Goal: Information Seeking & Learning: Find specific fact

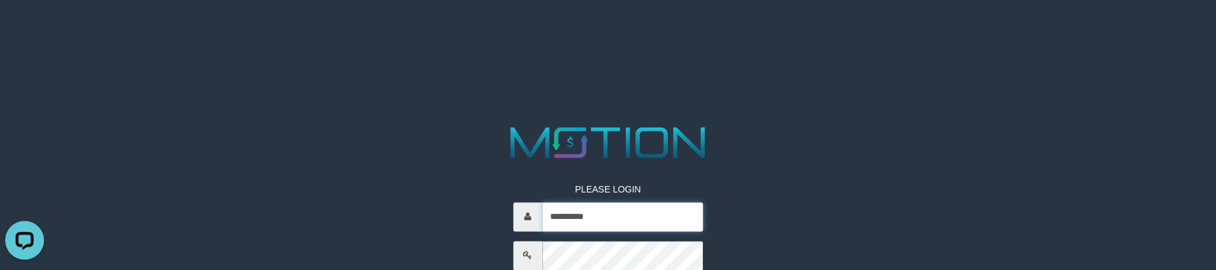
click at [626, 209] on input "**********" at bounding box center [622, 217] width 160 height 29
type input "*********"
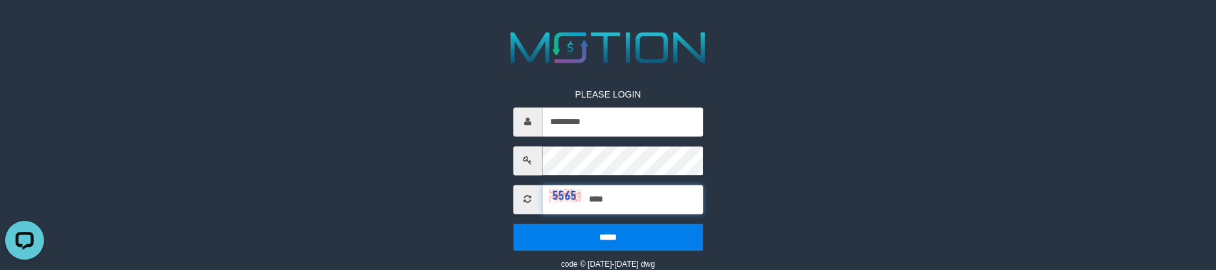
type input "****"
click at [513, 224] on input "*****" at bounding box center [608, 237] width 190 height 27
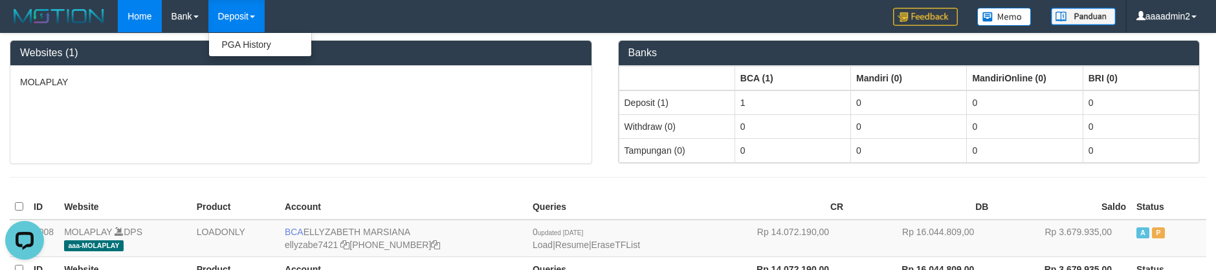
click at [250, 53] on ul "PGA History" at bounding box center [260, 44] width 104 height 25
drag, startPoint x: 249, startPoint y: 43, endPoint x: 176, endPoint y: 2, distance: 84.0
click at [249, 45] on link "PGA History" at bounding box center [260, 44] width 102 height 17
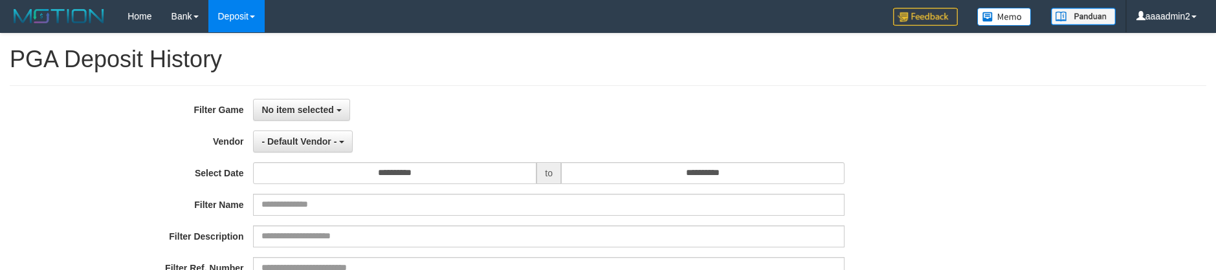
select select
select select "**"
click at [314, 112] on span "No item selected" at bounding box center [297, 110] width 72 height 10
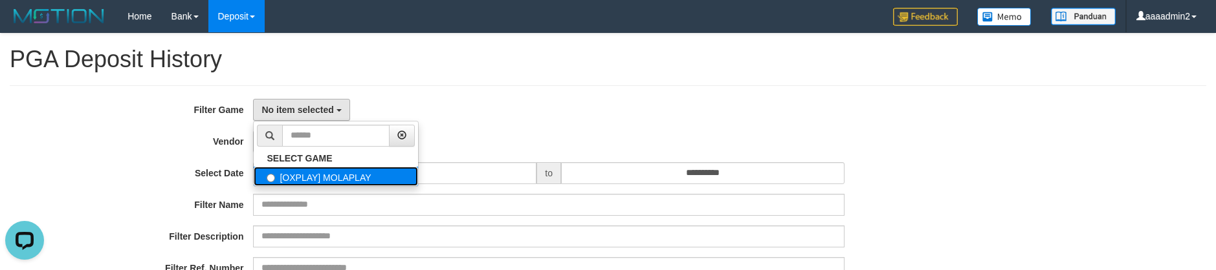
click at [333, 173] on label "[OXPLAY] MOLAPLAY" at bounding box center [336, 176] width 164 height 19
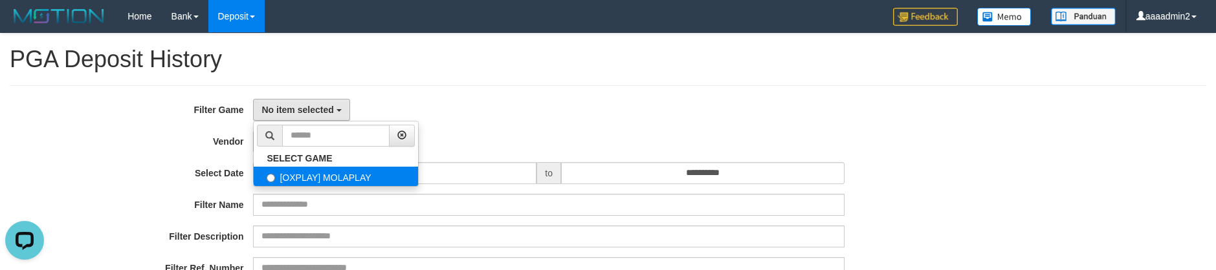
select select "****"
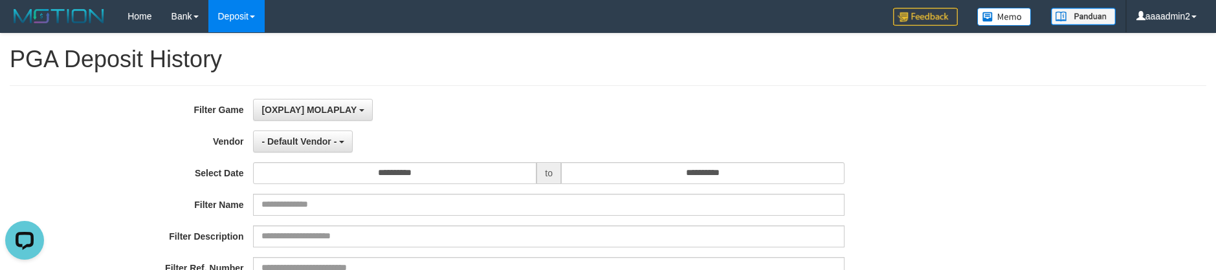
scroll to position [12, 0]
click at [311, 147] on button "- Default Vendor -" at bounding box center [303, 142] width 100 height 22
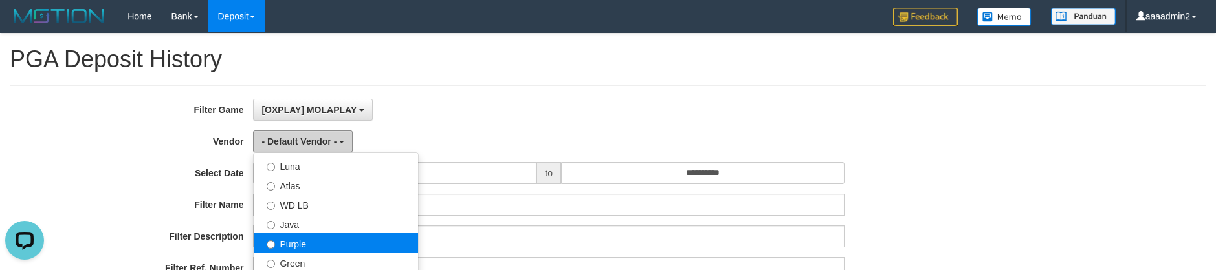
scroll to position [129, 0]
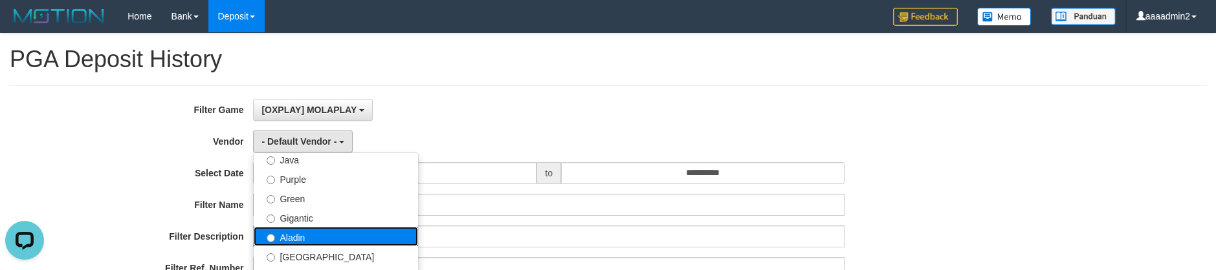
click at [319, 230] on label "Aladin" at bounding box center [336, 236] width 164 height 19
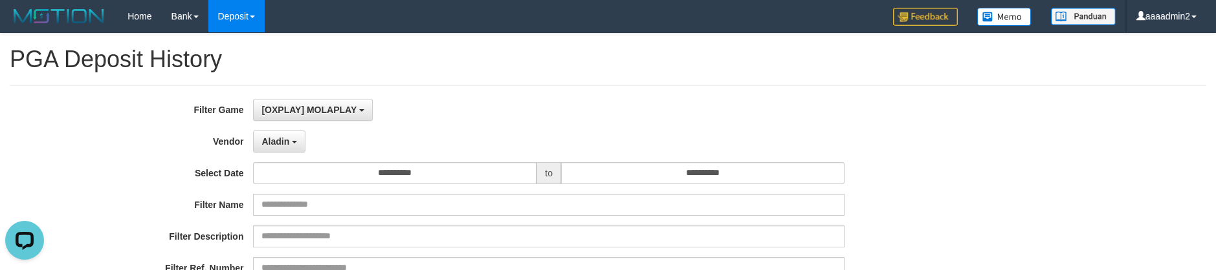
select select "**********"
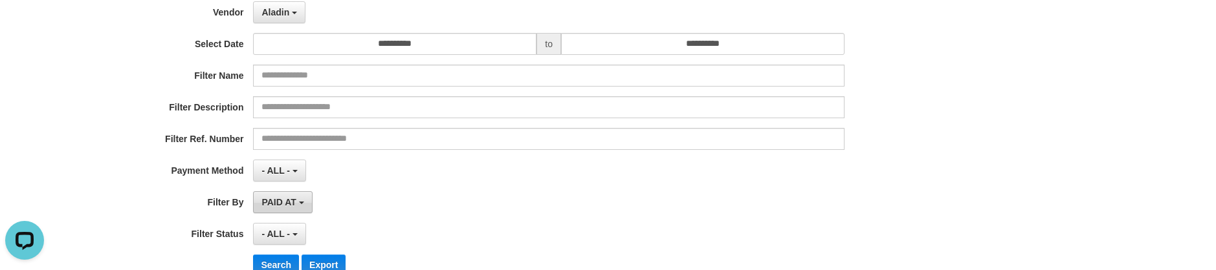
click at [309, 212] on button "PAID AT" at bounding box center [282, 203] width 59 height 22
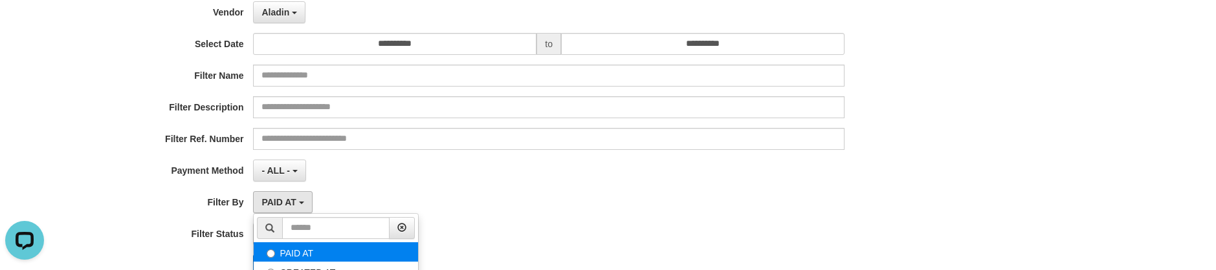
click at [329, 259] on label "PAID AT" at bounding box center [336, 252] width 164 height 19
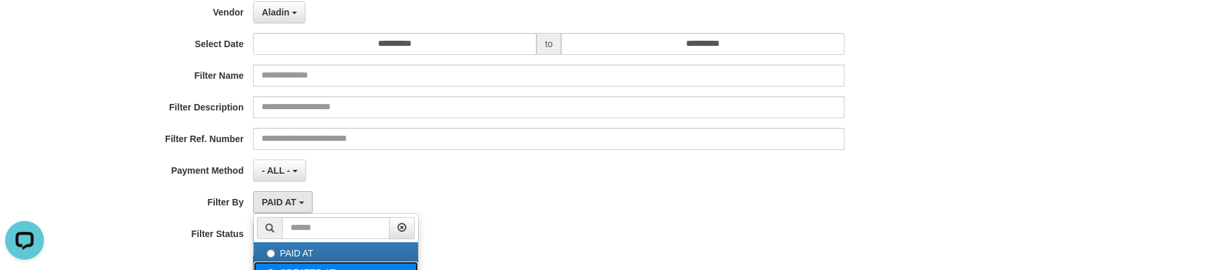
click at [336, 265] on label "CREATED AT" at bounding box center [336, 271] width 164 height 19
select select "*"
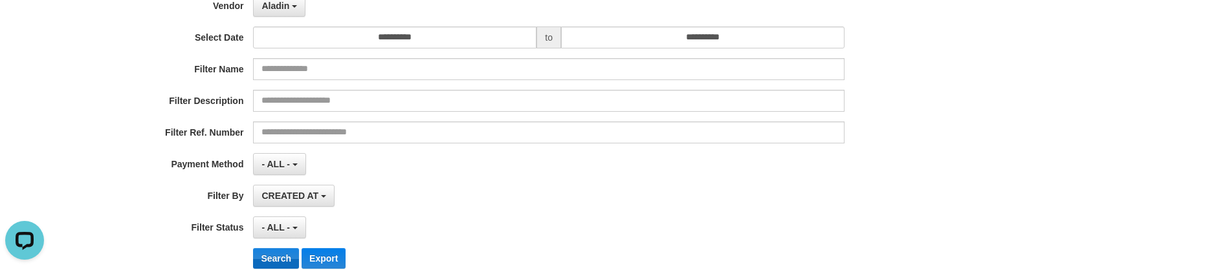
scroll to position [265, 0]
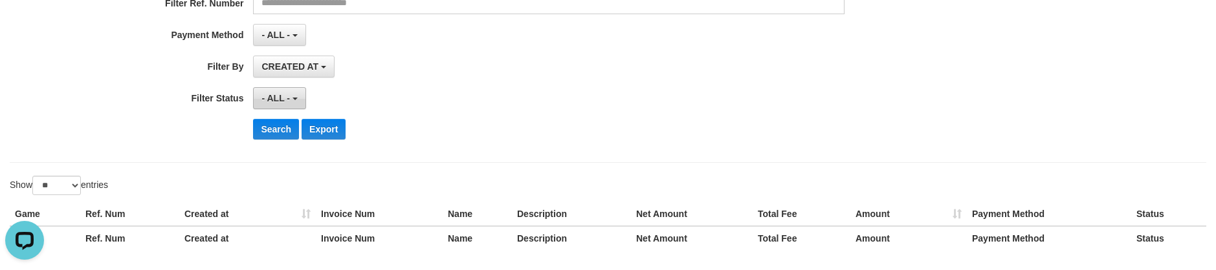
click at [279, 98] on span "- ALL -" at bounding box center [275, 98] width 28 height 10
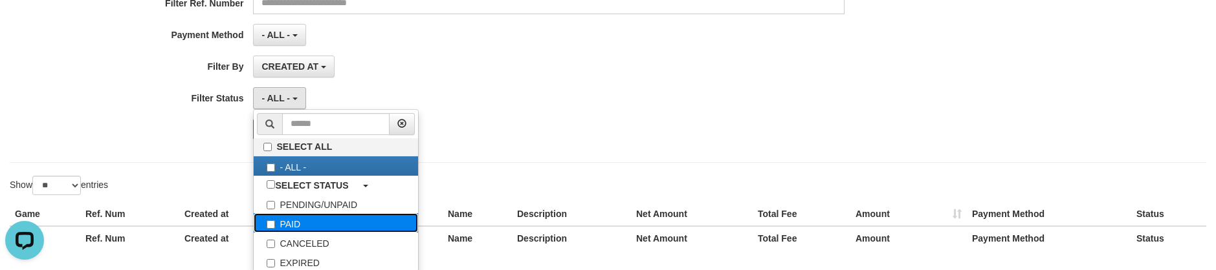
click at [320, 230] on label "PAID" at bounding box center [336, 223] width 164 height 19
select select "*"
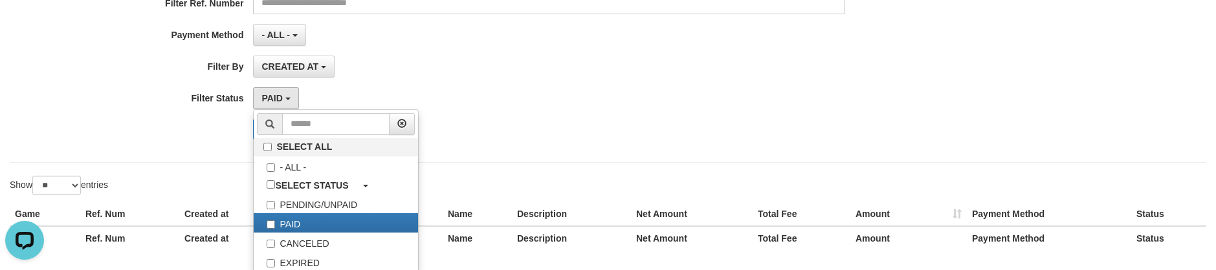
click at [627, 173] on div "**********" at bounding box center [608, 13] width 1216 height 491
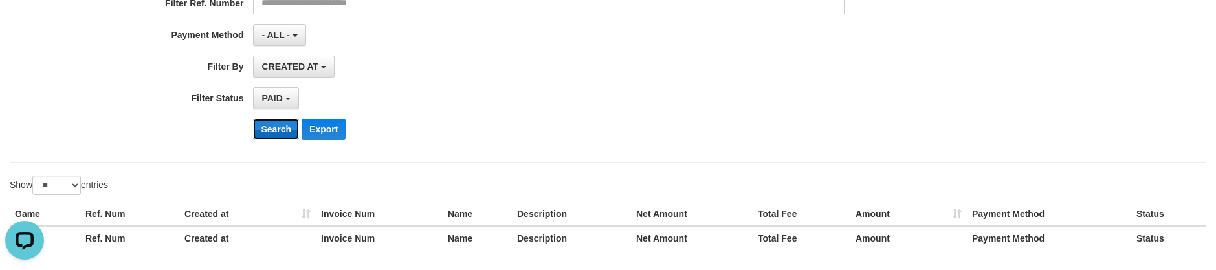
click at [282, 129] on button "Search" at bounding box center [276, 129] width 46 height 21
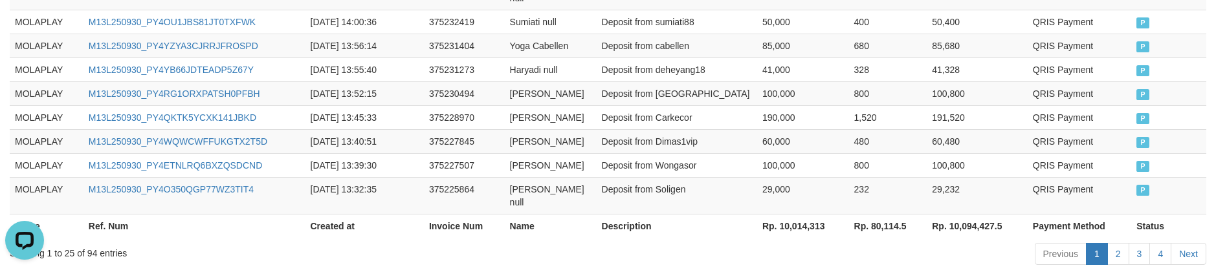
scroll to position [947, 0]
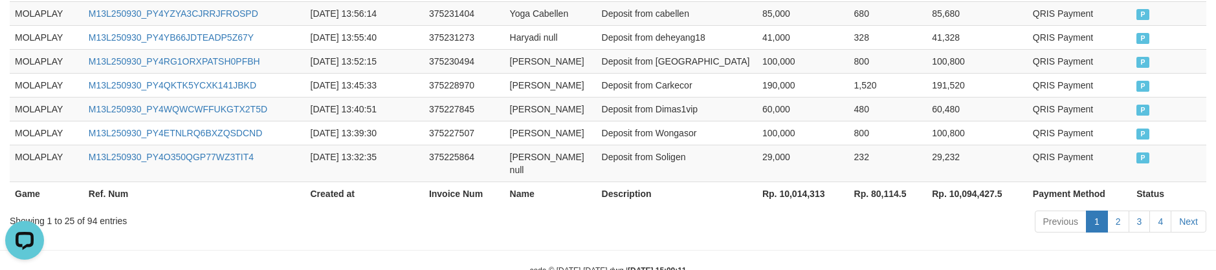
click at [811, 182] on th "Rp. 10,014,313" at bounding box center [803, 194] width 92 height 24
click at [793, 182] on th "Rp. 10,014,313" at bounding box center [803, 194] width 92 height 24
click at [794, 182] on th "Rp. 10,014,313" at bounding box center [803, 194] width 92 height 24
copy th "10,014,313"
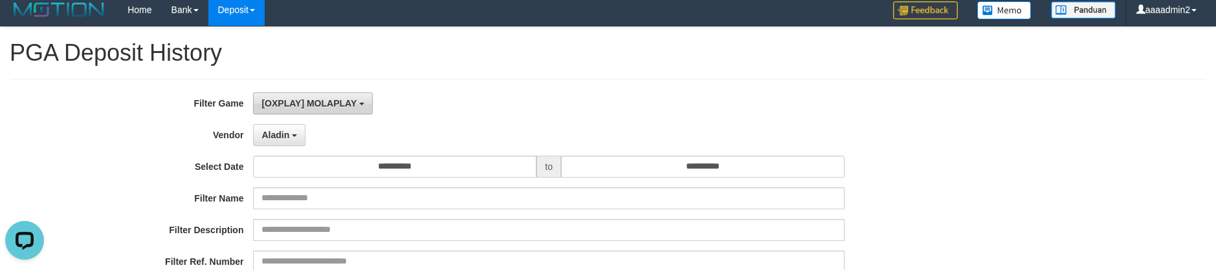
scroll to position [0, 0]
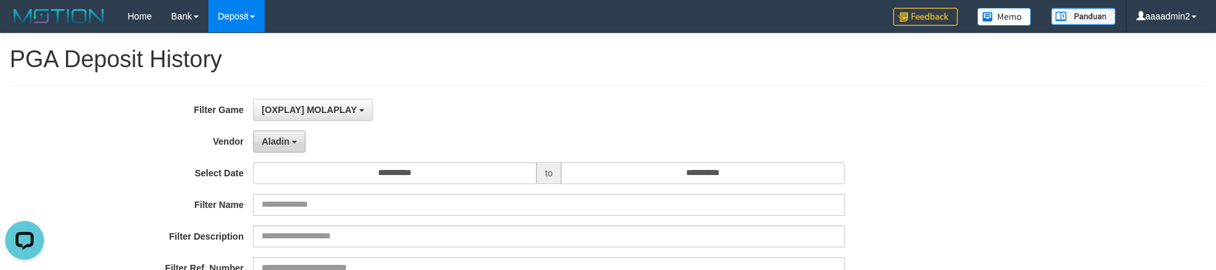
click at [287, 152] on button "Aladin" at bounding box center [279, 142] width 52 height 22
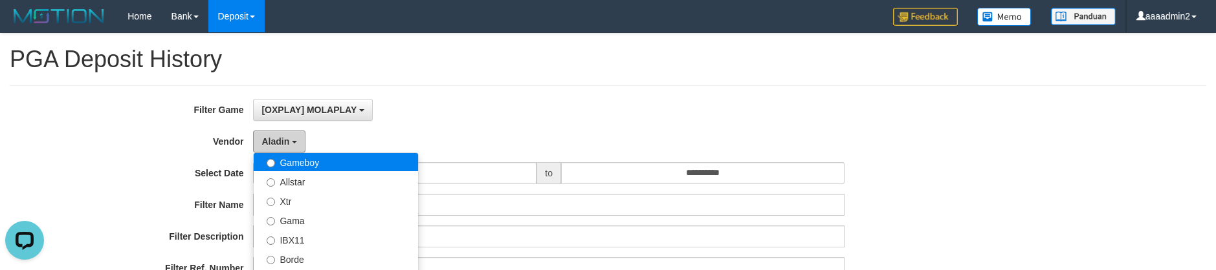
scroll to position [259, 0]
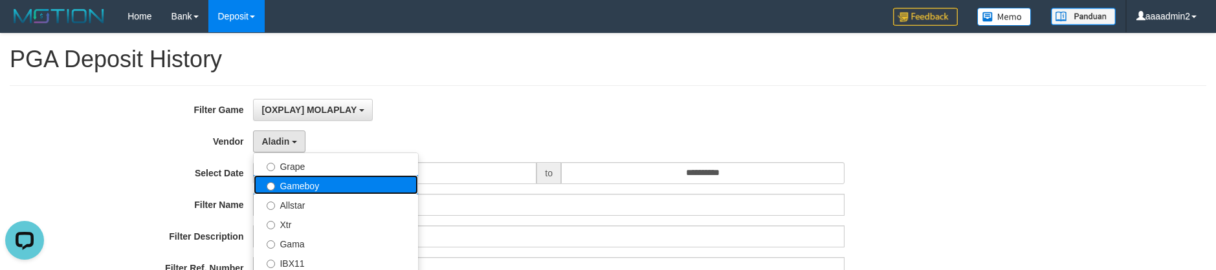
click at [336, 190] on label "Gameboy" at bounding box center [336, 184] width 164 height 19
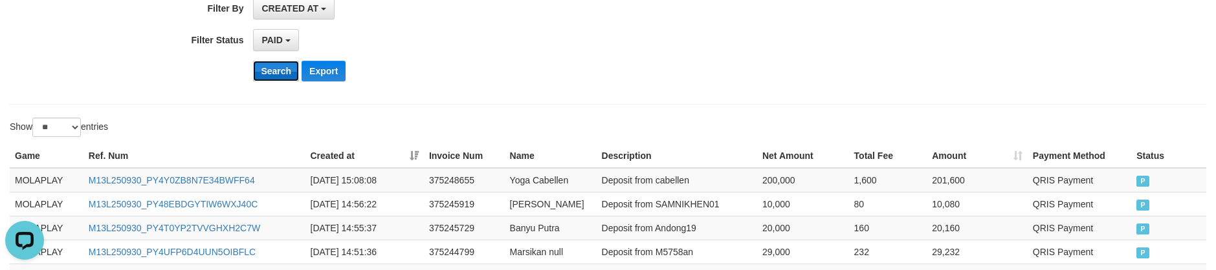
click at [272, 72] on button "Search" at bounding box center [276, 71] width 46 height 21
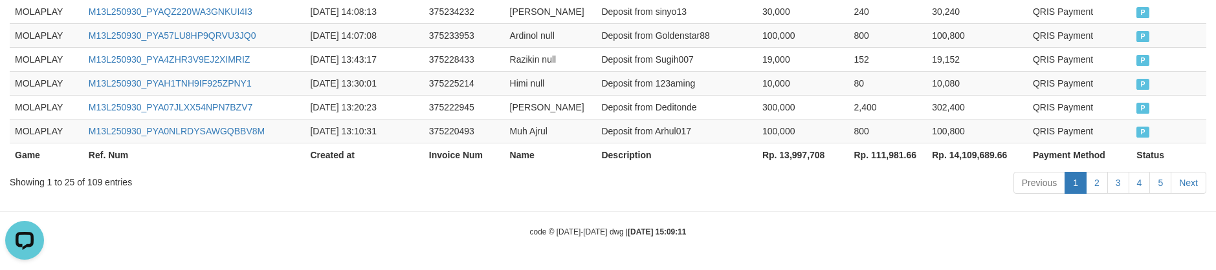
scroll to position [960, 0]
click at [786, 159] on th "Rp. 13,997,708" at bounding box center [803, 155] width 92 height 24
copy th "13,997,708"
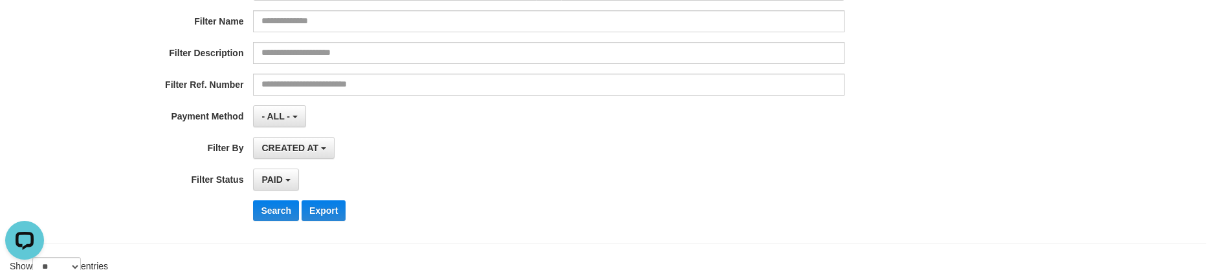
scroll to position [54, 0]
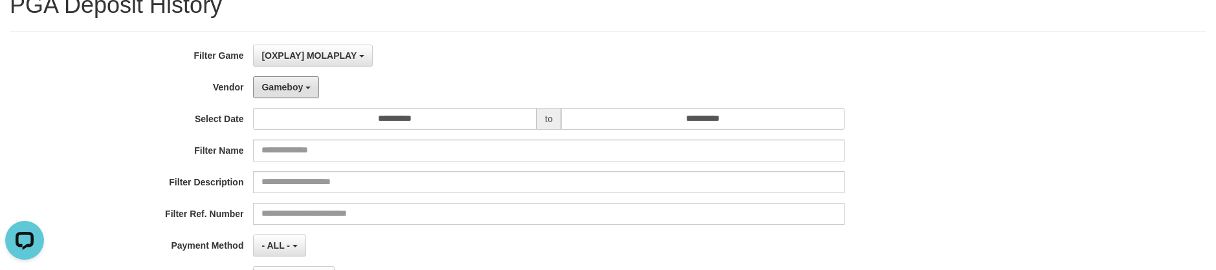
drag, startPoint x: 292, startPoint y: 89, endPoint x: 316, endPoint y: 140, distance: 56.1
click at [292, 89] on span "Gameboy" at bounding box center [281, 87] width 41 height 10
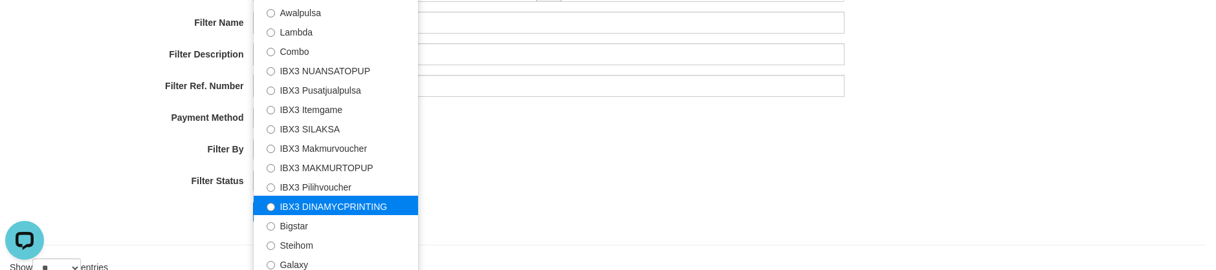
scroll to position [184, 0]
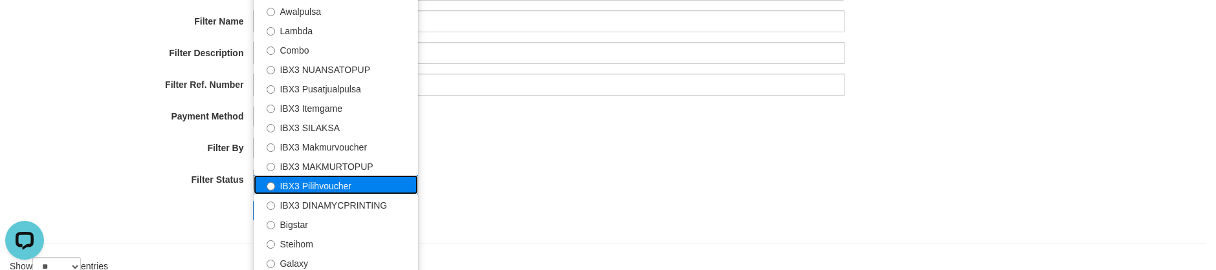
click at [346, 181] on label "IBX3 Pilihvoucher" at bounding box center [336, 184] width 164 height 19
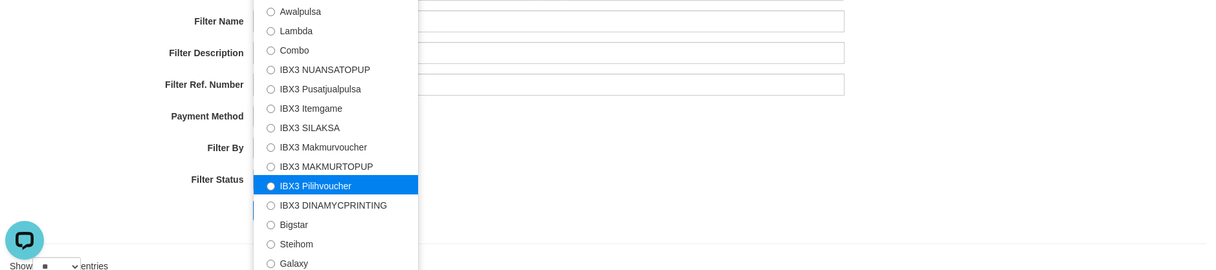
select select "**********"
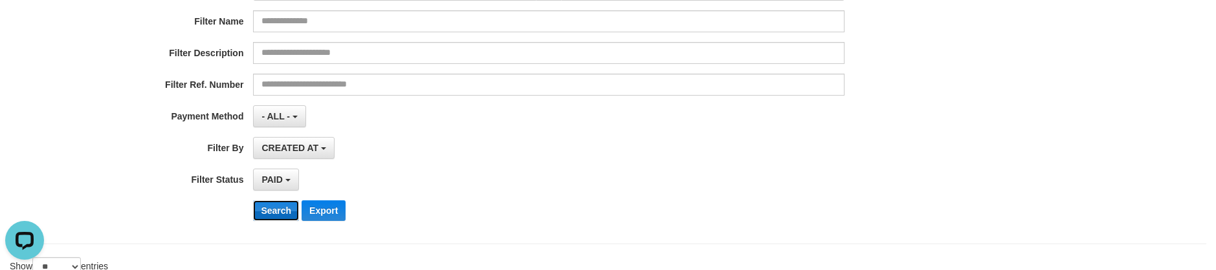
click at [277, 205] on button "Search" at bounding box center [276, 211] width 46 height 21
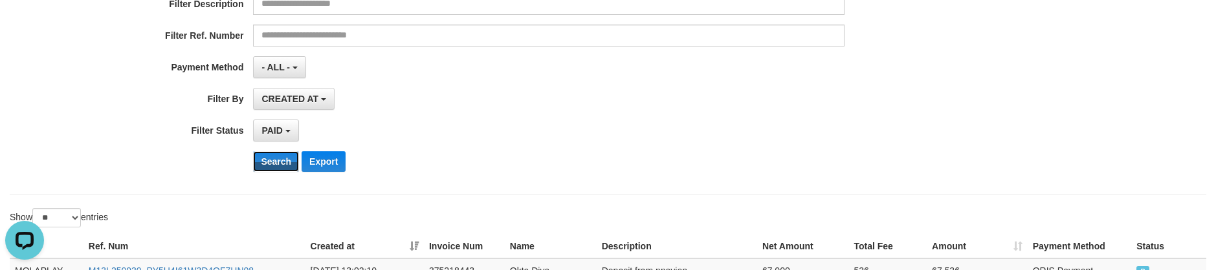
scroll to position [468, 0]
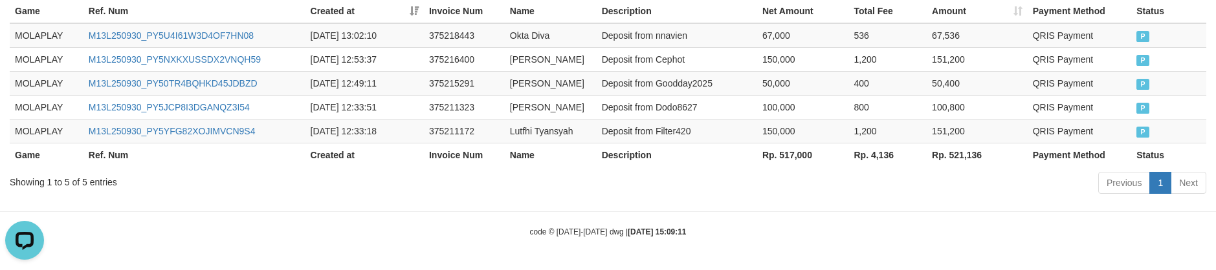
click at [788, 156] on th "Rp. 517,000" at bounding box center [803, 155] width 92 height 24
copy th "517,000"
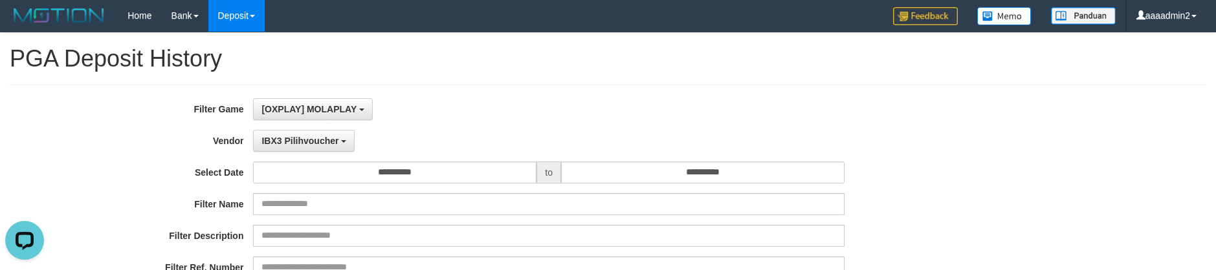
scroll to position [0, 0]
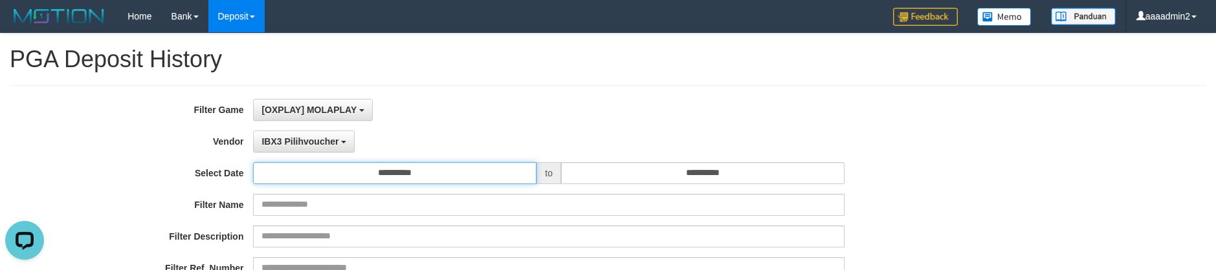
click at [426, 179] on input "**********" at bounding box center [394, 173] width 283 height 22
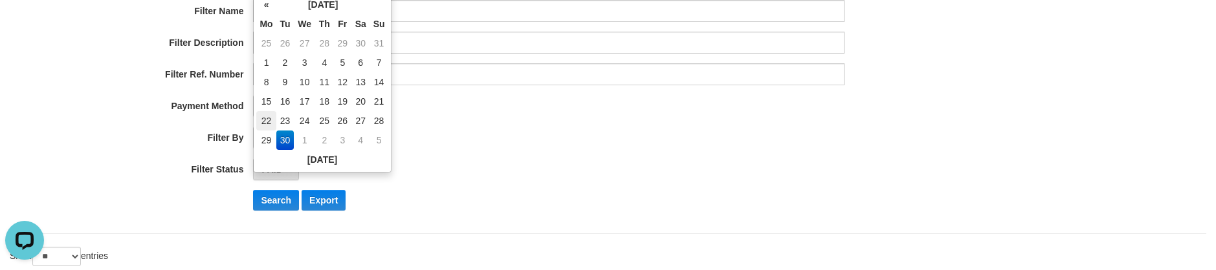
click at [265, 118] on td "22" at bounding box center [265, 120] width 19 height 19
type input "**********"
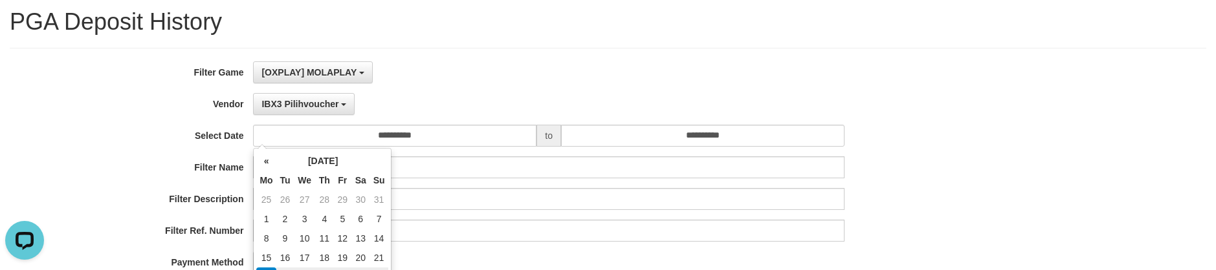
click at [983, 195] on div "Filter Description" at bounding box center [506, 199] width 1013 height 22
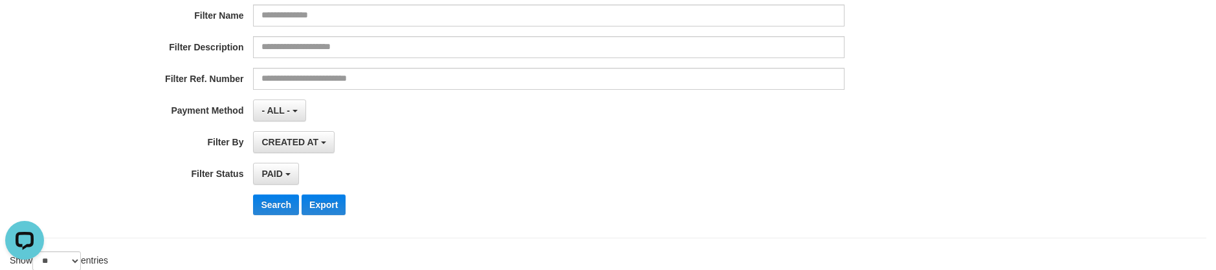
scroll to position [232, 0]
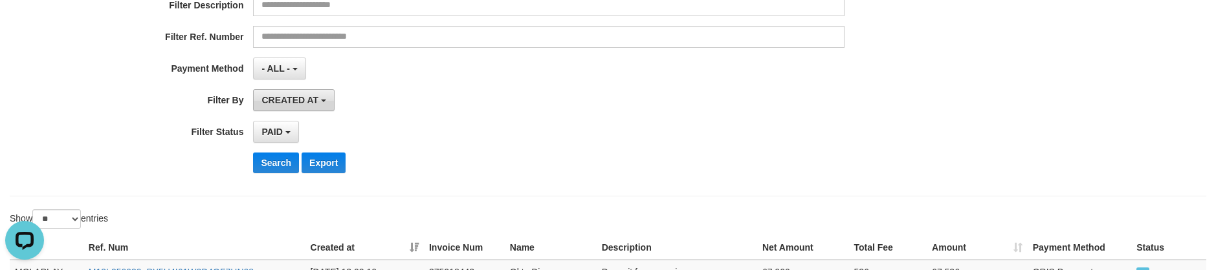
click at [298, 101] on span "CREATED AT" at bounding box center [289, 100] width 57 height 10
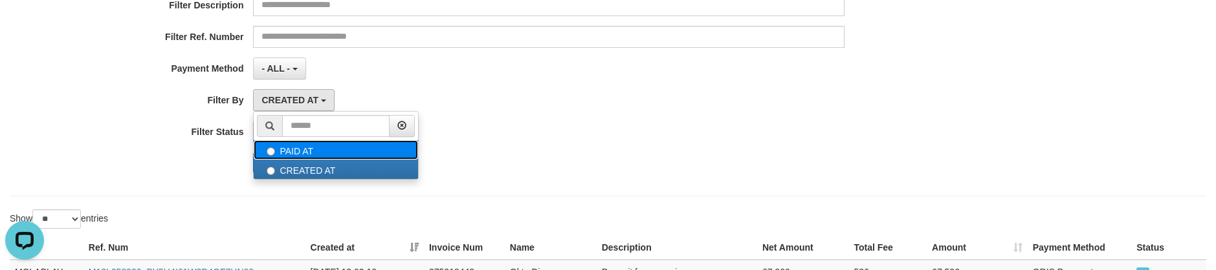
click at [307, 151] on label "PAID AT" at bounding box center [336, 149] width 164 height 19
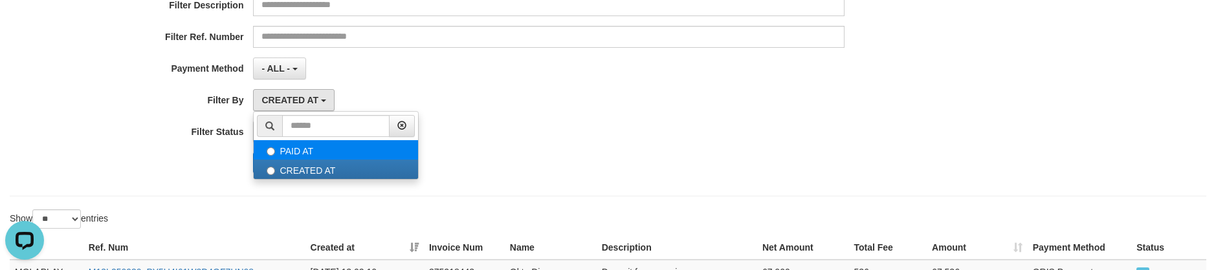
select select "*"
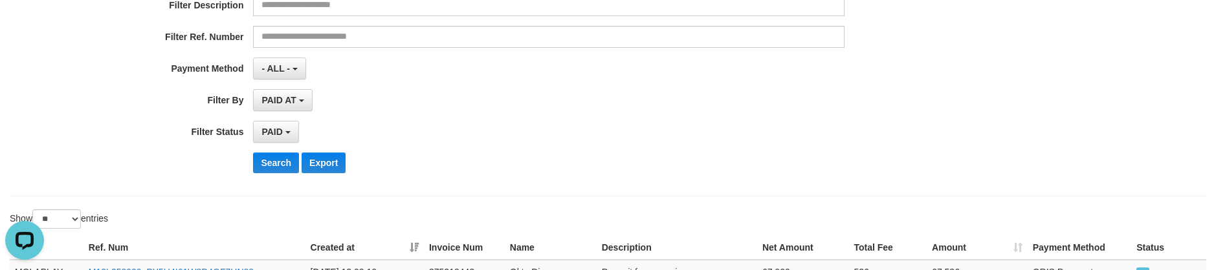
click at [278, 151] on div "**********" at bounding box center [506, 25] width 1013 height 316
click at [272, 170] on button "Search" at bounding box center [276, 163] width 46 height 21
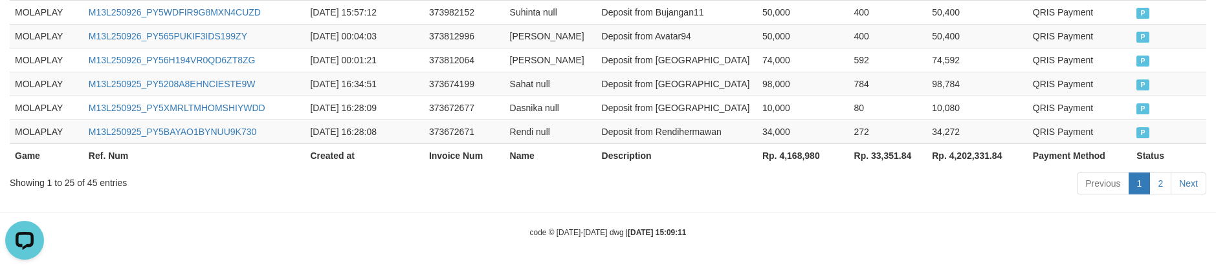
scroll to position [947, 0]
click at [830, 152] on th "Rp. 4,168,980" at bounding box center [803, 155] width 92 height 24
click at [793, 154] on th "Rp. 4,168,980" at bounding box center [803, 155] width 92 height 24
copy th "4,168,980"
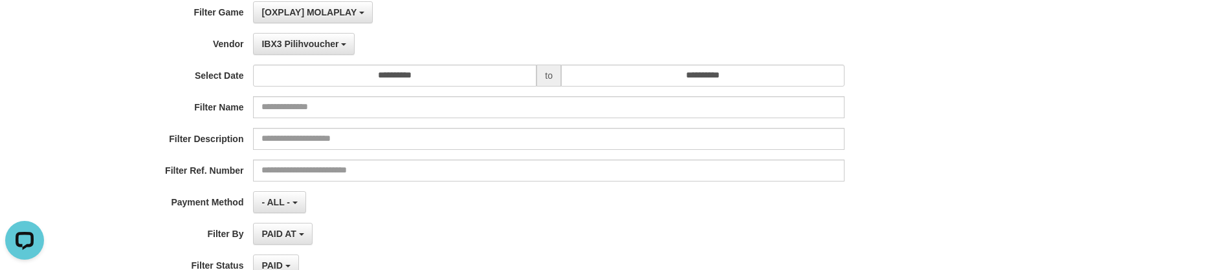
scroll to position [41, 0]
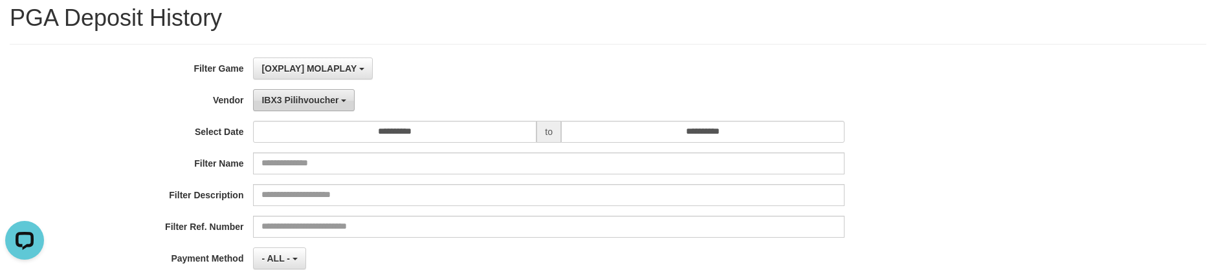
click at [291, 95] on span "IBX3 Pilihvoucher" at bounding box center [299, 100] width 77 height 10
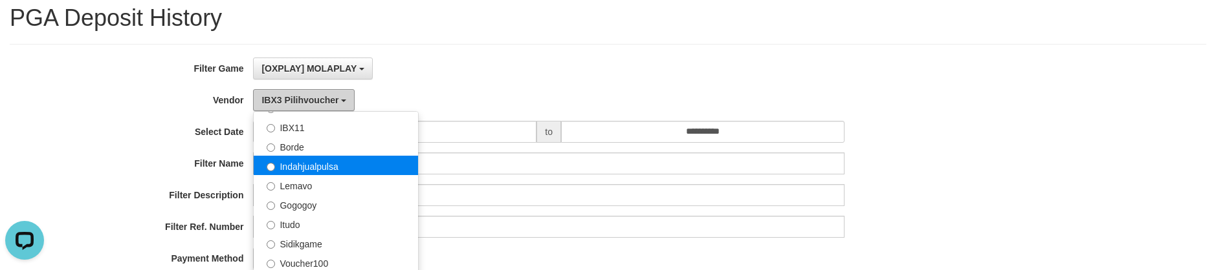
scroll to position [289, 0]
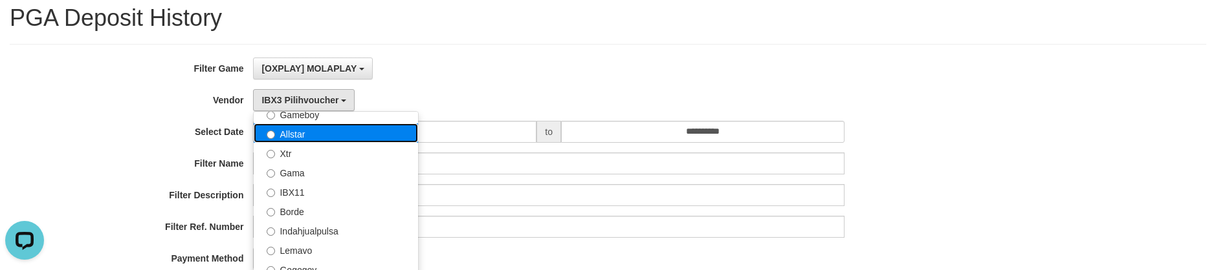
click at [335, 124] on label "Allstar" at bounding box center [336, 133] width 164 height 19
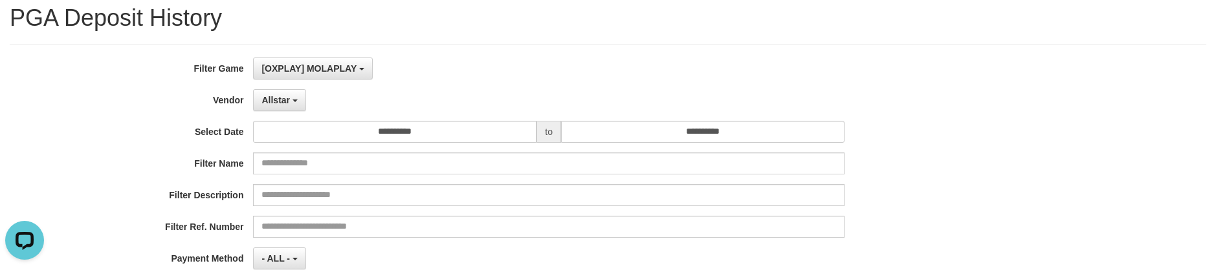
click at [298, 112] on div "**********" at bounding box center [506, 216] width 1013 height 316
click at [283, 109] on button "Allstar" at bounding box center [279, 100] width 52 height 22
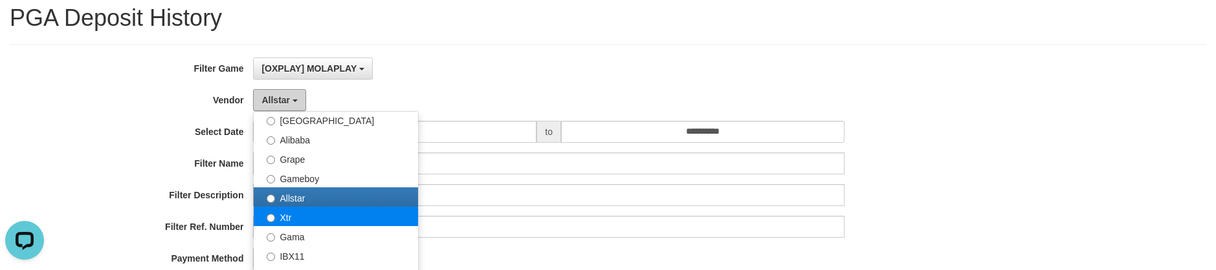
scroll to position [224, 0]
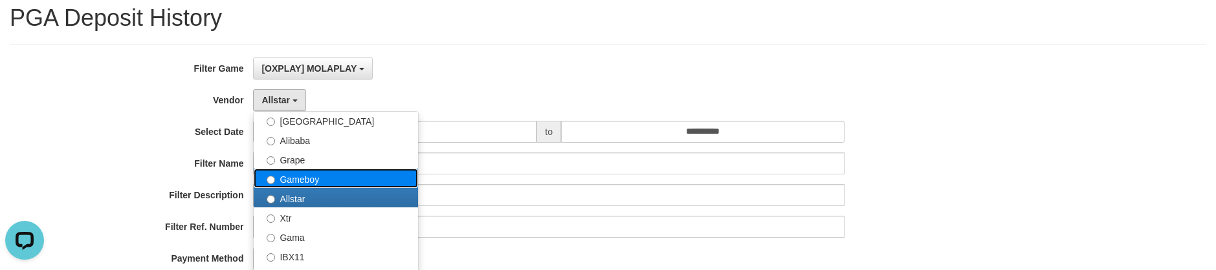
click at [324, 175] on label "Gameboy" at bounding box center [336, 178] width 164 height 19
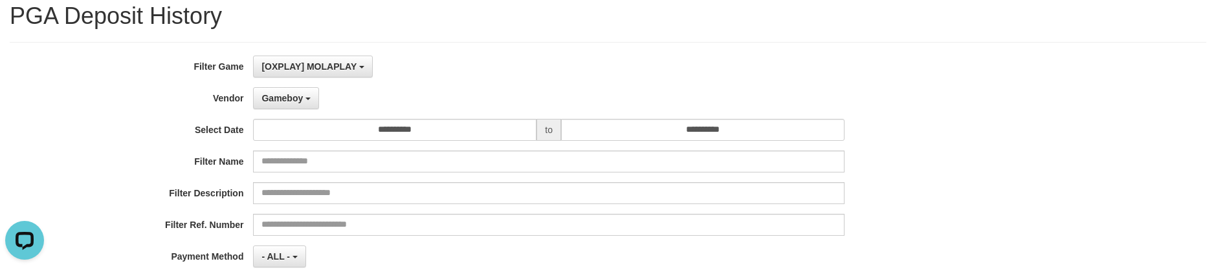
scroll to position [365, 0]
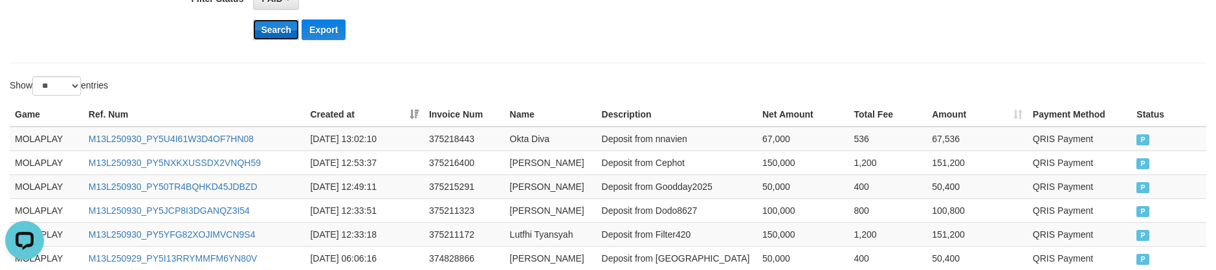
click at [288, 39] on button "Search" at bounding box center [276, 29] width 46 height 21
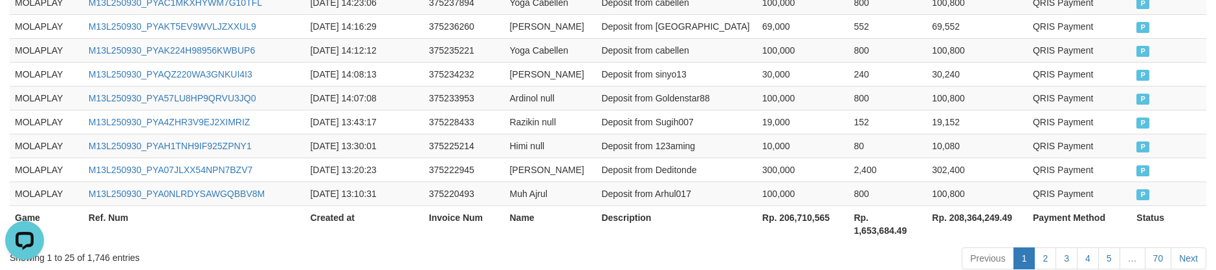
scroll to position [973, 0]
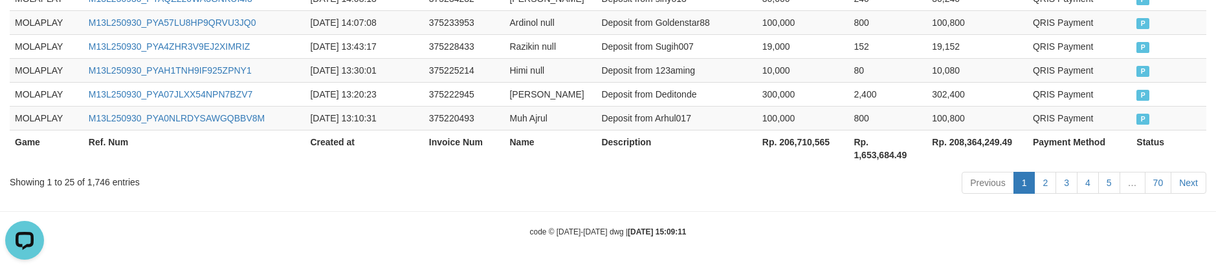
click at [811, 145] on th "Rp. 206,710,565" at bounding box center [803, 148] width 92 height 37
copy th "206,710,565"
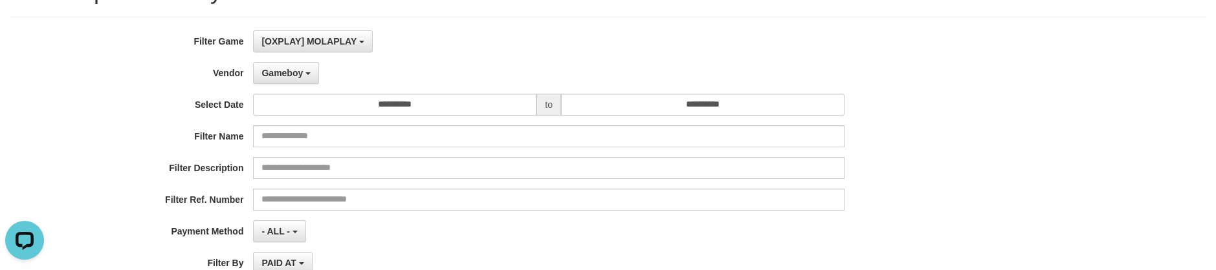
scroll to position [67, 0]
click at [281, 74] on span "Gameboy" at bounding box center [281, 74] width 41 height 10
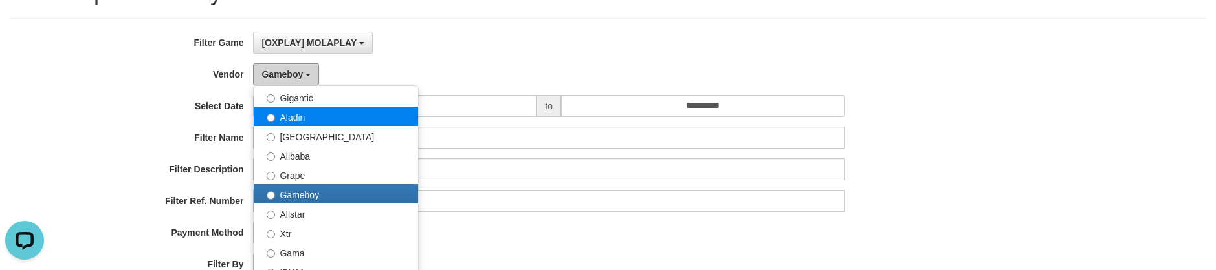
scroll to position [159, 0]
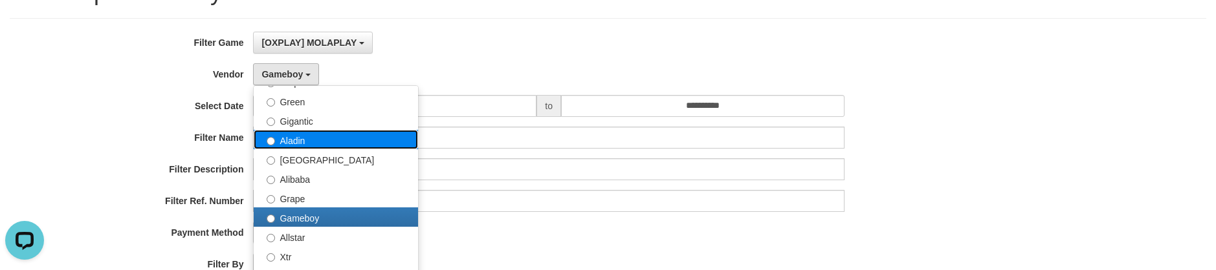
click at [331, 133] on label "Aladin" at bounding box center [336, 139] width 164 height 19
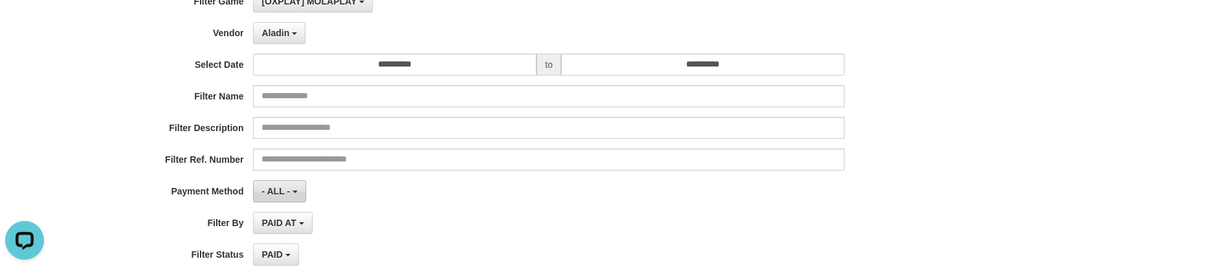
scroll to position [132, 0]
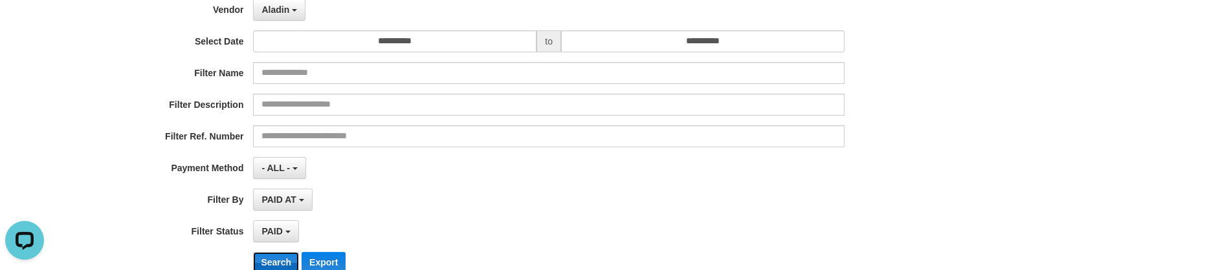
click at [275, 256] on button "Search" at bounding box center [276, 262] width 46 height 21
click at [767, 237] on div "PAID SELECT ALL - ALL - SELECT STATUS PENDING/UNPAID PAID CANCELED EXPIRED" at bounding box center [548, 232] width 591 height 22
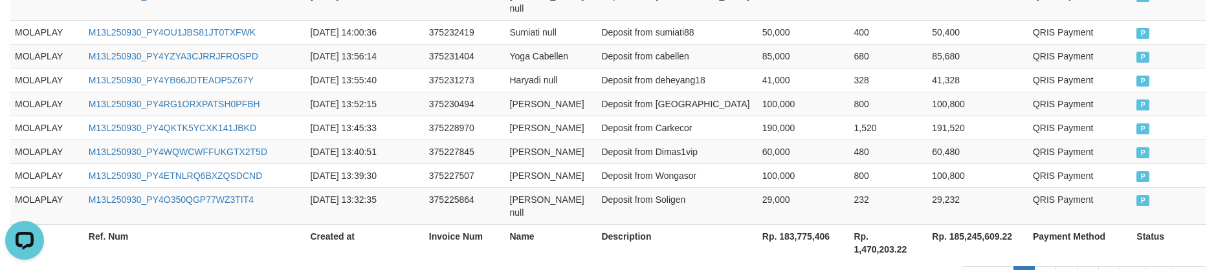
scroll to position [960, 0]
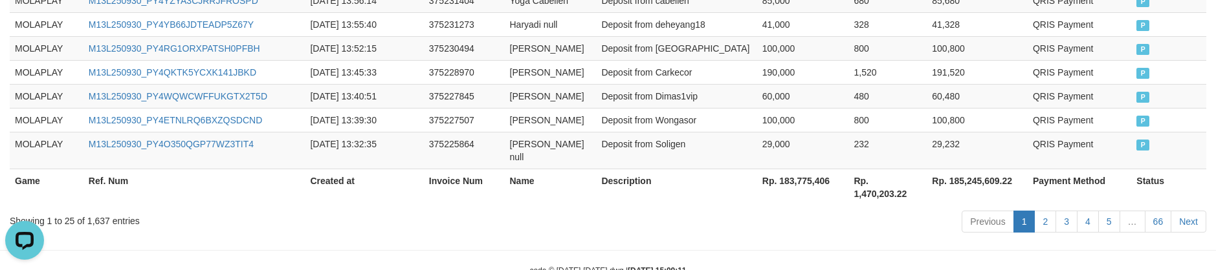
click at [804, 169] on th "Rp. 183,775,406" at bounding box center [803, 187] width 92 height 37
copy th "183,775,406"
click at [753, 210] on div "Previous 1 2 3 4 5 … 66 Next" at bounding box center [861, 224] width 690 height 28
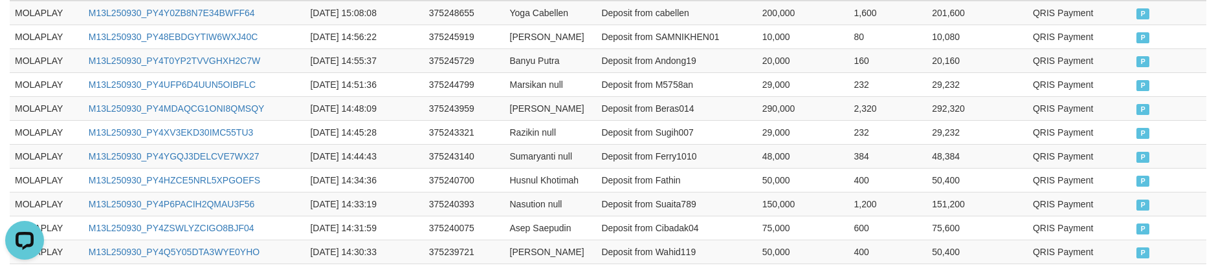
scroll to position [443, 0]
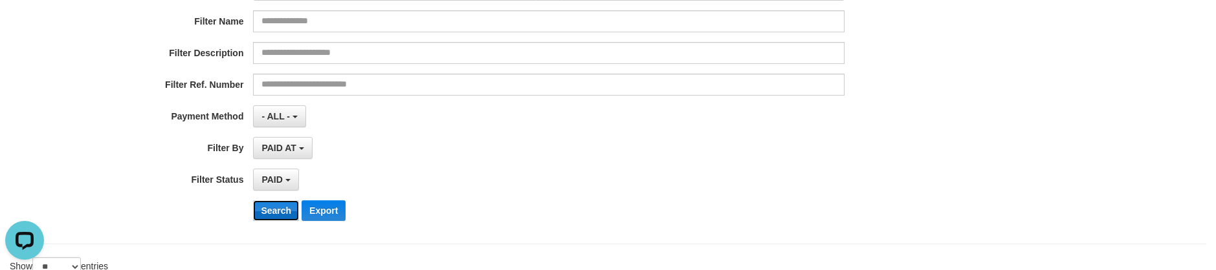
click at [279, 208] on button "Search" at bounding box center [276, 211] width 46 height 21
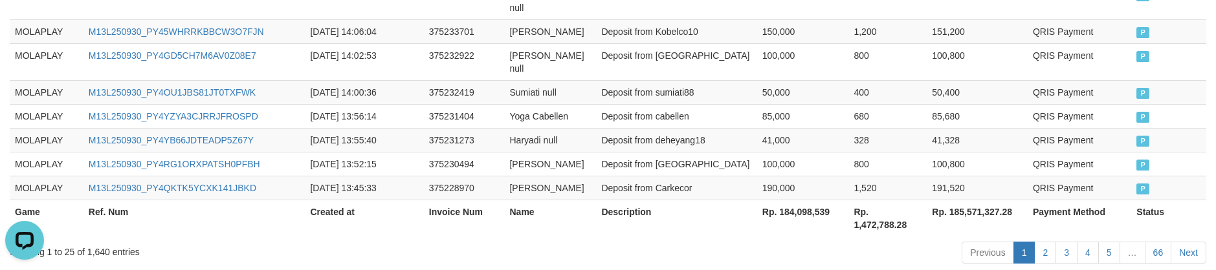
scroll to position [960, 0]
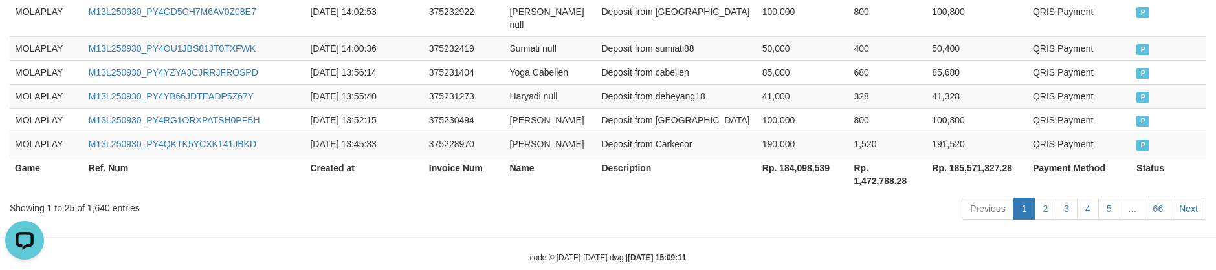
click at [791, 156] on th "Rp. 184,098,539" at bounding box center [803, 174] width 92 height 37
click at [798, 156] on th "Rp. 184,098,539" at bounding box center [803, 174] width 92 height 37
copy th "184,098,539"
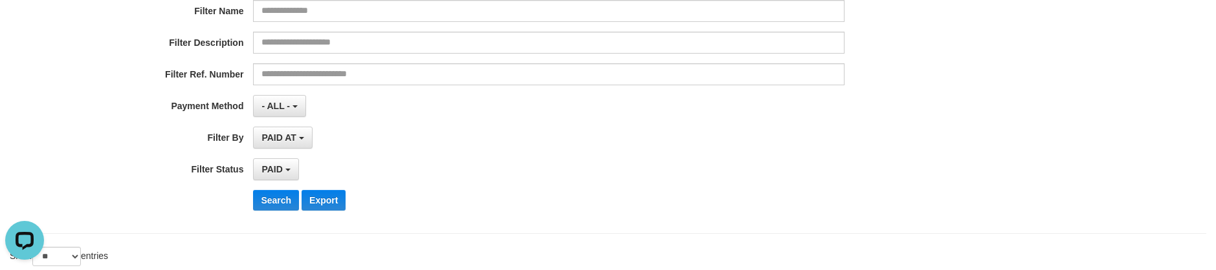
scroll to position [119, 0]
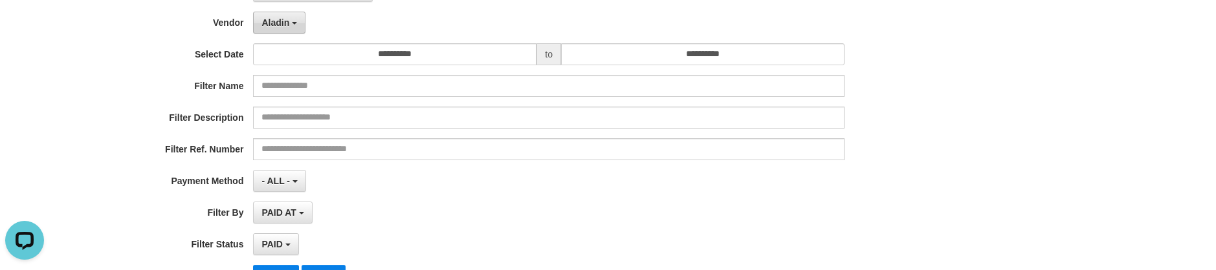
click at [288, 33] on button "Aladin" at bounding box center [279, 23] width 52 height 22
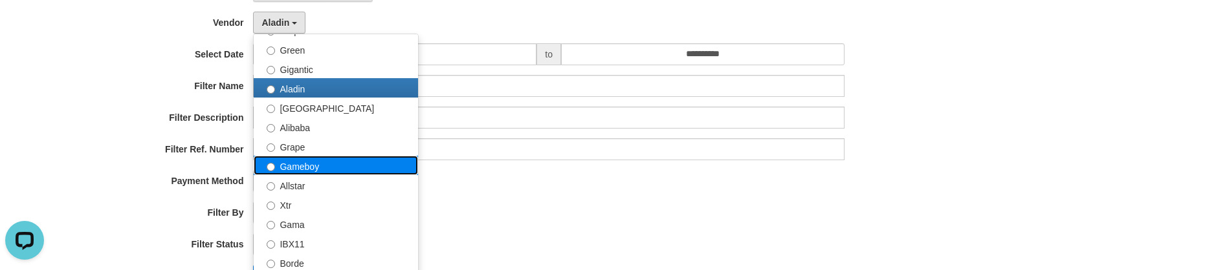
click at [326, 159] on label "Gameboy" at bounding box center [336, 165] width 164 height 19
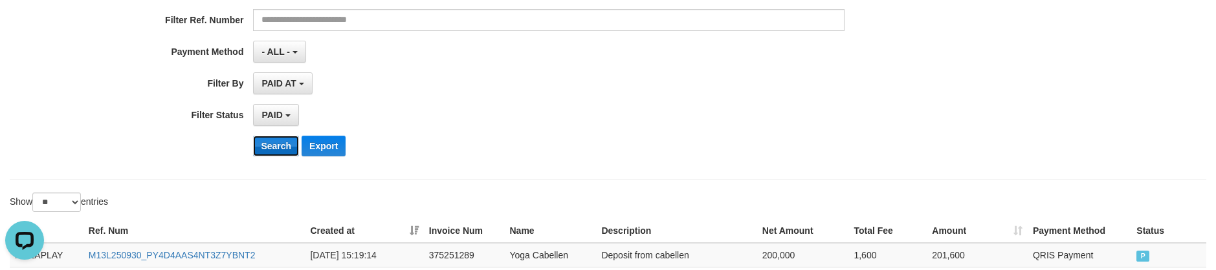
click at [274, 146] on button "Search" at bounding box center [276, 146] width 46 height 21
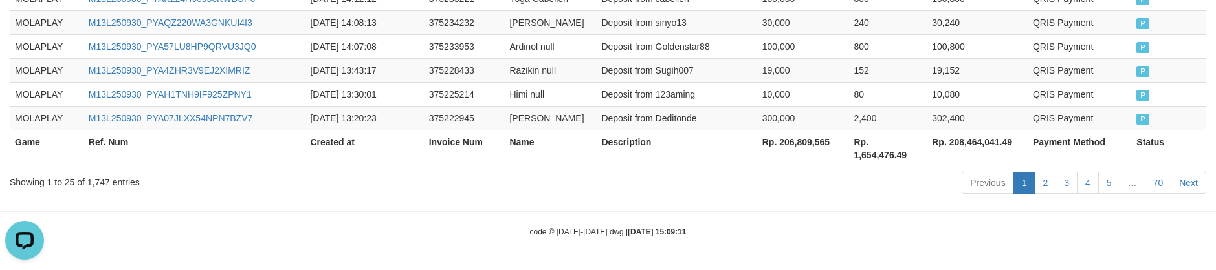
scroll to position [973, 0]
click at [800, 143] on th "Rp. 206,809,565" at bounding box center [803, 148] width 92 height 37
copy th "206,809,565"
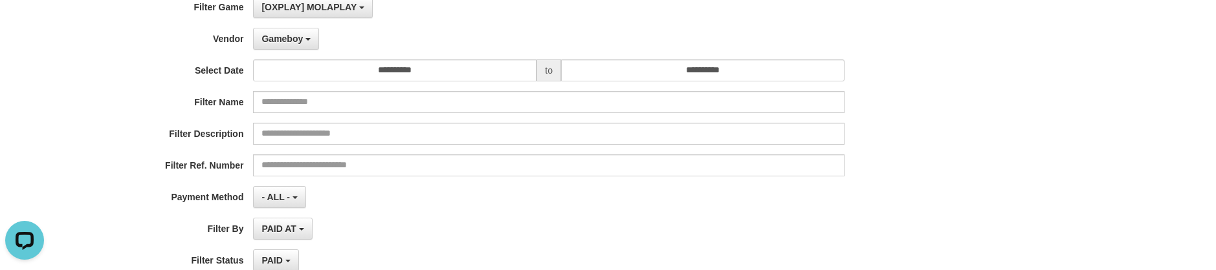
scroll to position [3, 0]
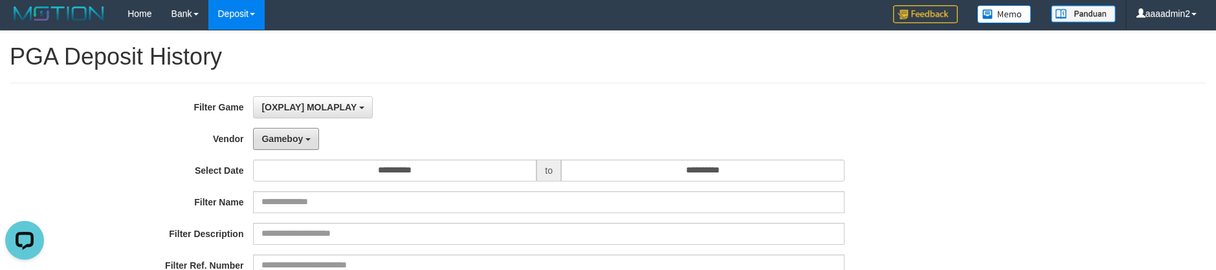
click at [278, 140] on span "Gameboy" at bounding box center [281, 139] width 41 height 10
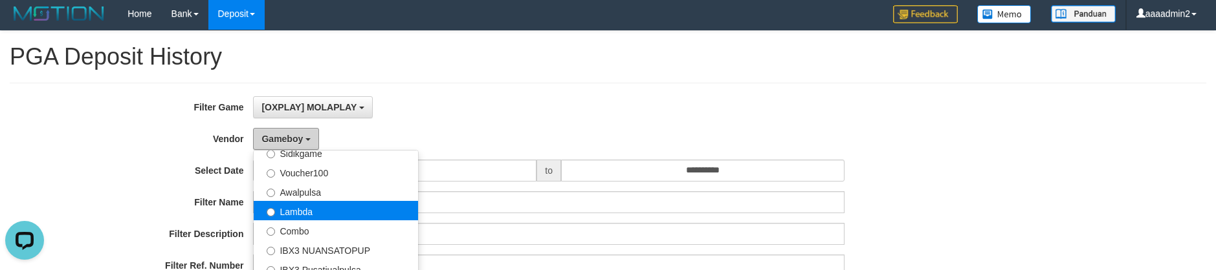
scroll to position [261, 0]
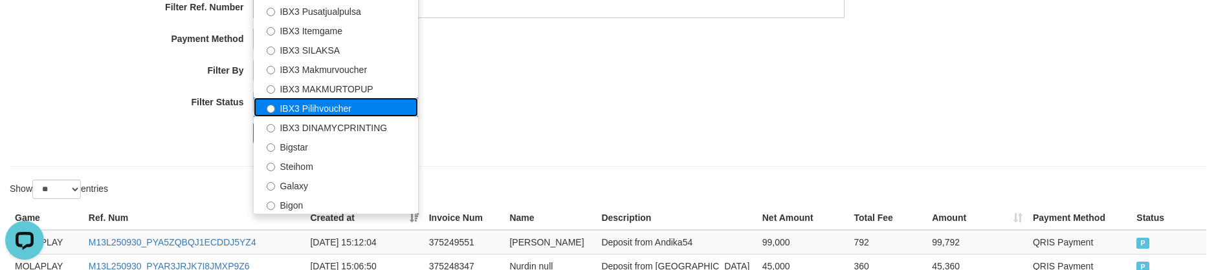
click at [333, 107] on label "IBX3 Pilihvoucher" at bounding box center [336, 107] width 164 height 19
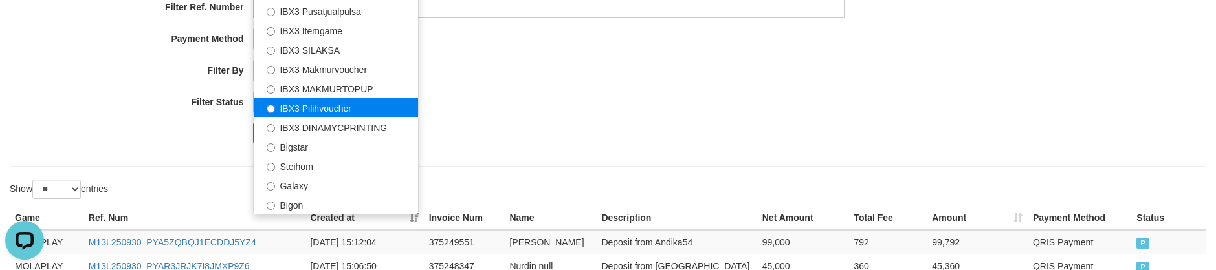
select select "**********"
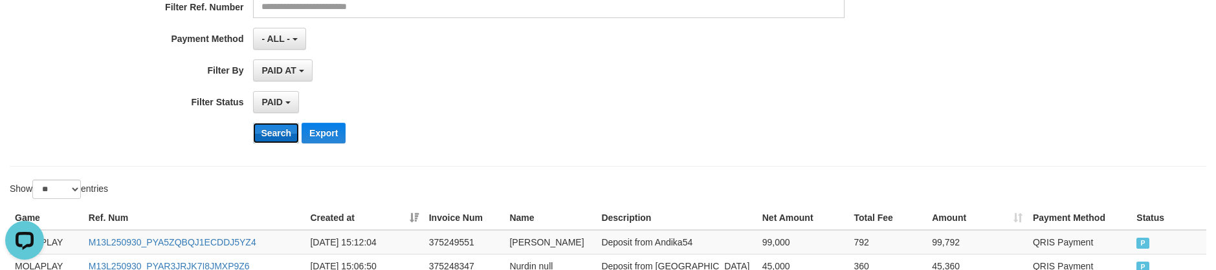
click at [271, 130] on button "Search" at bounding box center [276, 133] width 46 height 21
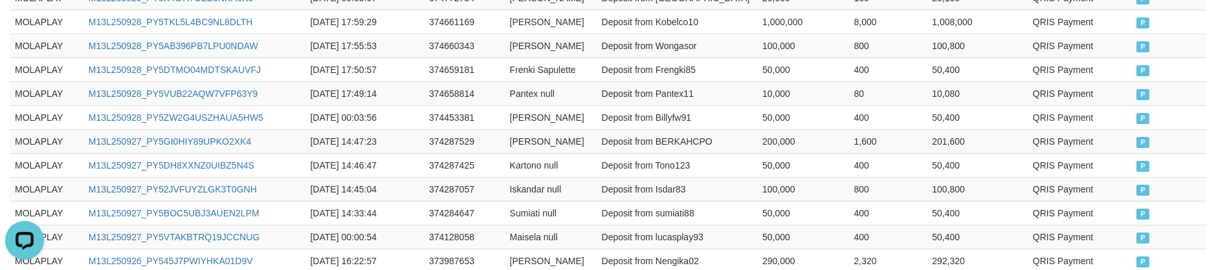
scroll to position [908, 0]
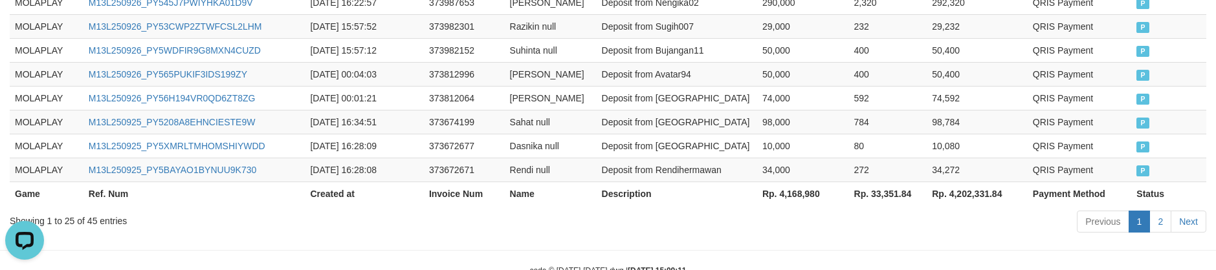
click at [795, 189] on th "Rp. 4,168,980" at bounding box center [803, 194] width 92 height 24
copy th "4,168,980"
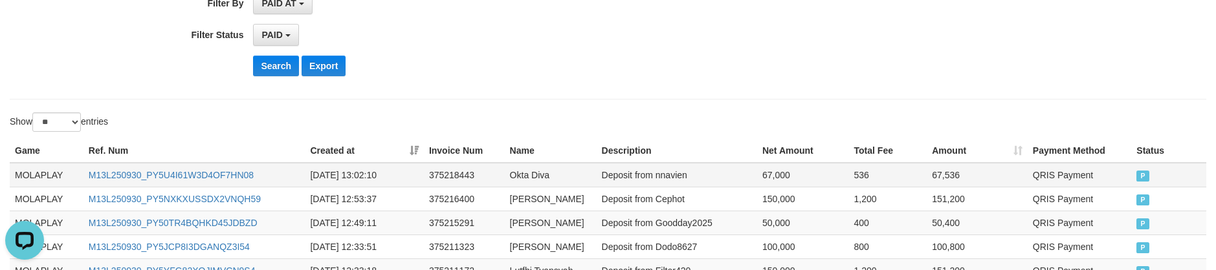
scroll to position [67, 0]
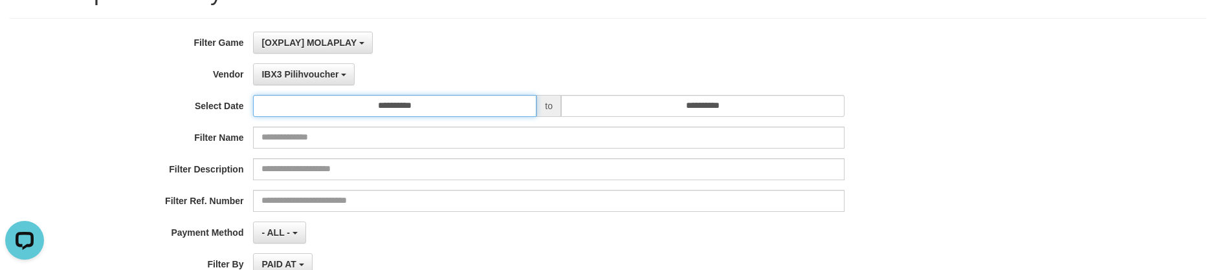
click at [440, 113] on input "**********" at bounding box center [394, 106] width 283 height 22
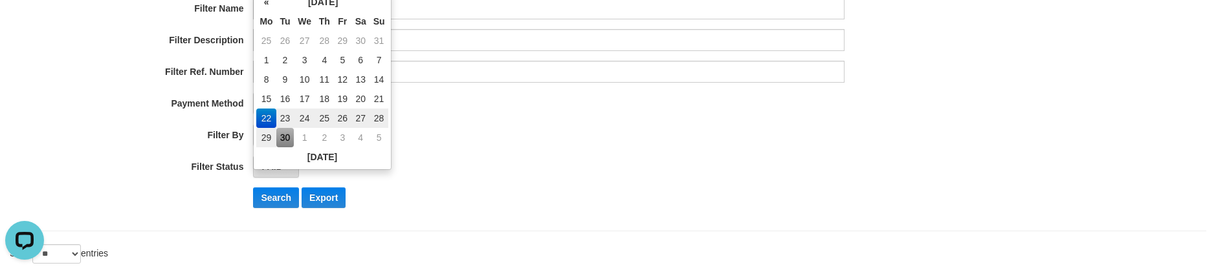
click at [282, 134] on td "30" at bounding box center [285, 137] width 18 height 19
type input "**********"
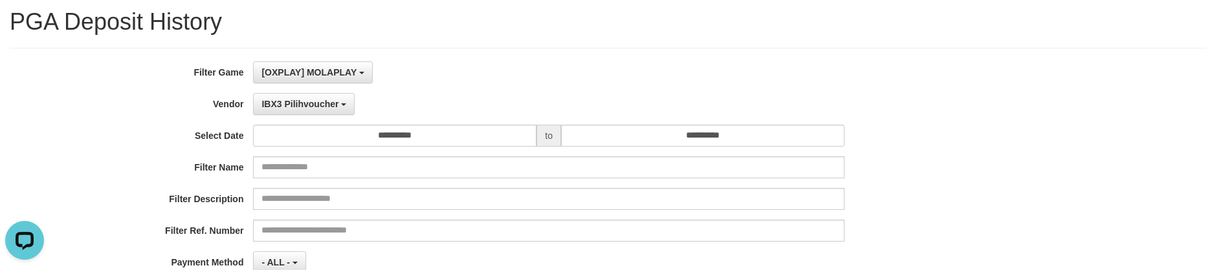
click at [775, 75] on div "[OXPLAY] MOLAPLAY SELECT GAME [OXPLAY] MOLAPLAY" at bounding box center [548, 72] width 591 height 22
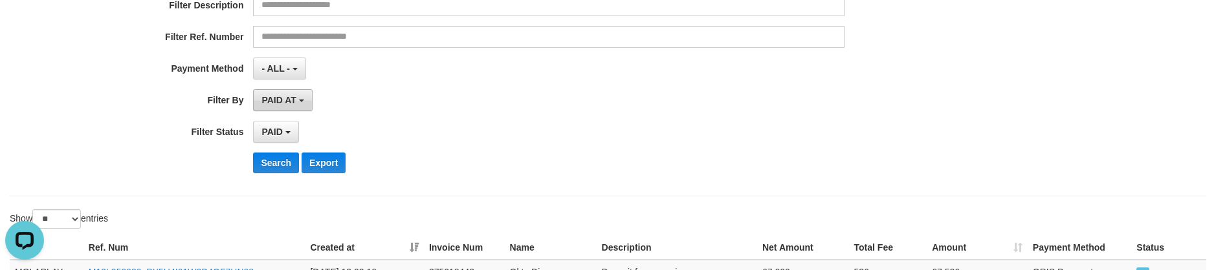
click at [266, 98] on span "PAID AT" at bounding box center [278, 100] width 34 height 10
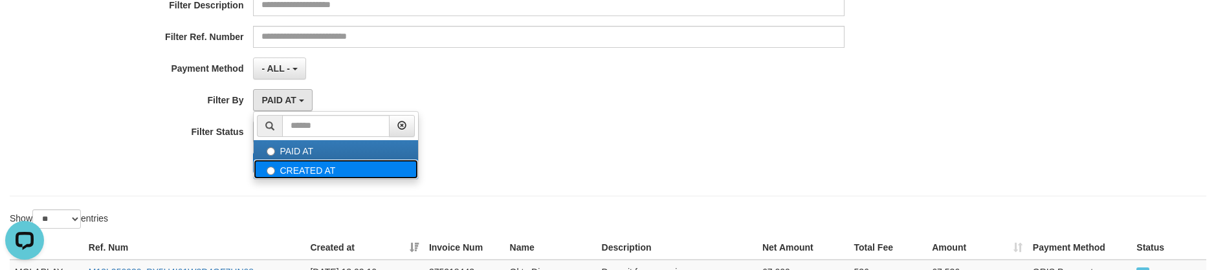
click at [321, 164] on label "CREATED AT" at bounding box center [336, 169] width 164 height 19
select select "*"
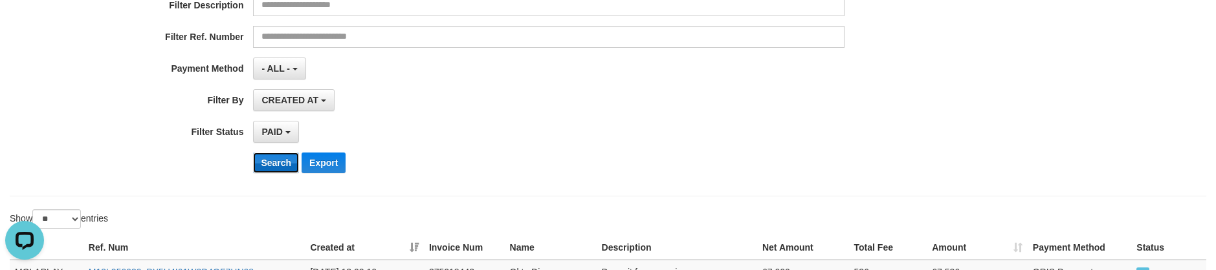
drag, startPoint x: 283, startPoint y: 164, endPoint x: 538, endPoint y: 184, distance: 255.1
click at [284, 164] on button "Search" at bounding box center [276, 163] width 46 height 21
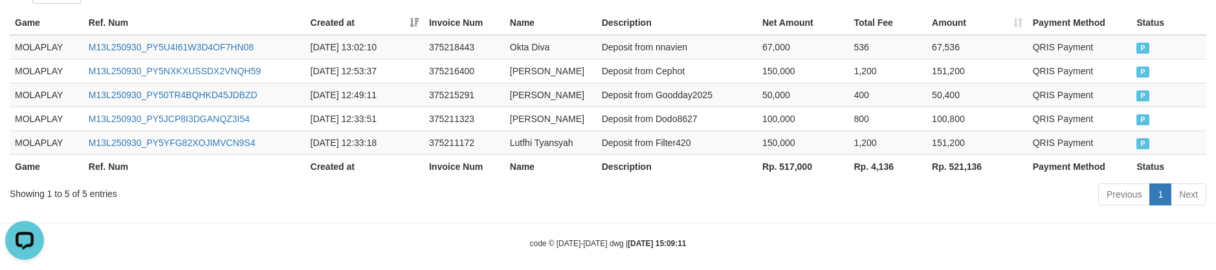
scroll to position [468, 0]
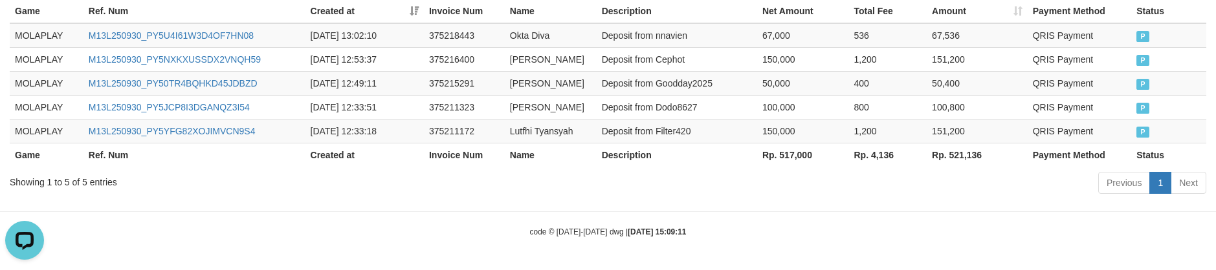
click at [776, 157] on th "Rp. 517,000" at bounding box center [803, 155] width 92 height 24
click at [791, 151] on th "Rp. 517,000" at bounding box center [803, 155] width 92 height 24
copy th "517,000"
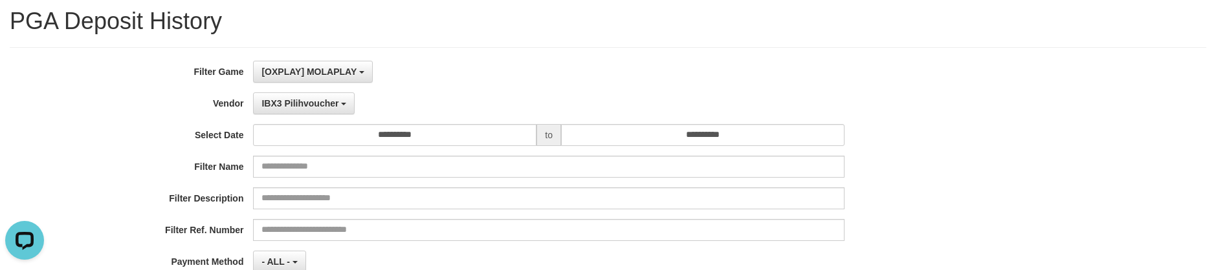
scroll to position [0, 0]
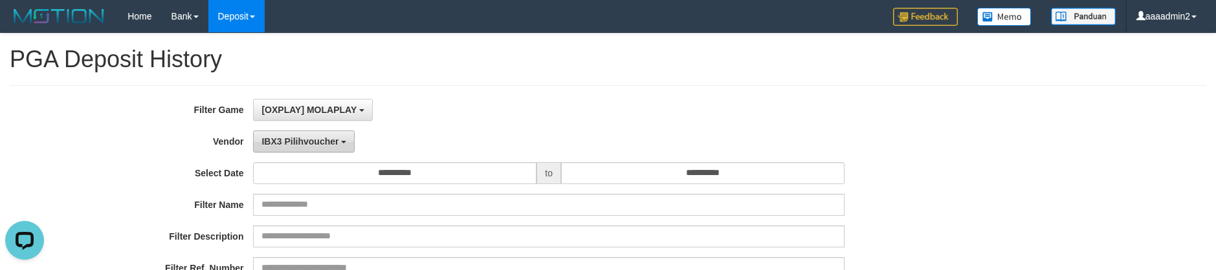
click at [298, 134] on button "IBX3 Pilihvoucher" at bounding box center [304, 142] width 102 height 22
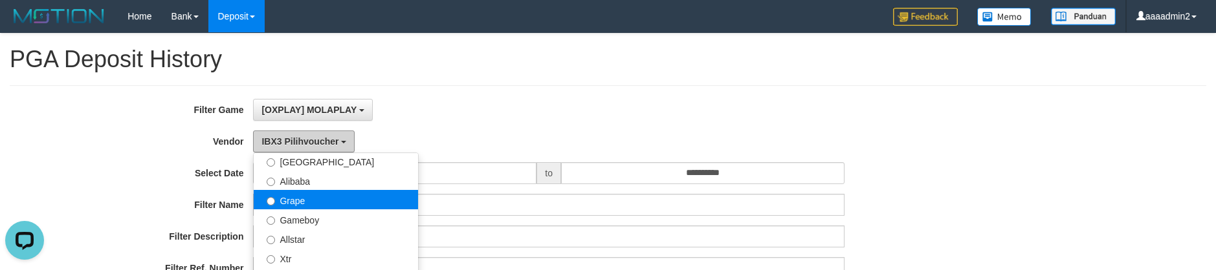
scroll to position [224, 0]
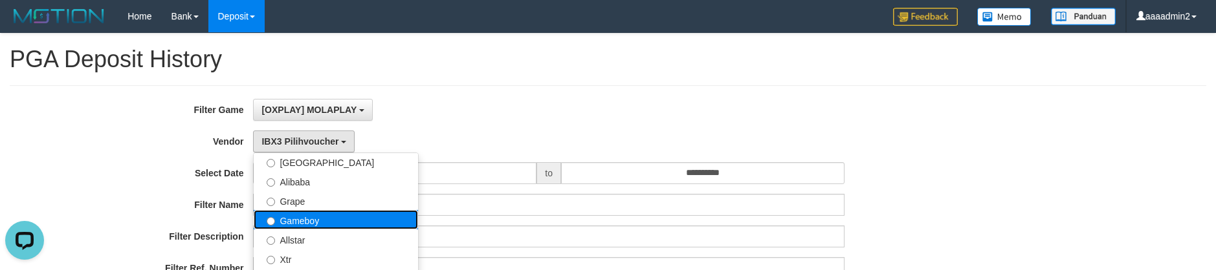
click at [337, 228] on label "Gameboy" at bounding box center [336, 219] width 164 height 19
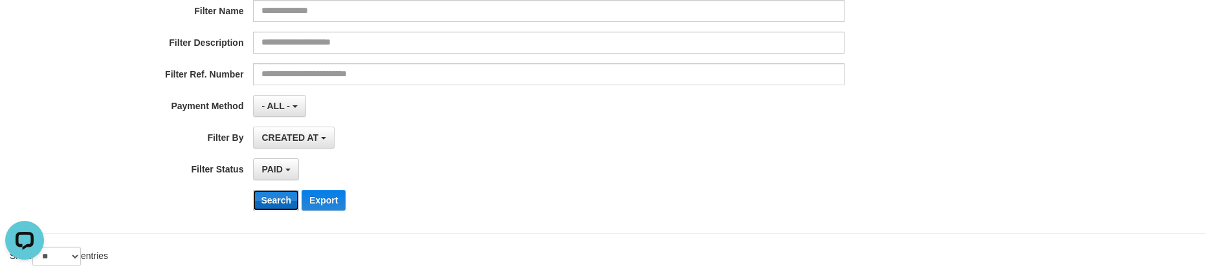
click at [279, 206] on button "Search" at bounding box center [276, 200] width 46 height 21
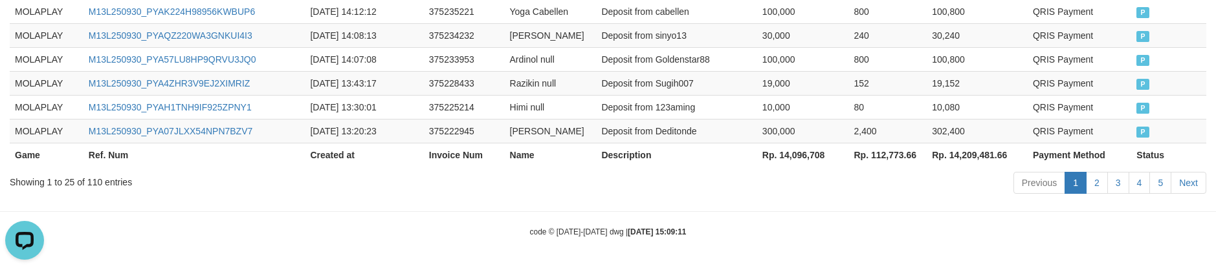
scroll to position [960, 0]
click at [784, 161] on th "Rp. 14,096,708" at bounding box center [803, 155] width 92 height 24
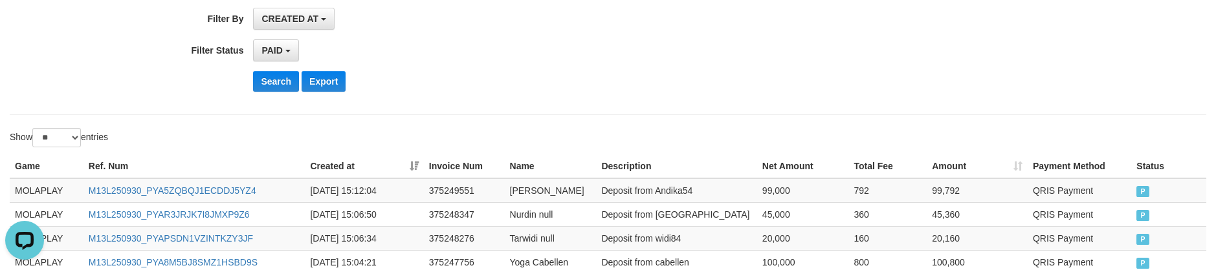
scroll to position [54, 0]
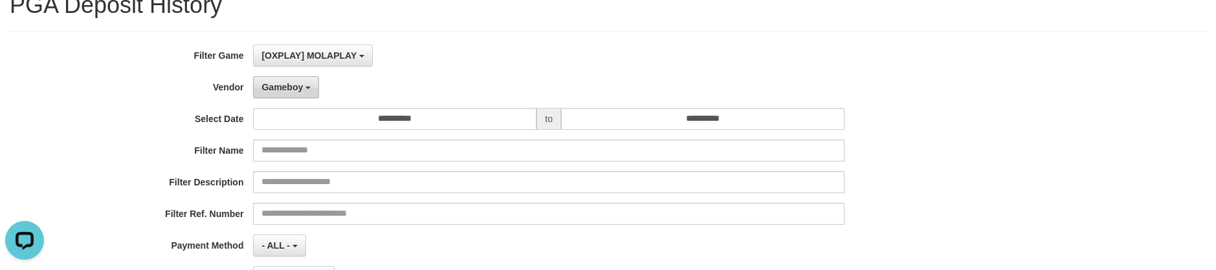
drag, startPoint x: 318, startPoint y: 96, endPoint x: 311, endPoint y: 96, distance: 7.1
click at [318, 96] on button "Gameboy" at bounding box center [286, 87] width 66 height 22
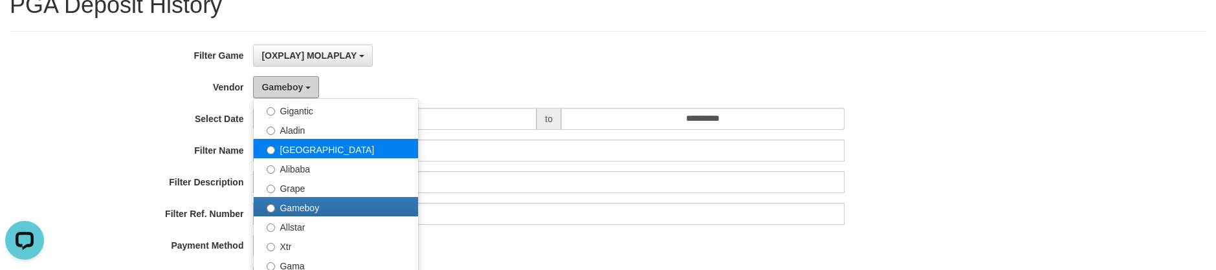
scroll to position [159, 0]
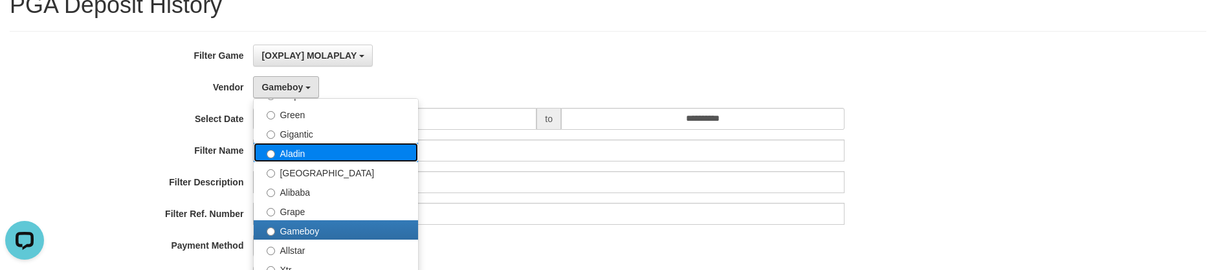
click at [313, 147] on label "Aladin" at bounding box center [336, 152] width 164 height 19
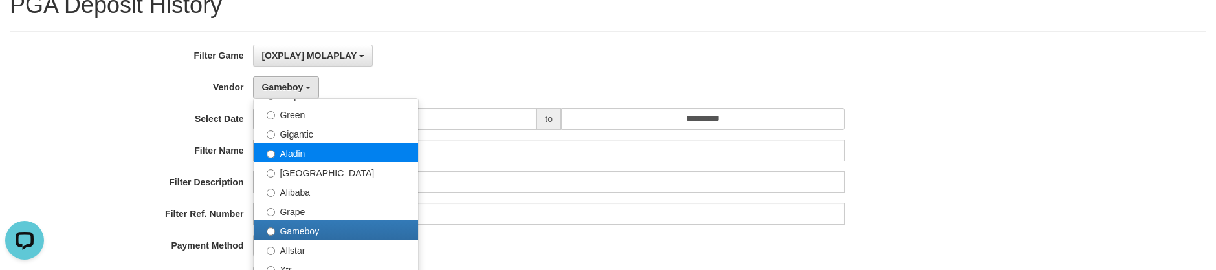
select select "**********"
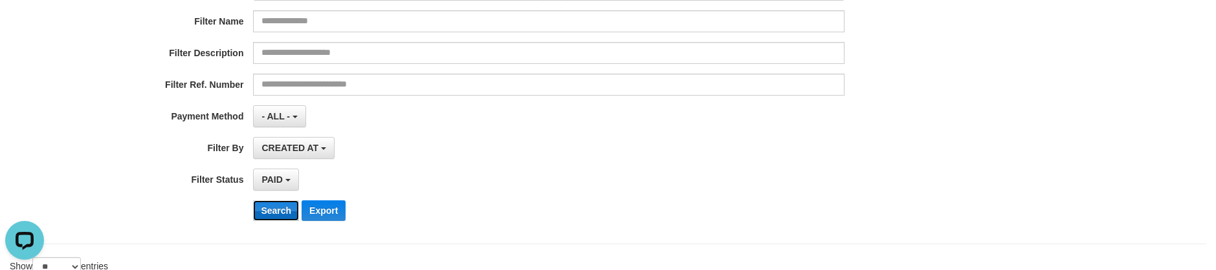
click at [267, 203] on button "Search" at bounding box center [276, 211] width 46 height 21
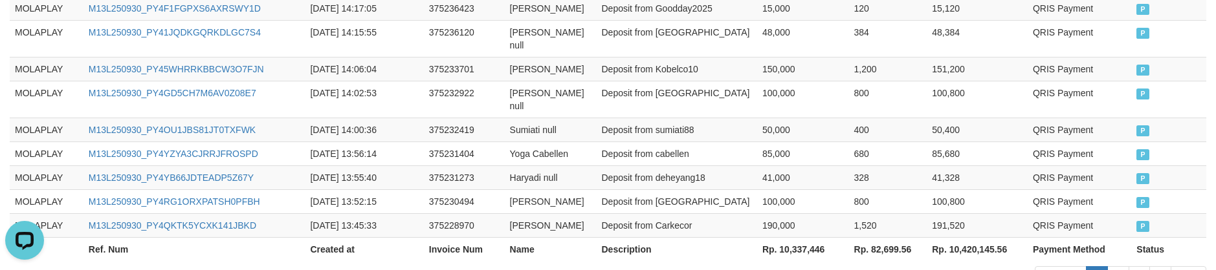
scroll to position [947, 0]
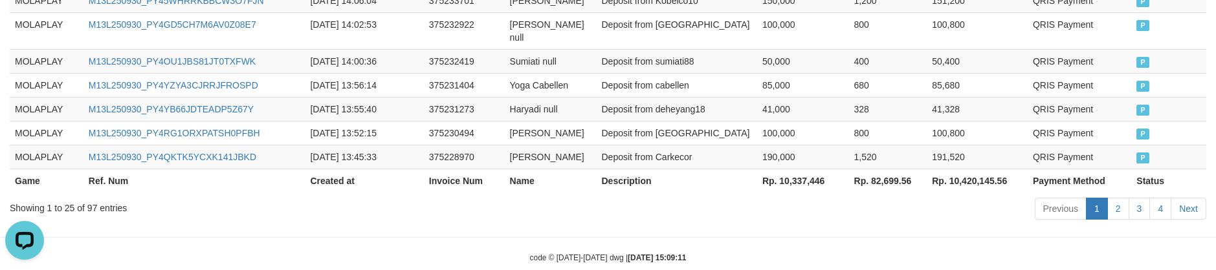
click at [809, 169] on th "Rp. 10,337,446" at bounding box center [803, 181] width 92 height 24
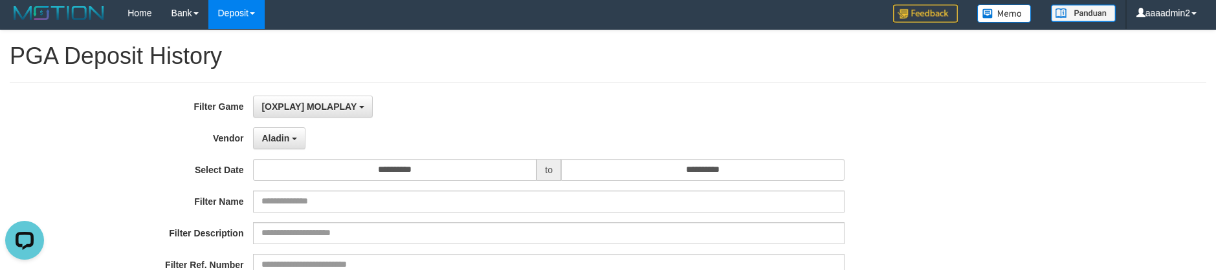
scroll to position [0, 0]
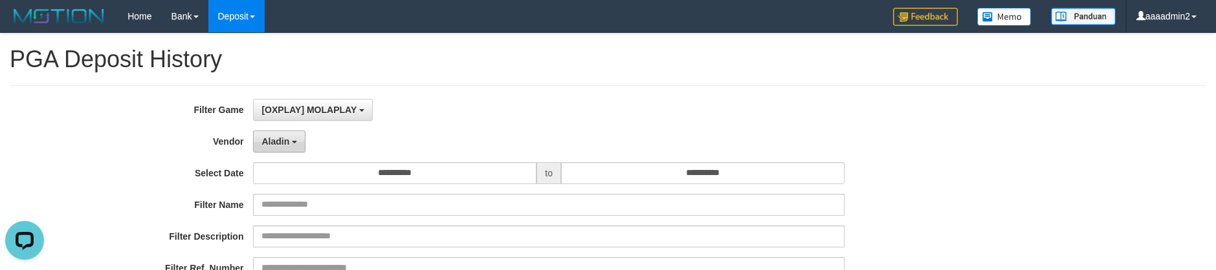
click at [277, 140] on span "Aladin" at bounding box center [275, 142] width 28 height 10
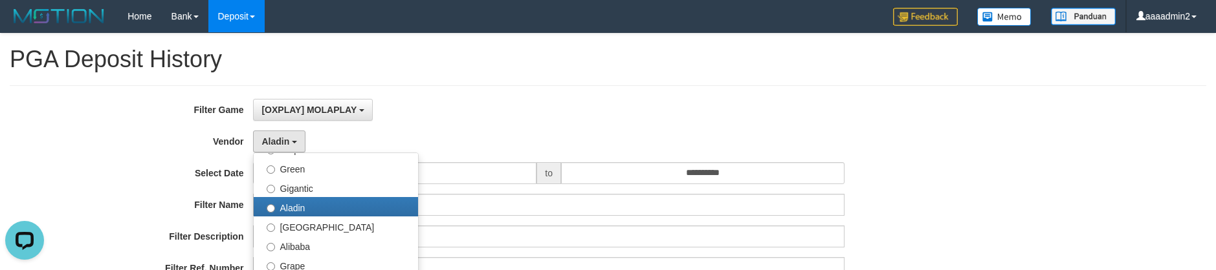
click at [561, 119] on div "[OXPLAY] MOLAPLAY SELECT GAME [OXPLAY] MOLAPLAY" at bounding box center [548, 110] width 591 height 22
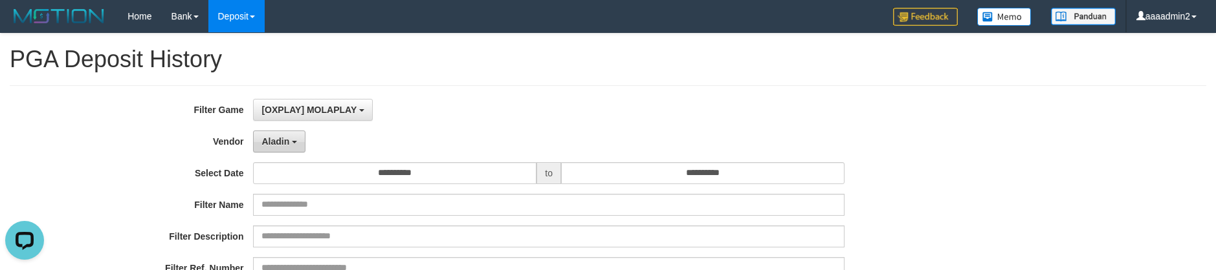
click at [287, 145] on span "Aladin" at bounding box center [275, 142] width 28 height 10
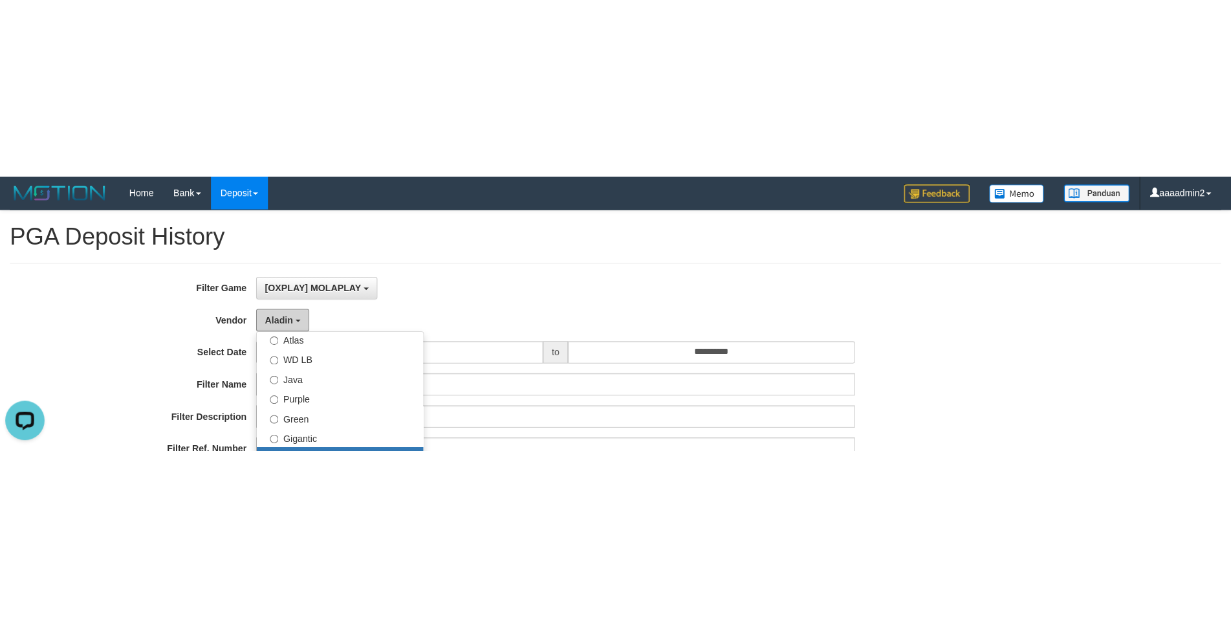
scroll to position [30, 0]
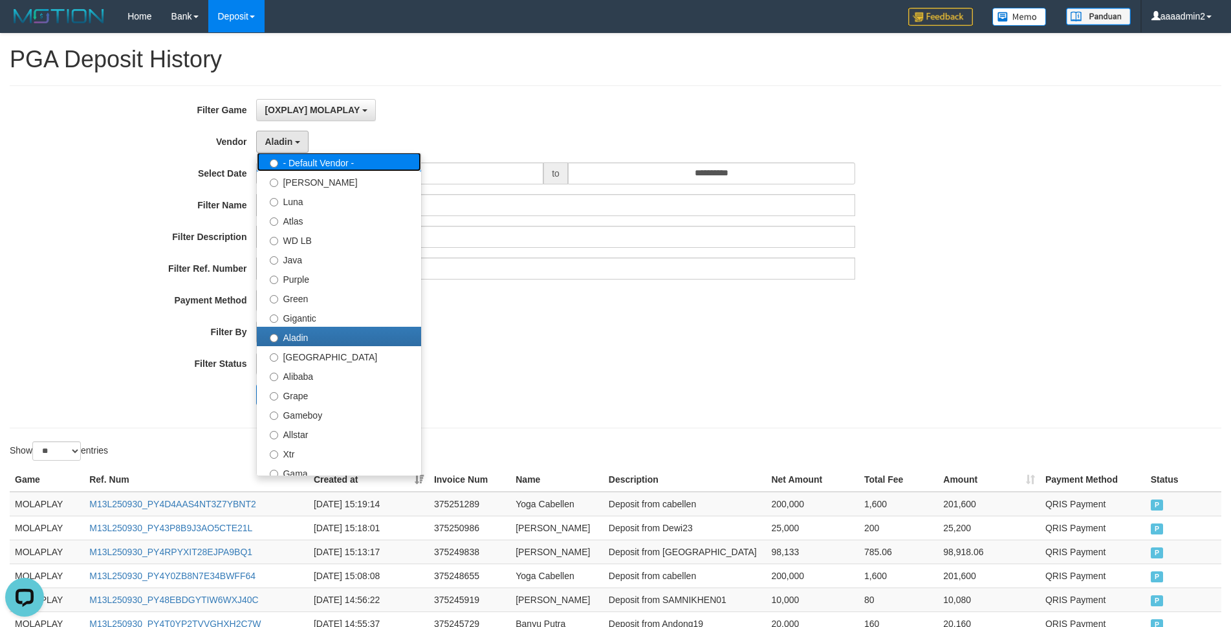
click at [309, 159] on label "- Default Vendor -" at bounding box center [339, 161] width 164 height 19
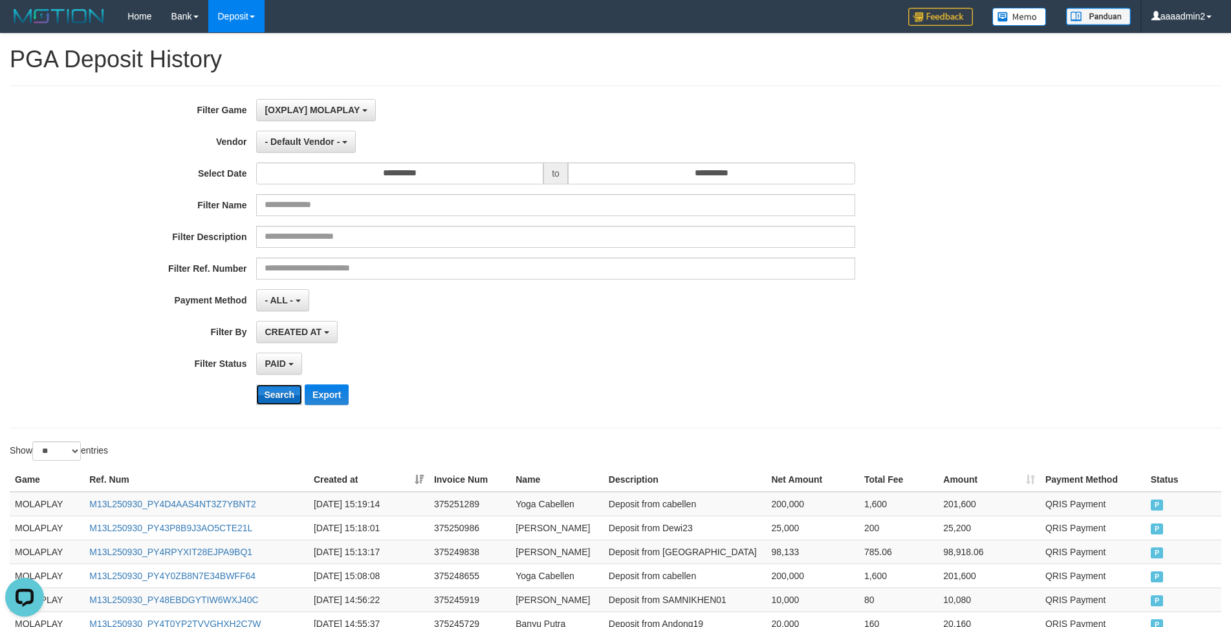
click at [289, 270] on button "Search" at bounding box center [279, 394] width 46 height 21
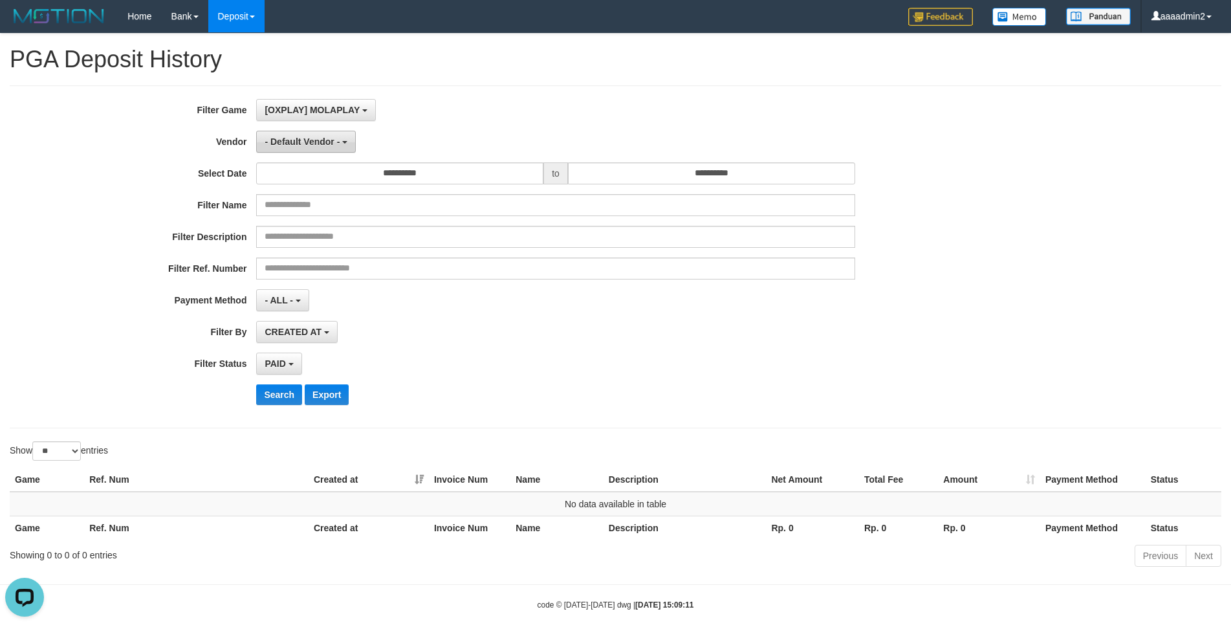
click at [274, 138] on span "- Default Vendor -" at bounding box center [302, 142] width 75 height 10
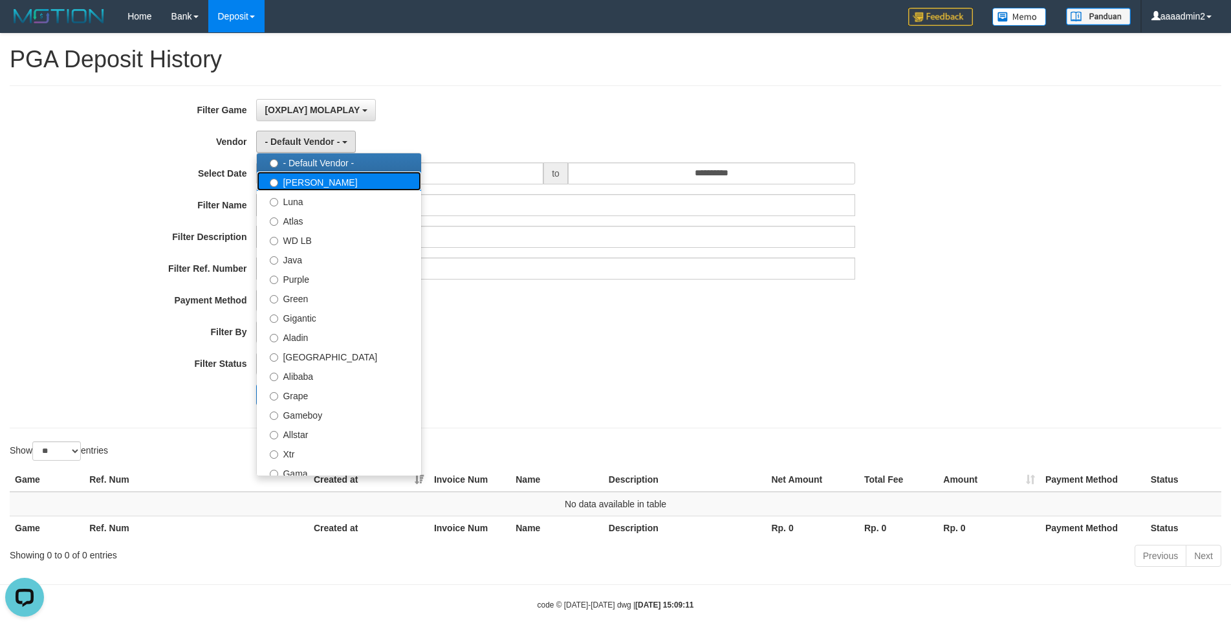
click at [310, 182] on label "[PERSON_NAME]" at bounding box center [339, 180] width 164 height 19
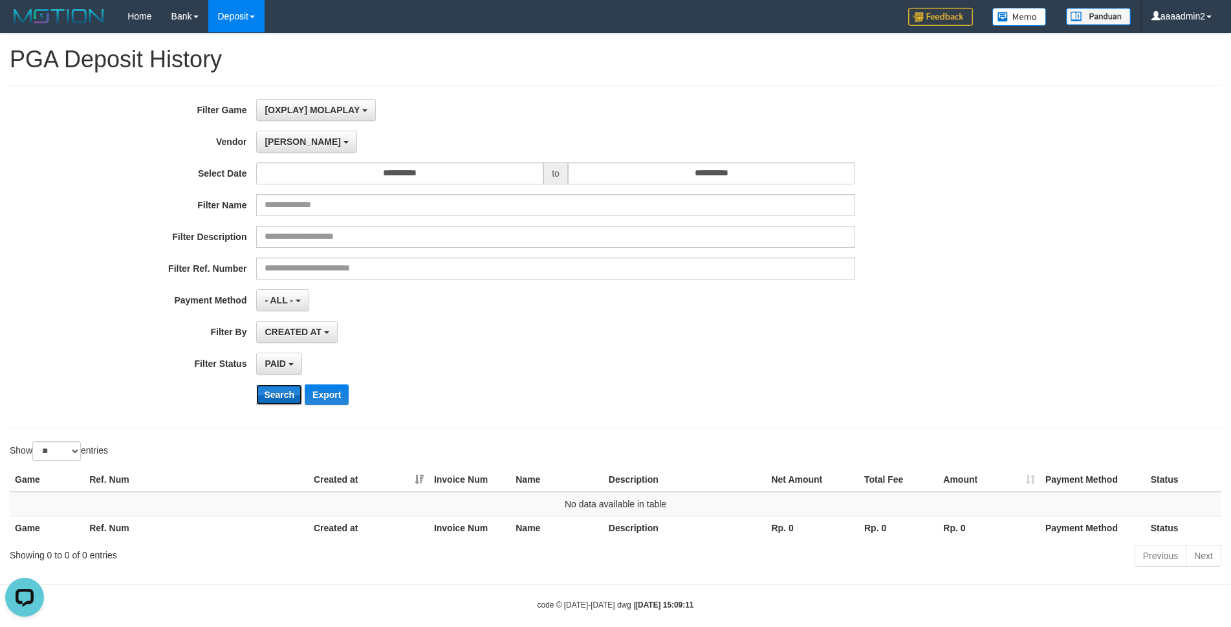
click at [287, 270] on button "Search" at bounding box center [279, 394] width 46 height 21
click at [273, 140] on span "[PERSON_NAME]" at bounding box center [303, 142] width 76 height 10
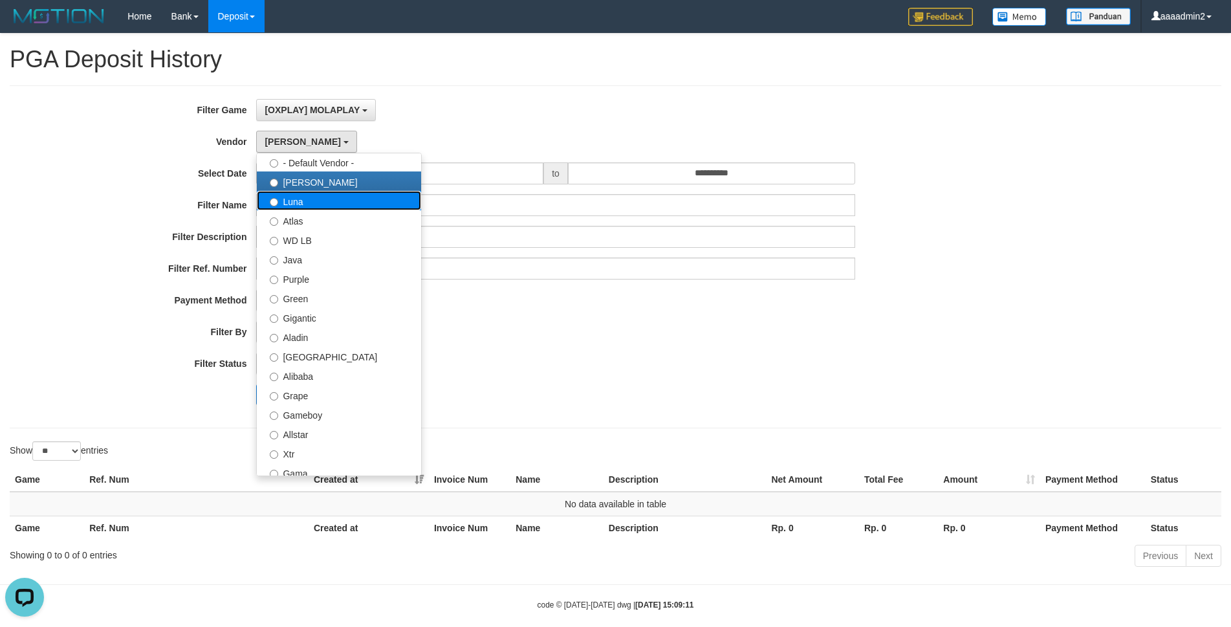
click at [325, 204] on label "Luna" at bounding box center [339, 200] width 164 height 19
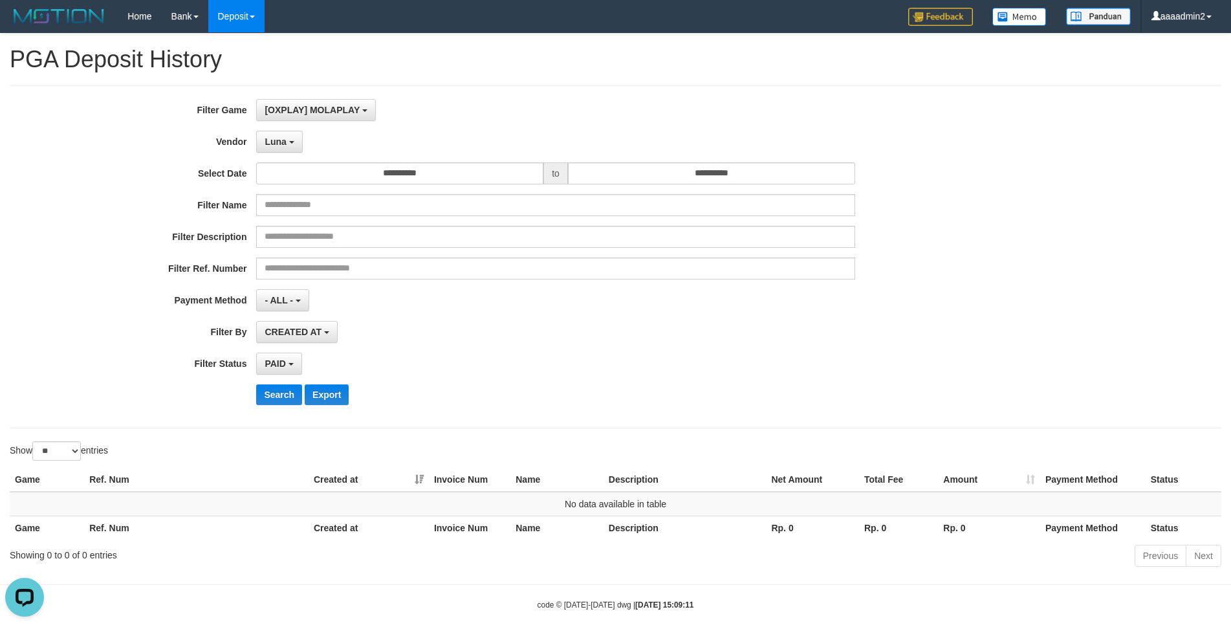
click at [265, 270] on div "**********" at bounding box center [513, 257] width 1026 height 316
click at [273, 270] on button "Search" at bounding box center [279, 394] width 46 height 21
click at [295, 149] on button "Luna" at bounding box center [279, 142] width 46 height 22
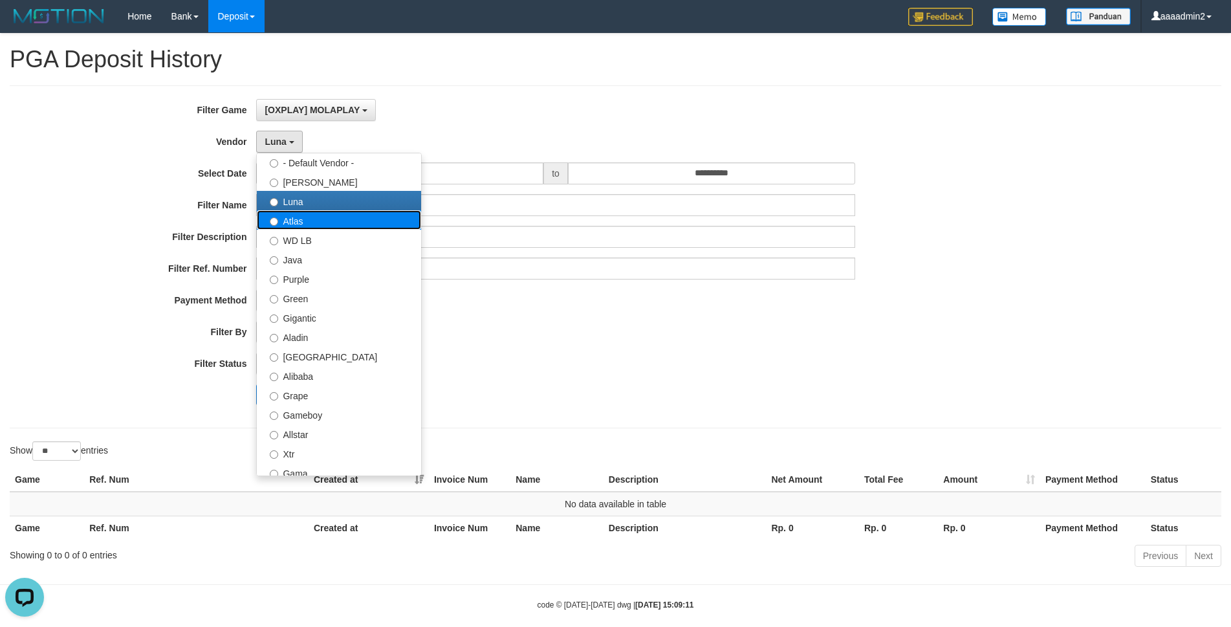
click at [297, 223] on label "Atlas" at bounding box center [339, 219] width 164 height 19
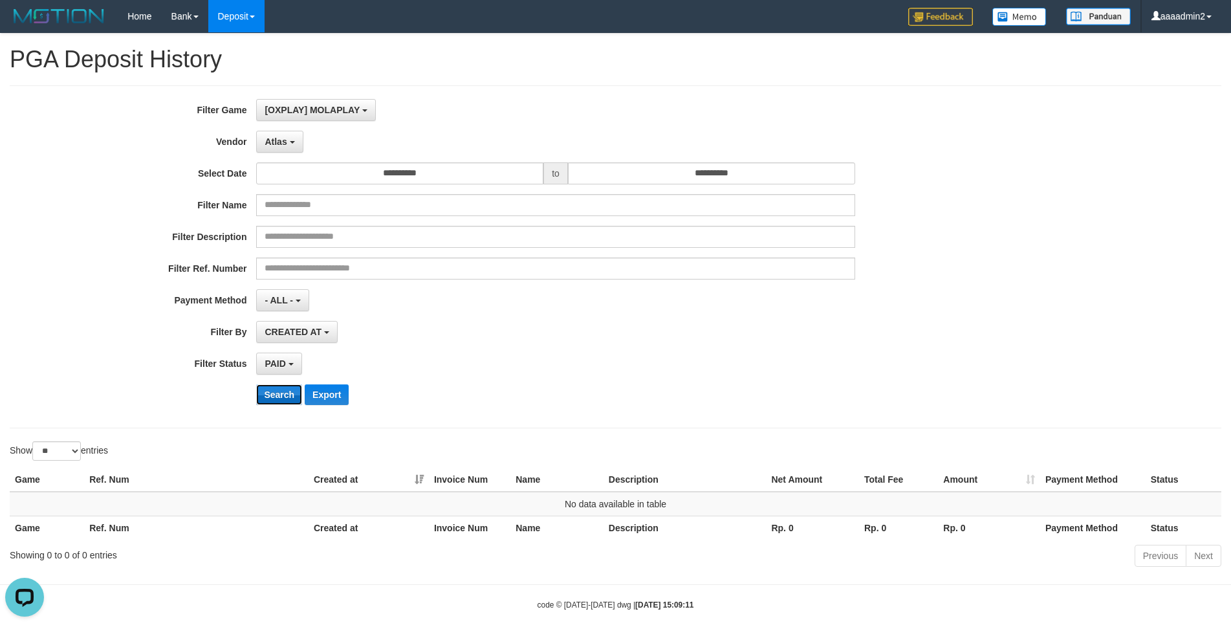
click at [279, 270] on button "Search" at bounding box center [279, 394] width 46 height 21
click at [271, 145] on span "Atlas" at bounding box center [276, 142] width 22 height 10
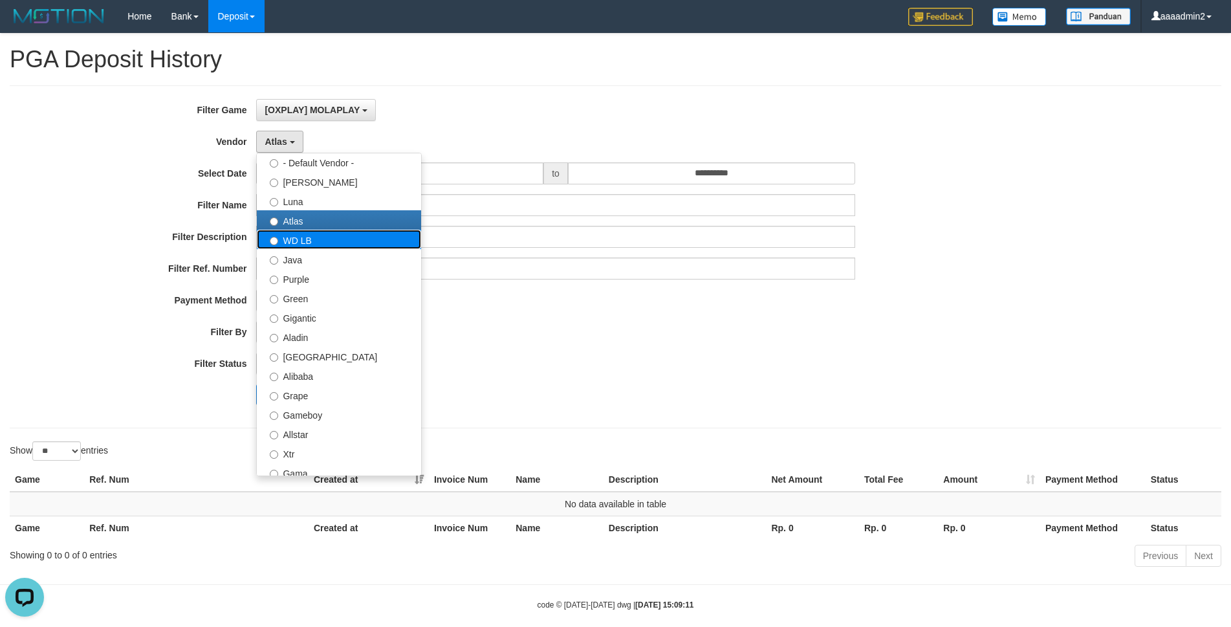
click at [329, 239] on label "WD LB" at bounding box center [339, 239] width 164 height 19
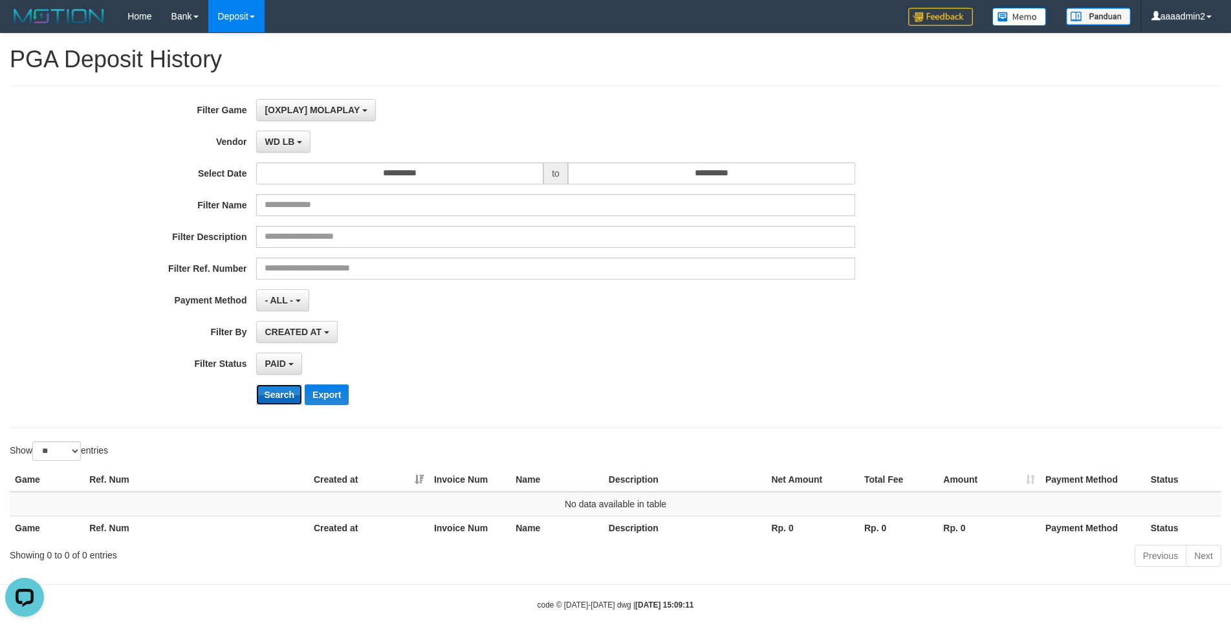
click at [275, 270] on button "Search" at bounding box center [279, 394] width 46 height 21
click at [294, 142] on button "WD LB" at bounding box center [283, 142] width 54 height 22
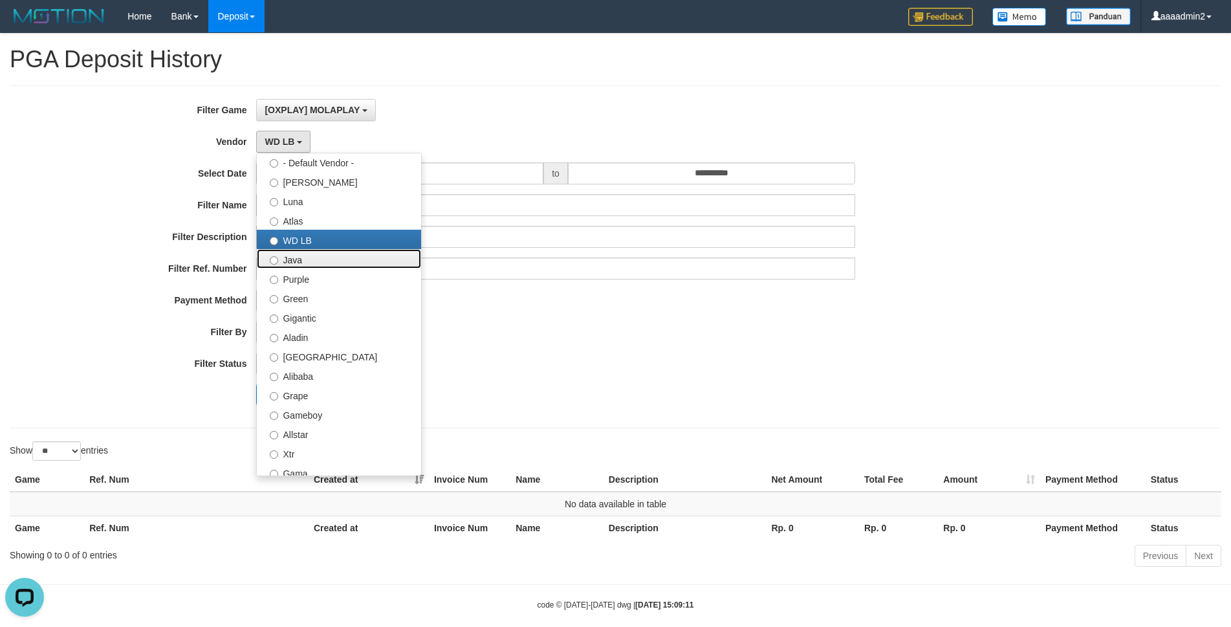
drag, startPoint x: 338, startPoint y: 265, endPoint x: 315, endPoint y: 302, distance: 43.3
click at [336, 264] on label "Java" at bounding box center [339, 258] width 164 height 19
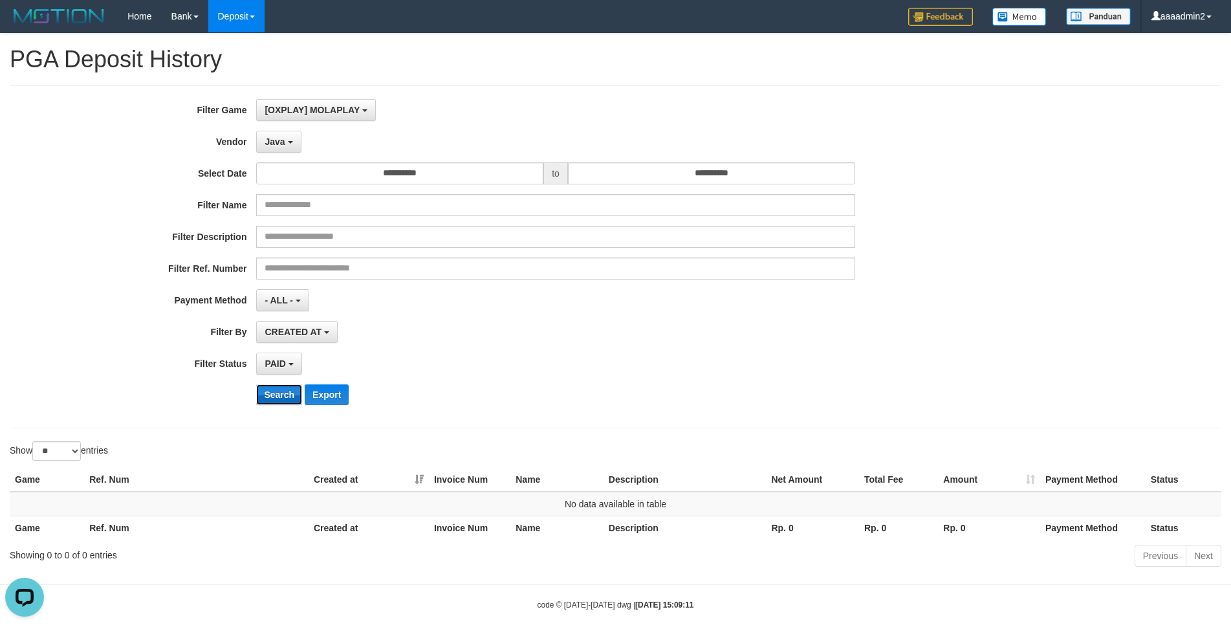
click at [284, 270] on button "Search" at bounding box center [279, 394] width 46 height 21
click at [272, 140] on span "Java" at bounding box center [275, 142] width 20 height 10
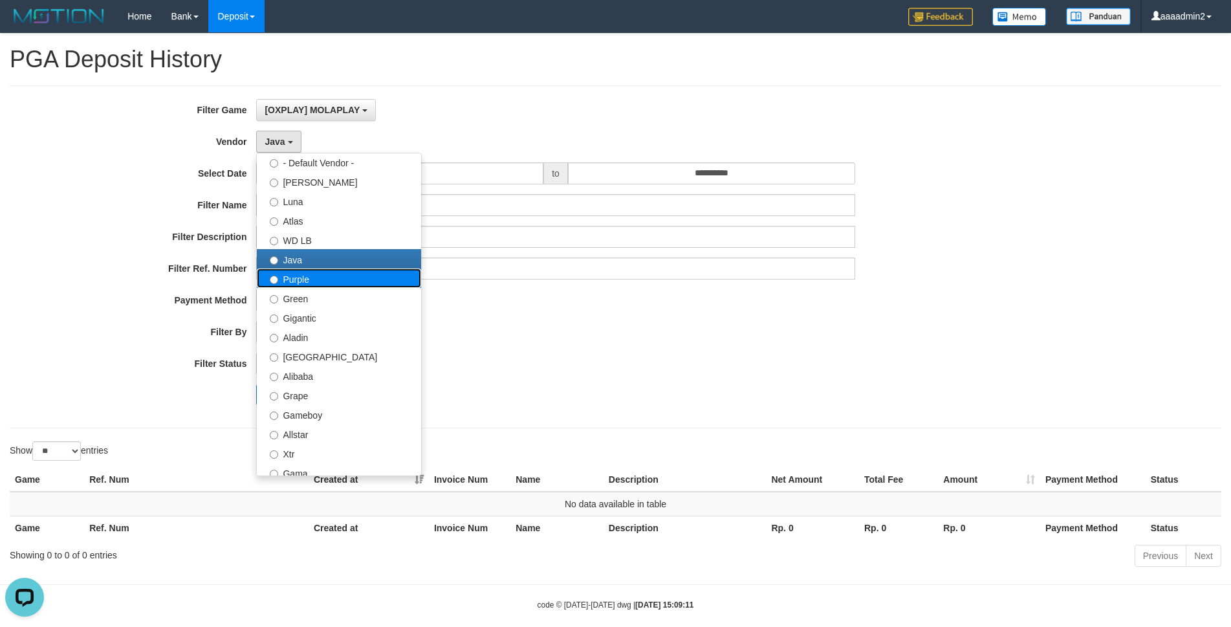
click at [342, 270] on label "Purple" at bounding box center [339, 278] width 164 height 19
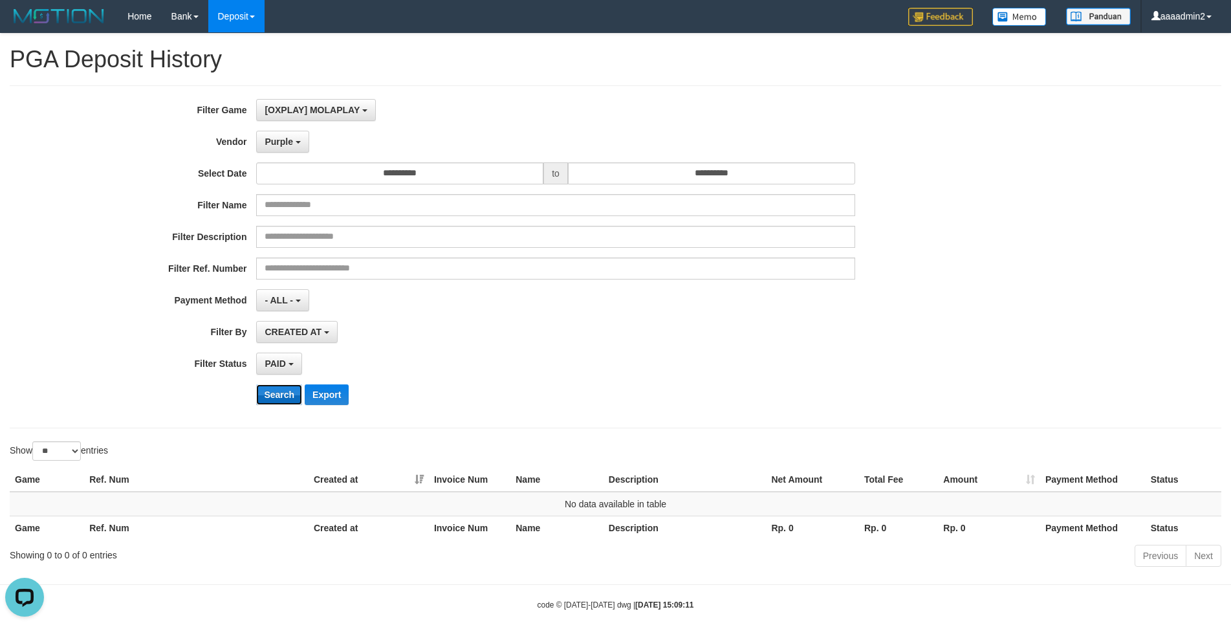
click at [279, 270] on button "Search" at bounding box center [279, 394] width 46 height 21
click at [283, 142] on span "Purple" at bounding box center [279, 142] width 28 height 10
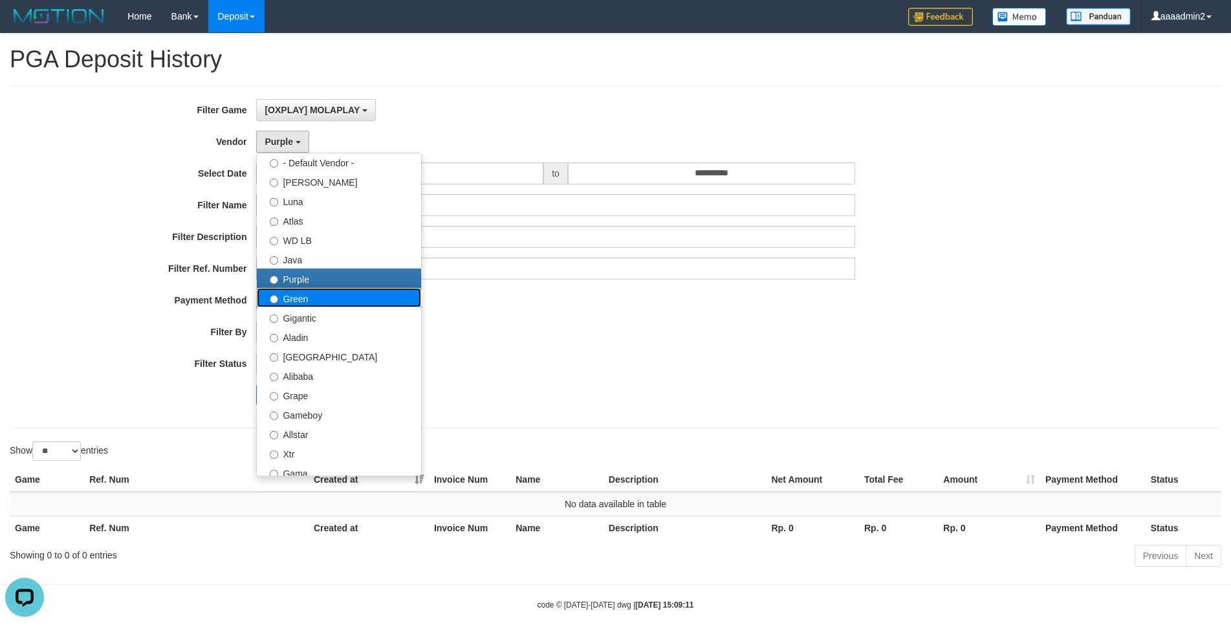
click at [330, 270] on label "Green" at bounding box center [339, 297] width 164 height 19
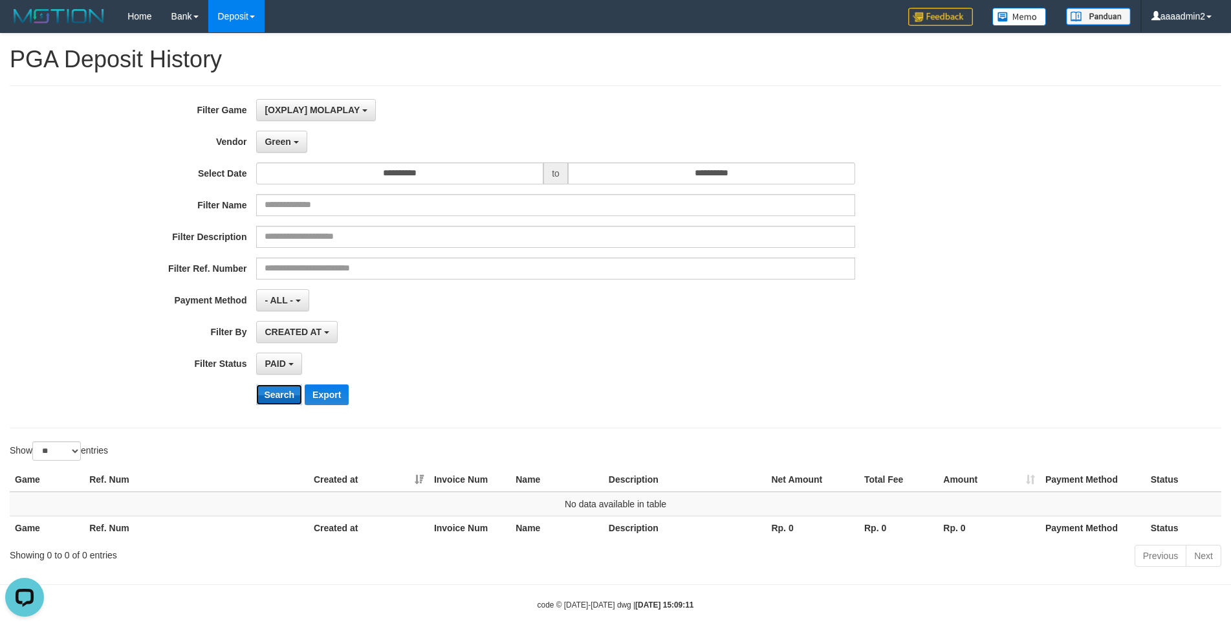
click at [280, 270] on button "Search" at bounding box center [279, 394] width 46 height 21
click at [294, 140] on button "Green" at bounding box center [281, 142] width 50 height 22
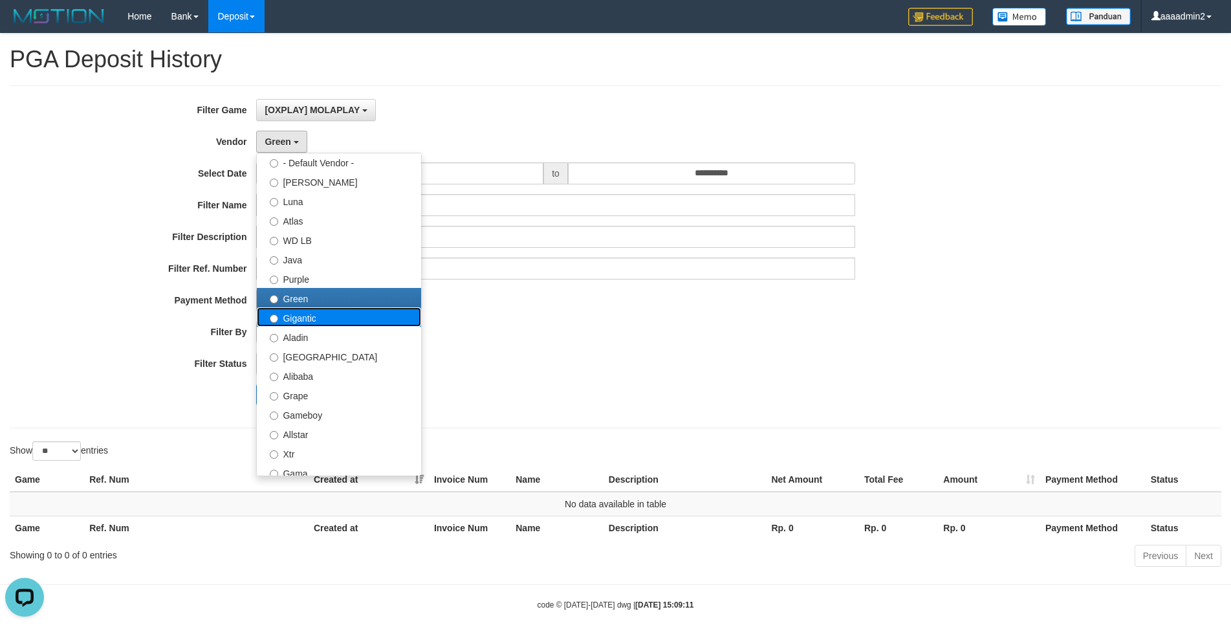
click at [327, 270] on label "Gigantic" at bounding box center [339, 316] width 164 height 19
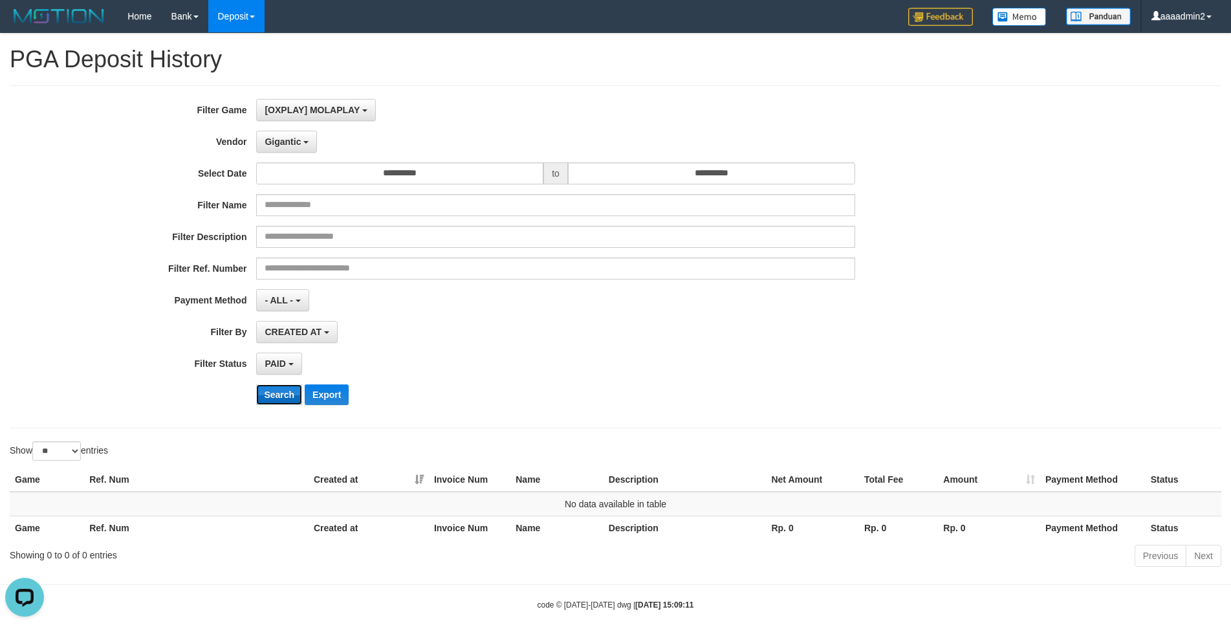
click at [280, 270] on button "Search" at bounding box center [279, 394] width 46 height 21
click at [292, 141] on span "Gigantic" at bounding box center [283, 142] width 36 height 10
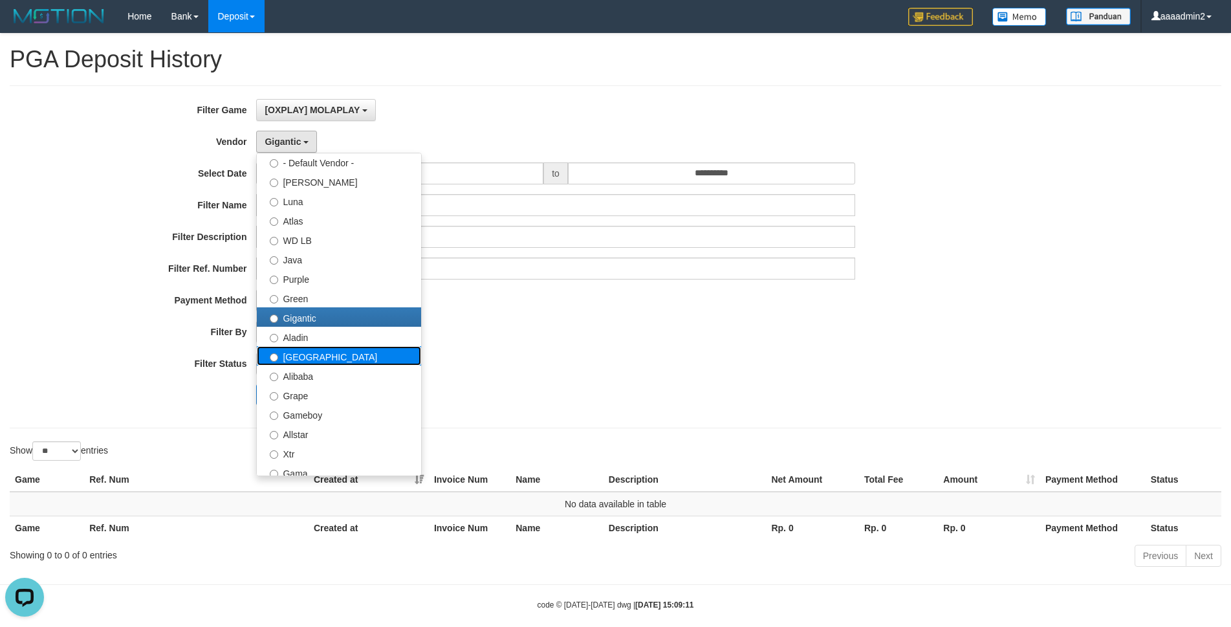
click at [333, 270] on label "[GEOGRAPHIC_DATA]" at bounding box center [339, 355] width 164 height 19
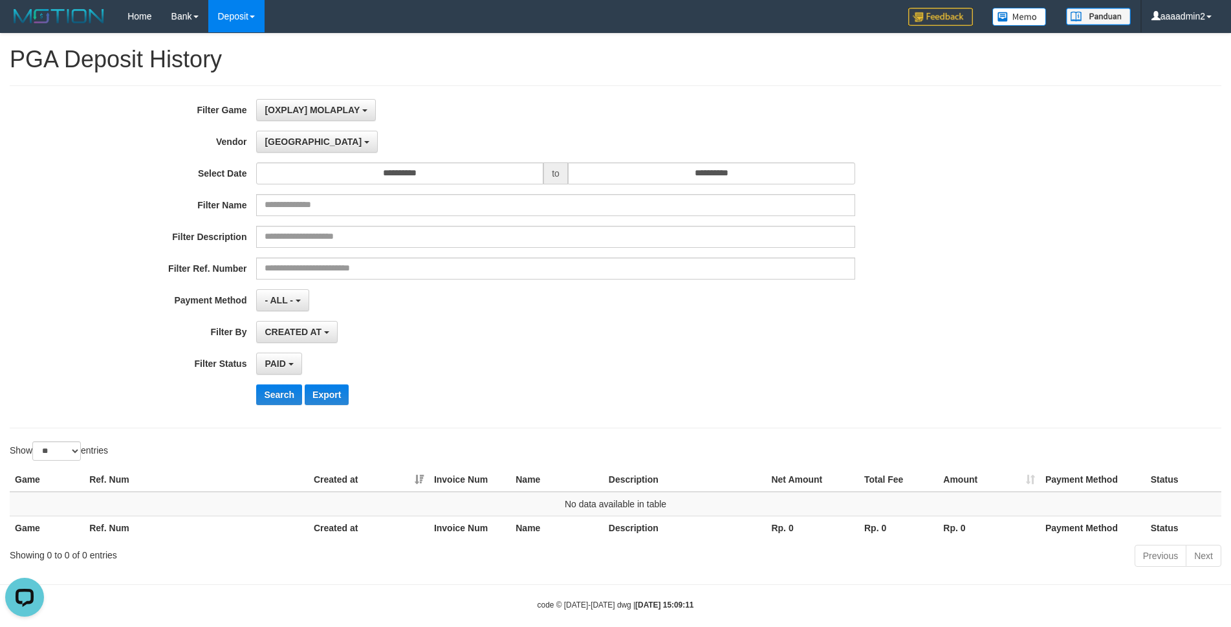
click at [296, 270] on div "**********" at bounding box center [513, 257] width 1026 height 316
click at [295, 270] on button "Search" at bounding box center [279, 394] width 46 height 21
click at [284, 146] on span "[GEOGRAPHIC_DATA]" at bounding box center [313, 142] width 97 height 10
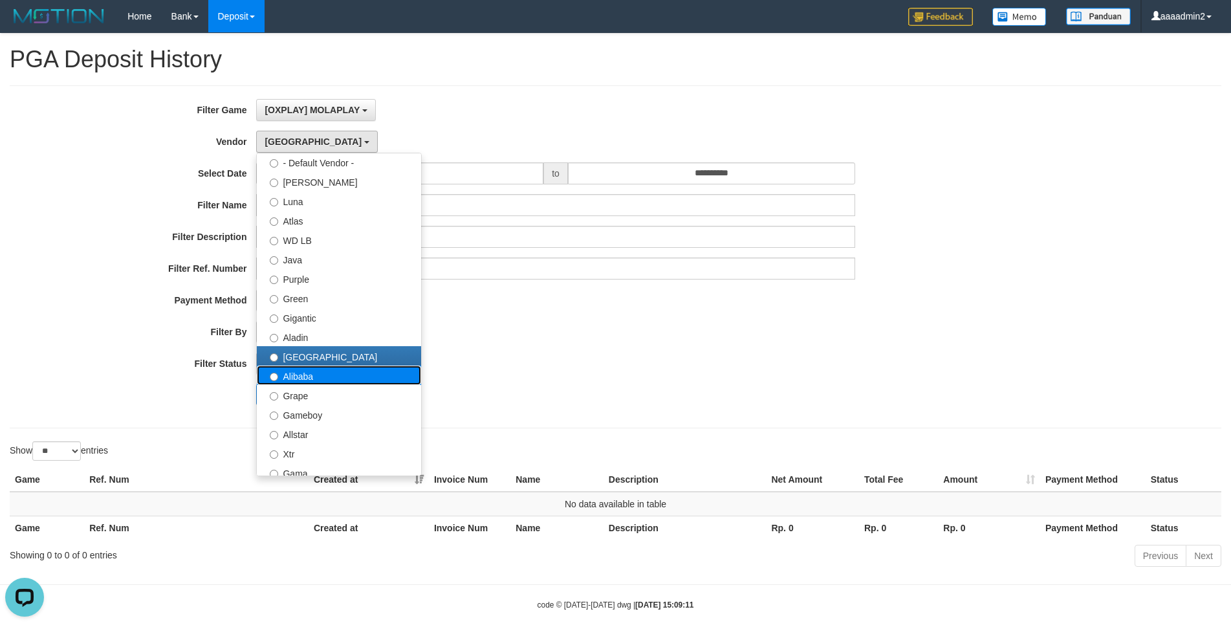
click at [341, 270] on label "Alibaba" at bounding box center [339, 375] width 164 height 19
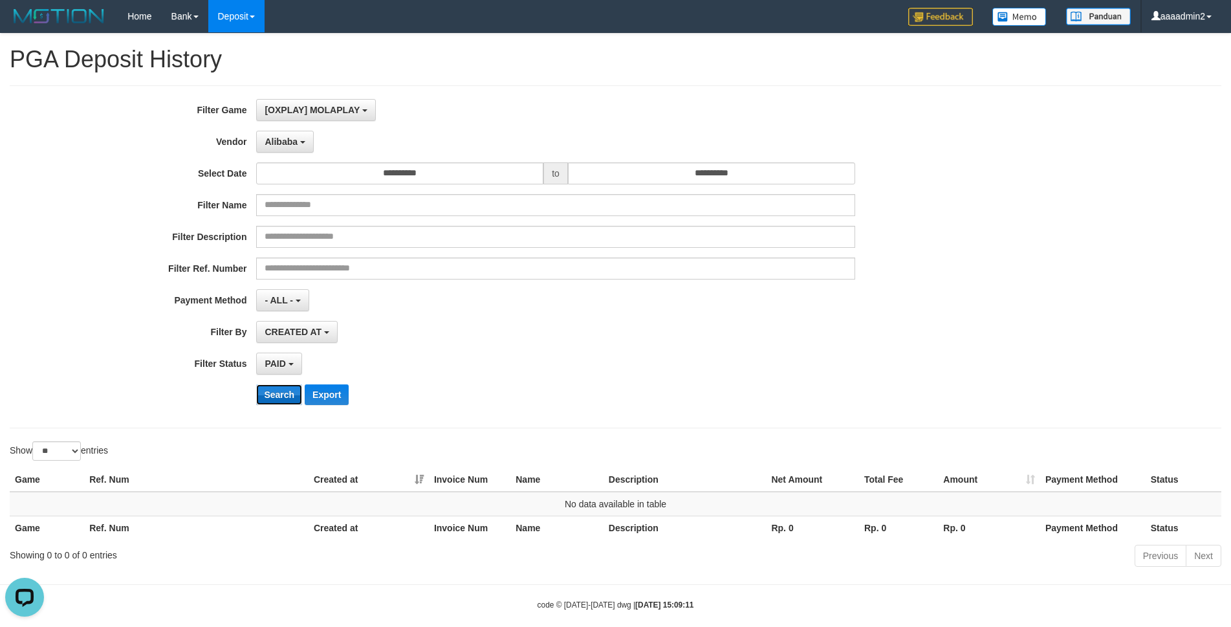
click at [280, 270] on button "Search" at bounding box center [279, 394] width 46 height 21
click at [287, 149] on button "Alibaba" at bounding box center [284, 142] width 57 height 22
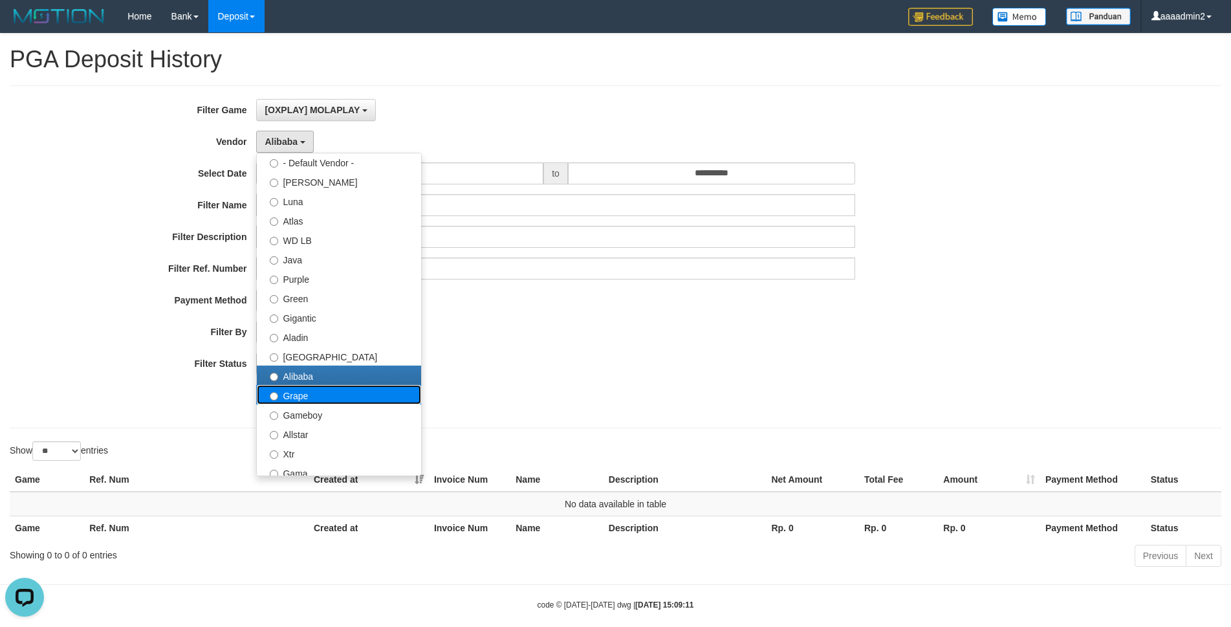
click at [307, 270] on label "Grape" at bounding box center [339, 394] width 164 height 19
select select "**********"
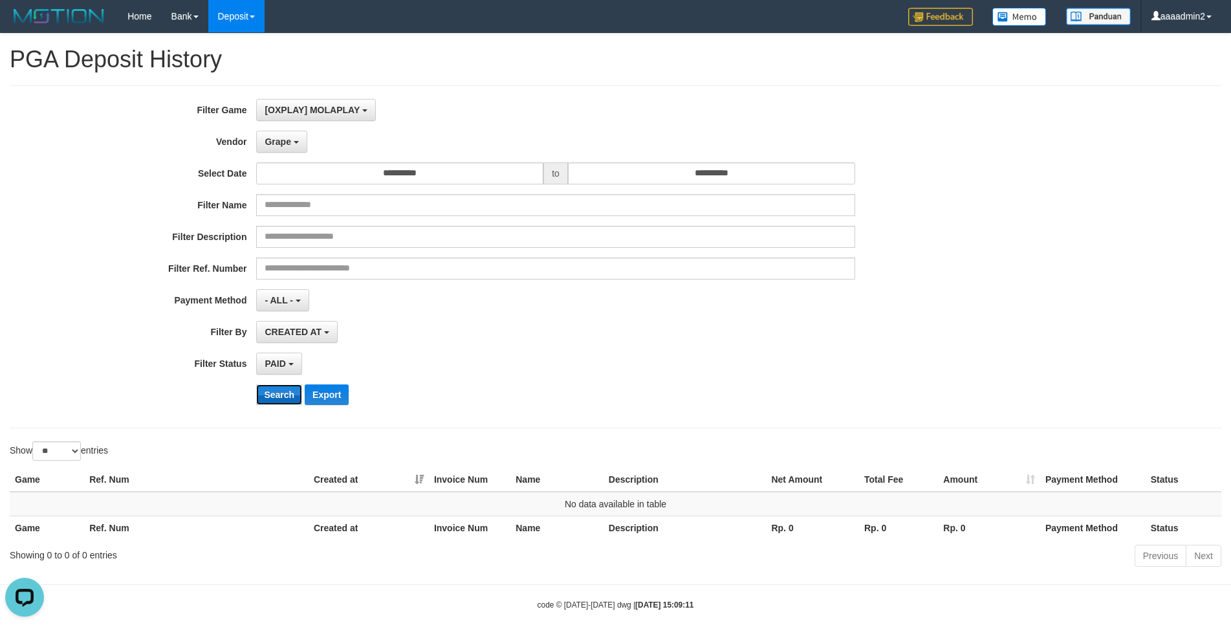
click at [274, 270] on button "Search" at bounding box center [279, 394] width 46 height 21
click at [279, 141] on span "Grape" at bounding box center [278, 142] width 26 height 10
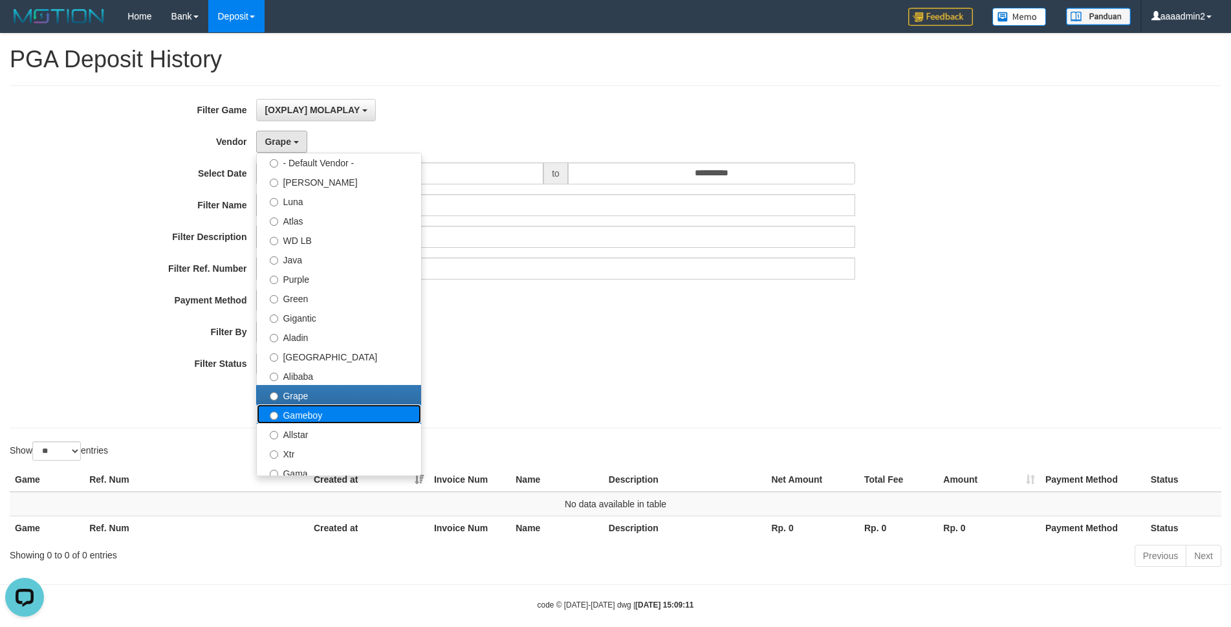
click at [311, 270] on label "Gameboy" at bounding box center [339, 413] width 164 height 19
select select "**********"
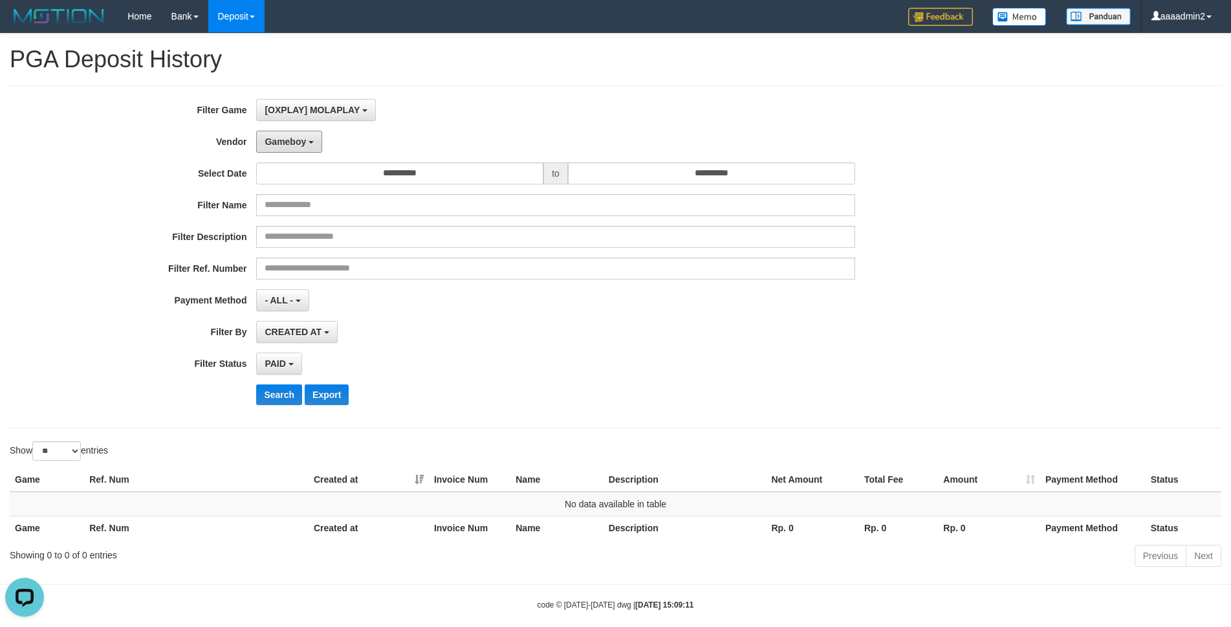
drag, startPoint x: 299, startPoint y: 142, endPoint x: 287, endPoint y: 188, distance: 46.8
click at [299, 143] on span "Gameboy" at bounding box center [285, 142] width 41 height 10
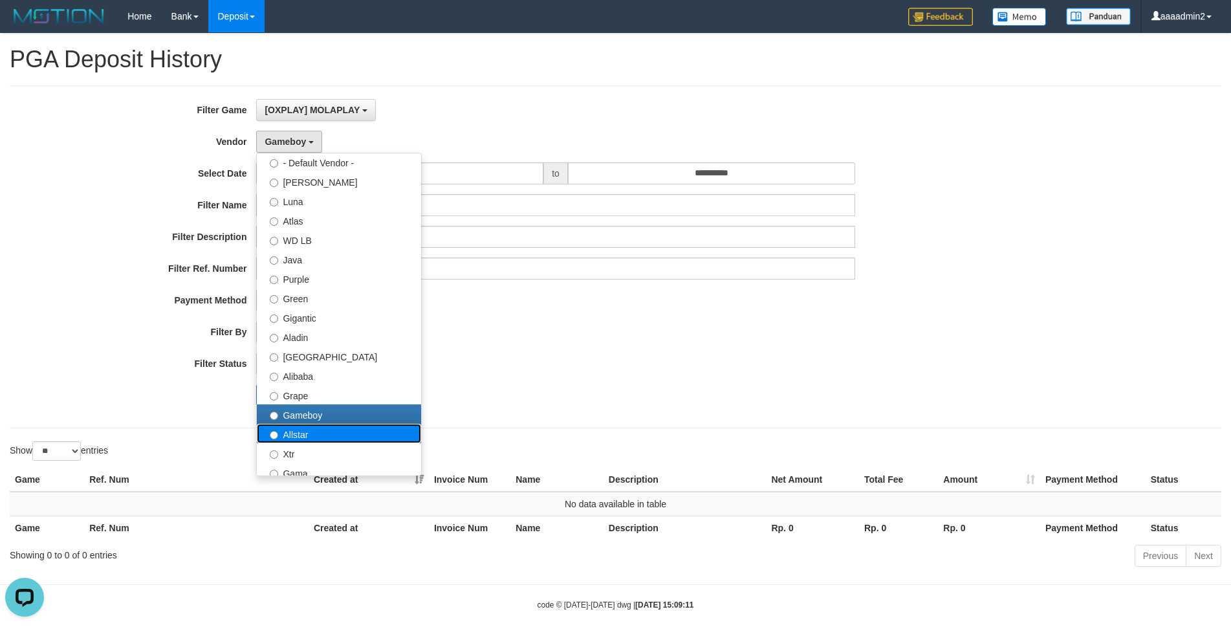
click at [293, 270] on label "Allstar" at bounding box center [339, 433] width 164 height 19
select select "**********"
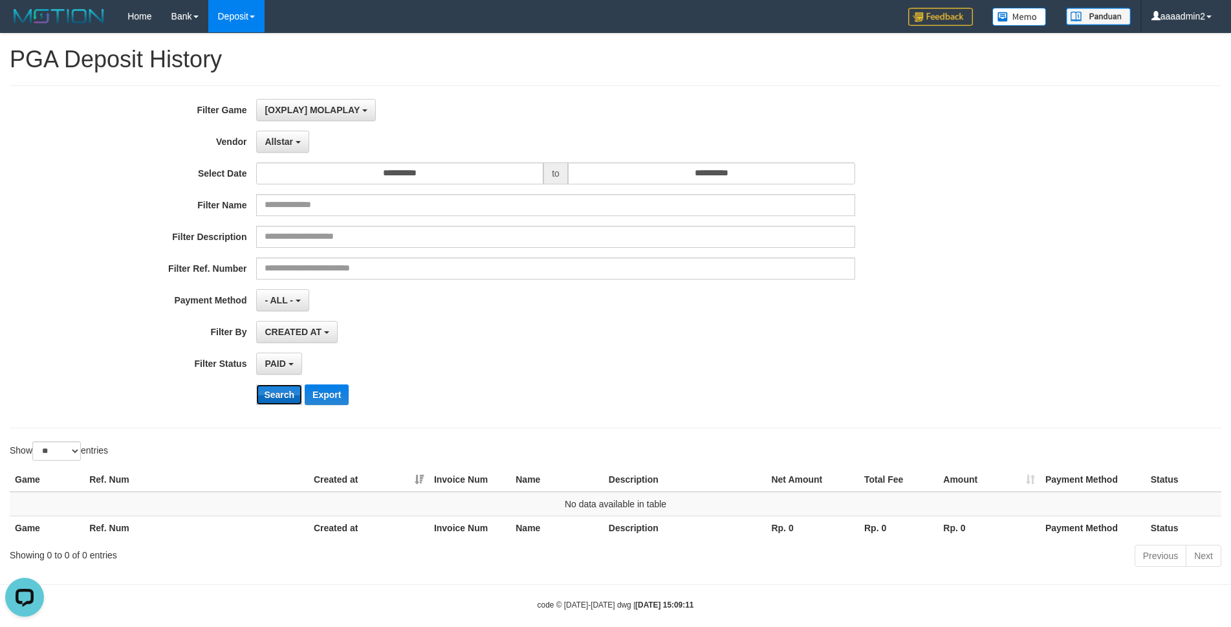
click at [278, 270] on button "Search" at bounding box center [279, 394] width 46 height 21
click at [286, 146] on span "Allstar" at bounding box center [279, 142] width 28 height 10
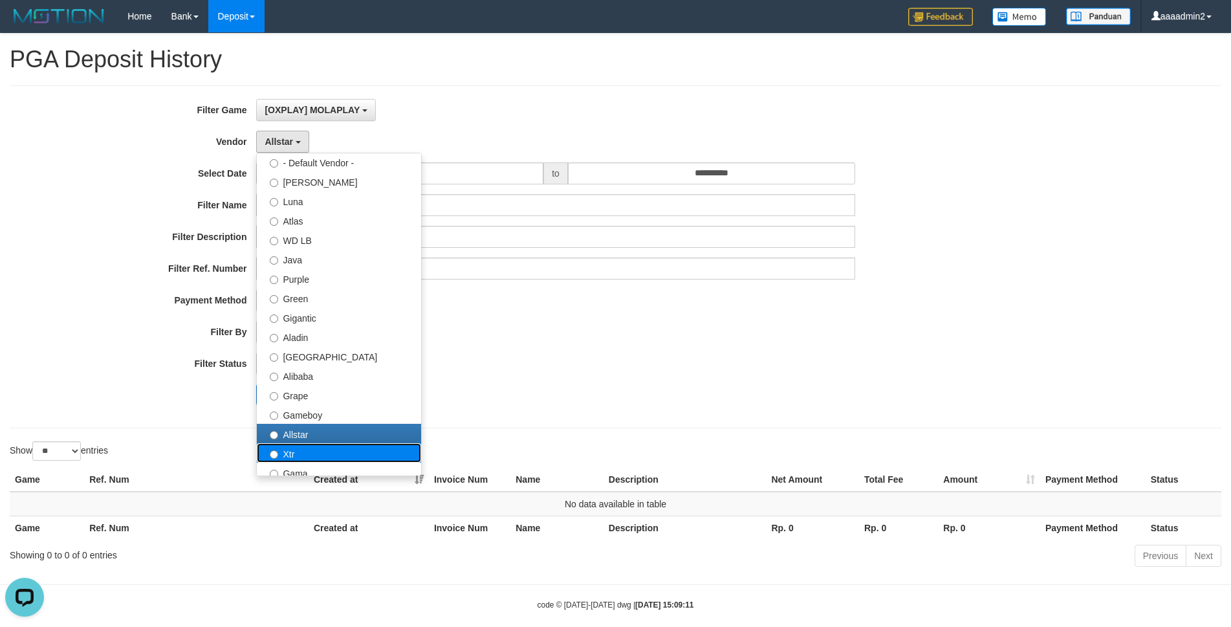
click at [319, 270] on label "Xtr" at bounding box center [339, 452] width 164 height 19
select select "**********"
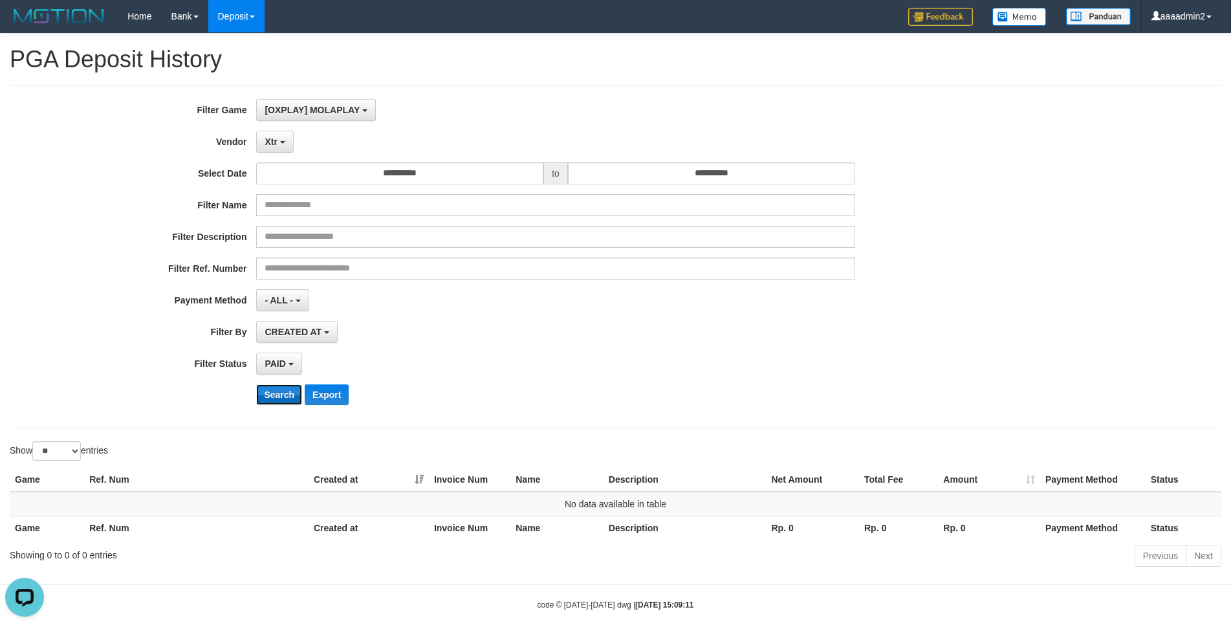
click at [286, 270] on button "Search" at bounding box center [279, 394] width 46 height 21
click at [278, 148] on button "Xtr" at bounding box center [274, 142] width 37 height 22
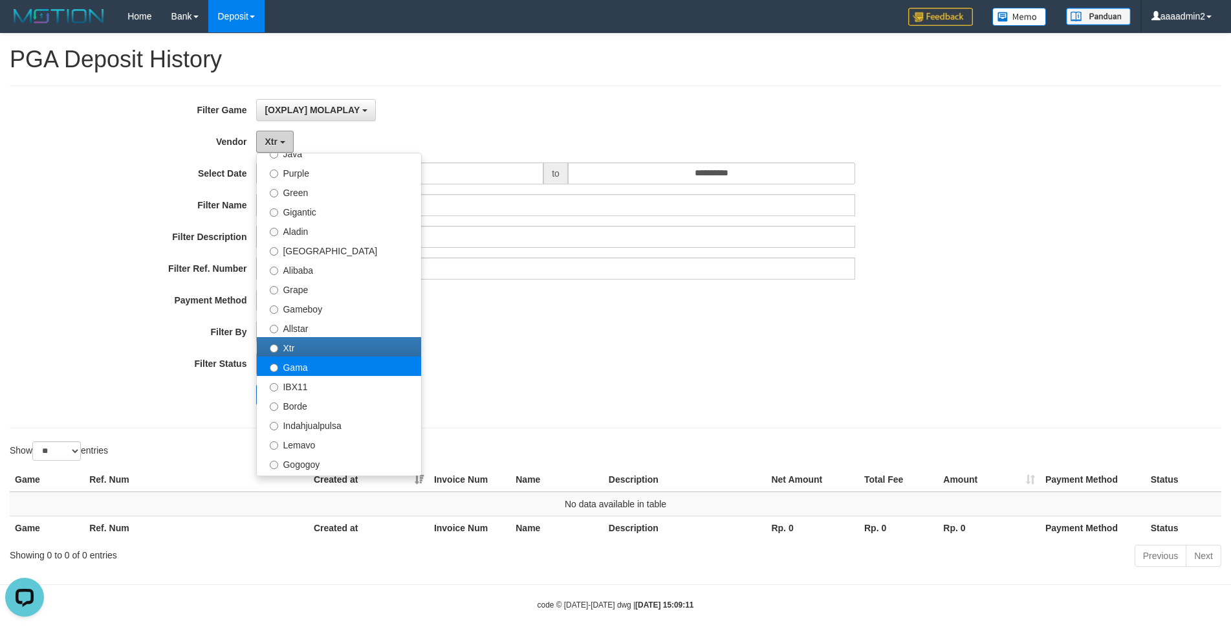
scroll to position [159, 0]
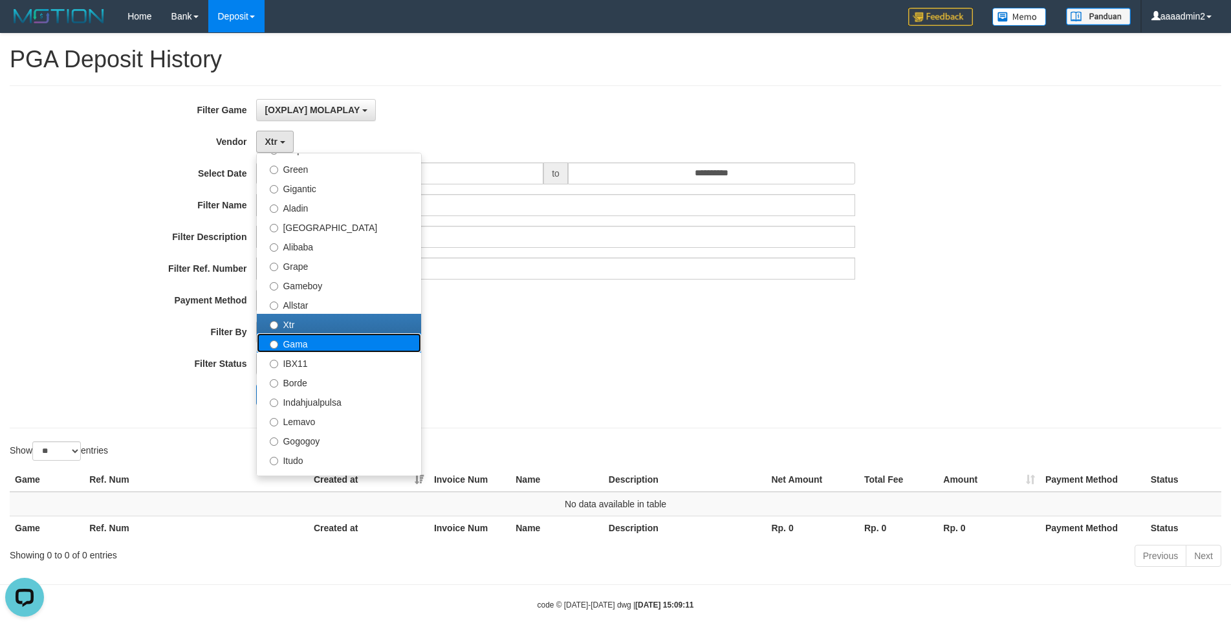
click at [325, 270] on label "Gama" at bounding box center [339, 342] width 164 height 19
select select "**********"
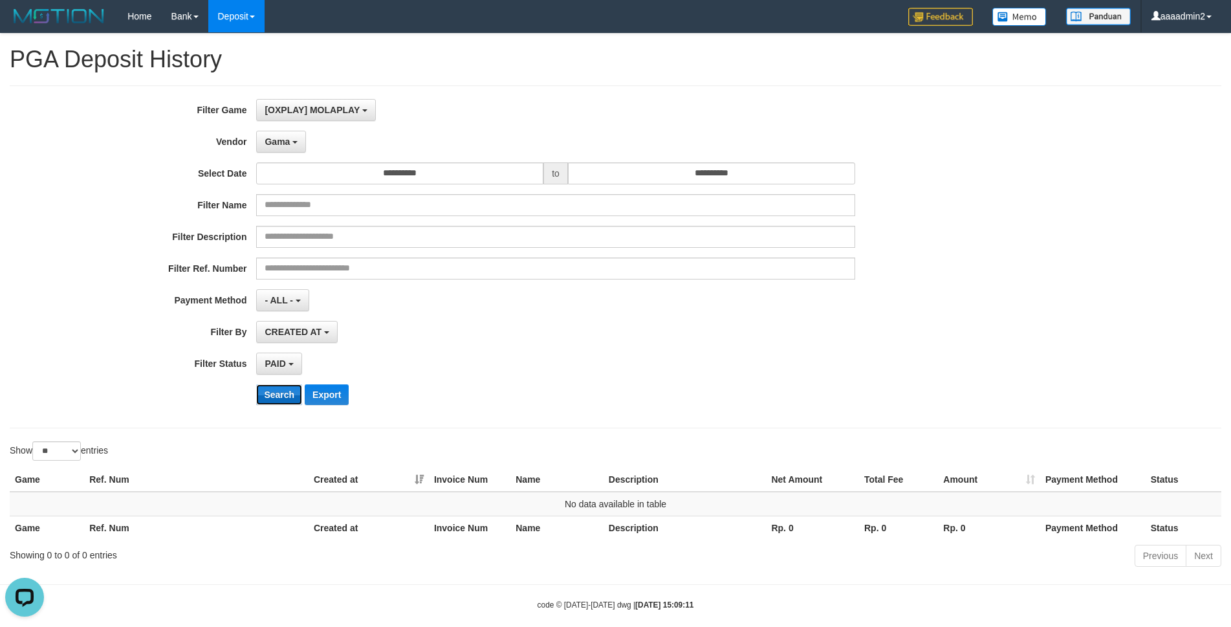
click at [276, 270] on button "Search" at bounding box center [279, 394] width 46 height 21
click at [289, 144] on span "Gama" at bounding box center [277, 142] width 25 height 10
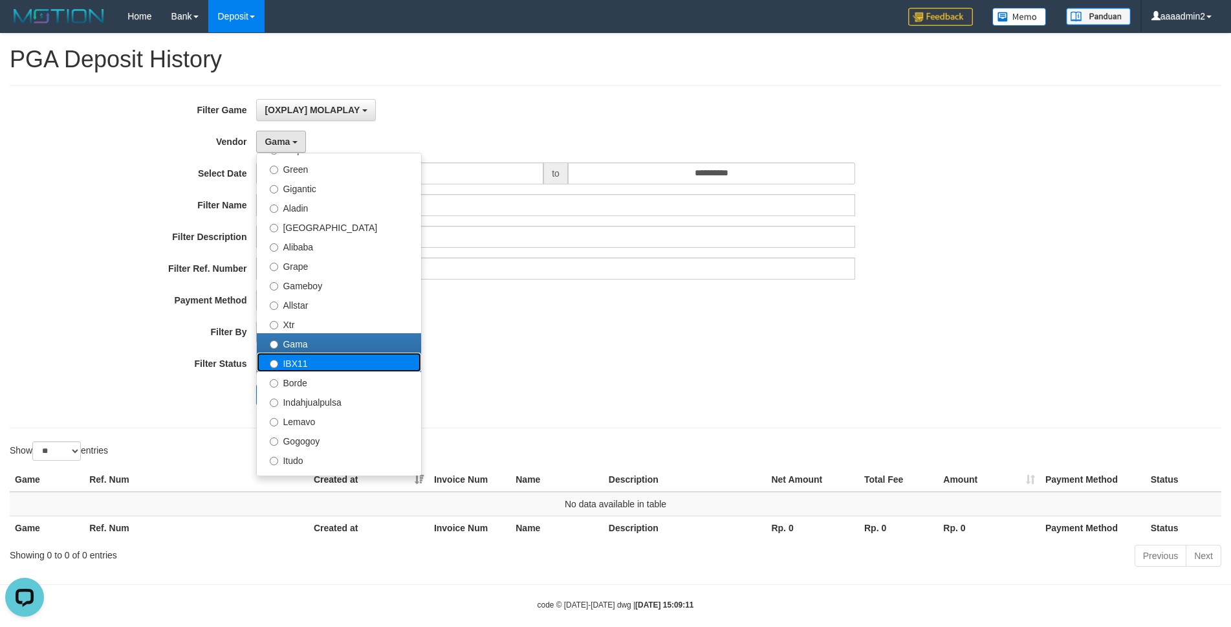
click at [290, 270] on label "IBX11" at bounding box center [339, 362] width 164 height 19
select select "**********"
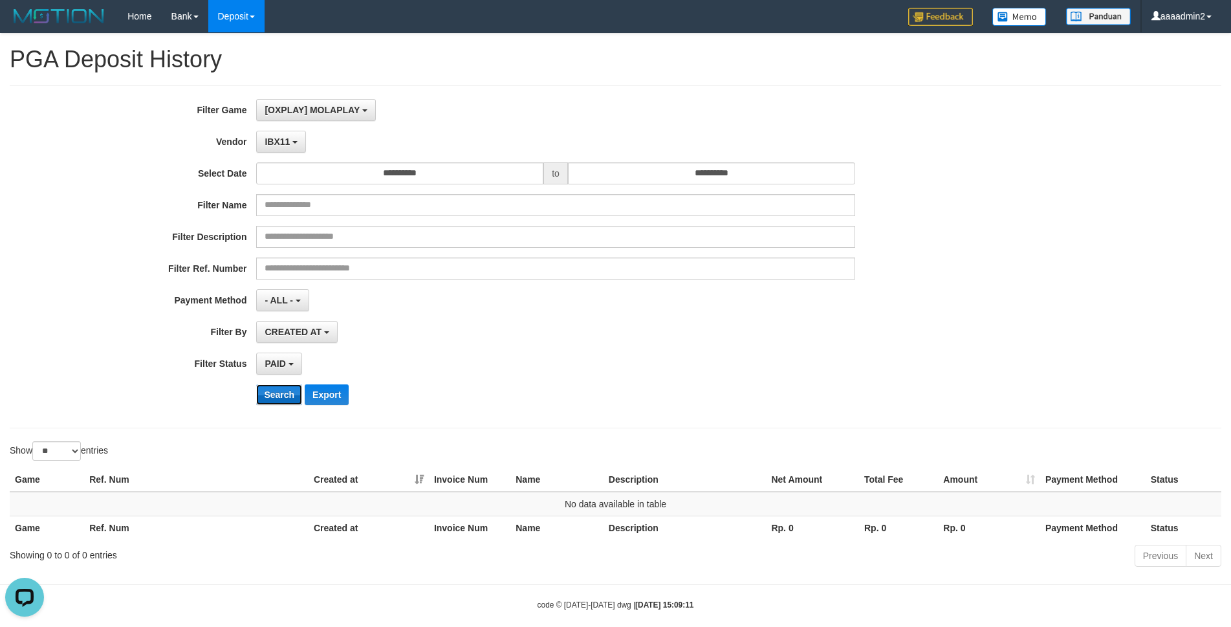
click at [276, 270] on button "Search" at bounding box center [279, 394] width 46 height 21
click at [272, 143] on span "IBX11" at bounding box center [277, 142] width 25 height 10
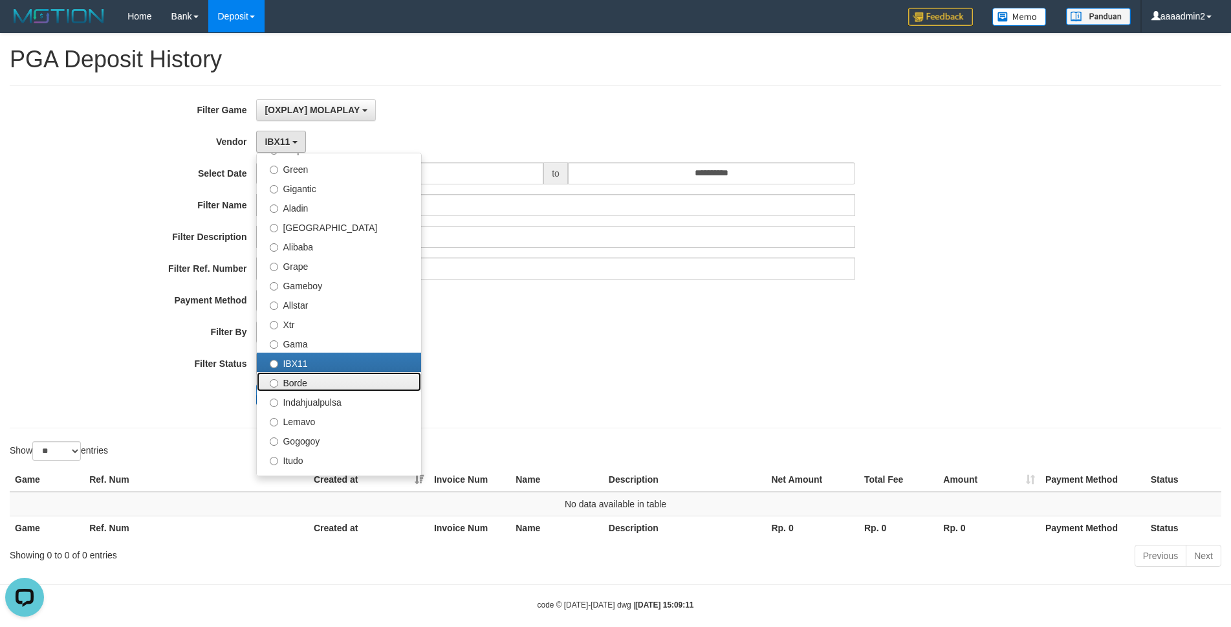
drag, startPoint x: 295, startPoint y: 385, endPoint x: 291, endPoint y: 393, distance: 9.3
click at [295, 270] on label "Borde" at bounding box center [339, 381] width 164 height 19
select select "**********"
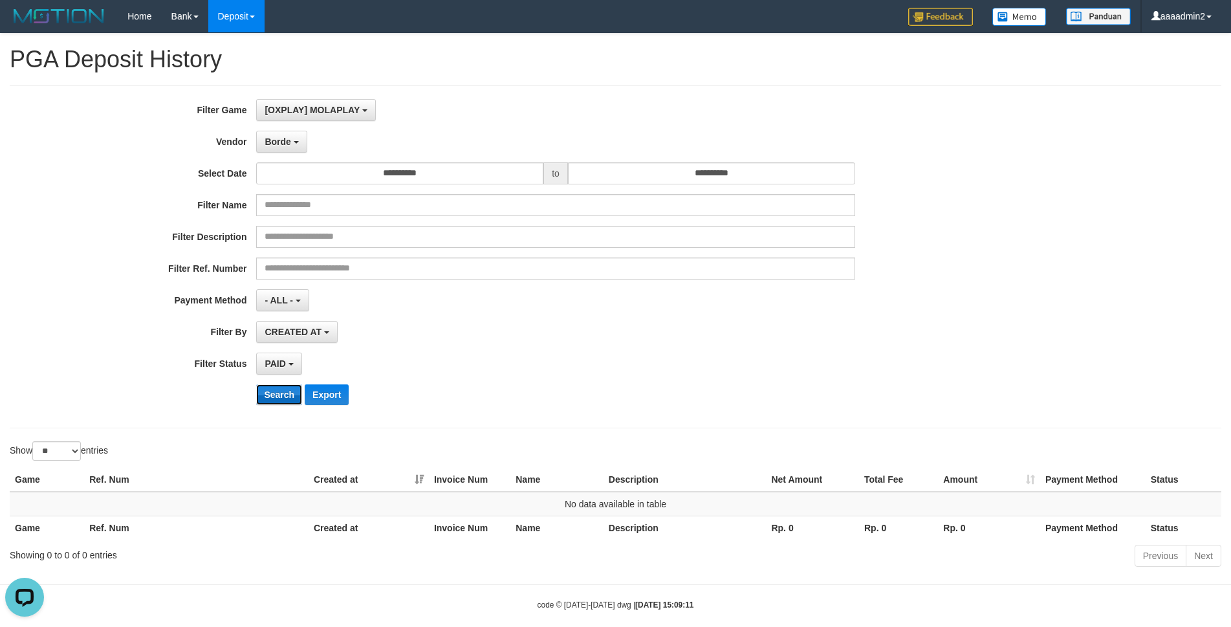
click at [287, 270] on button "Search" at bounding box center [279, 394] width 46 height 21
click at [289, 143] on span "Borde" at bounding box center [278, 142] width 26 height 10
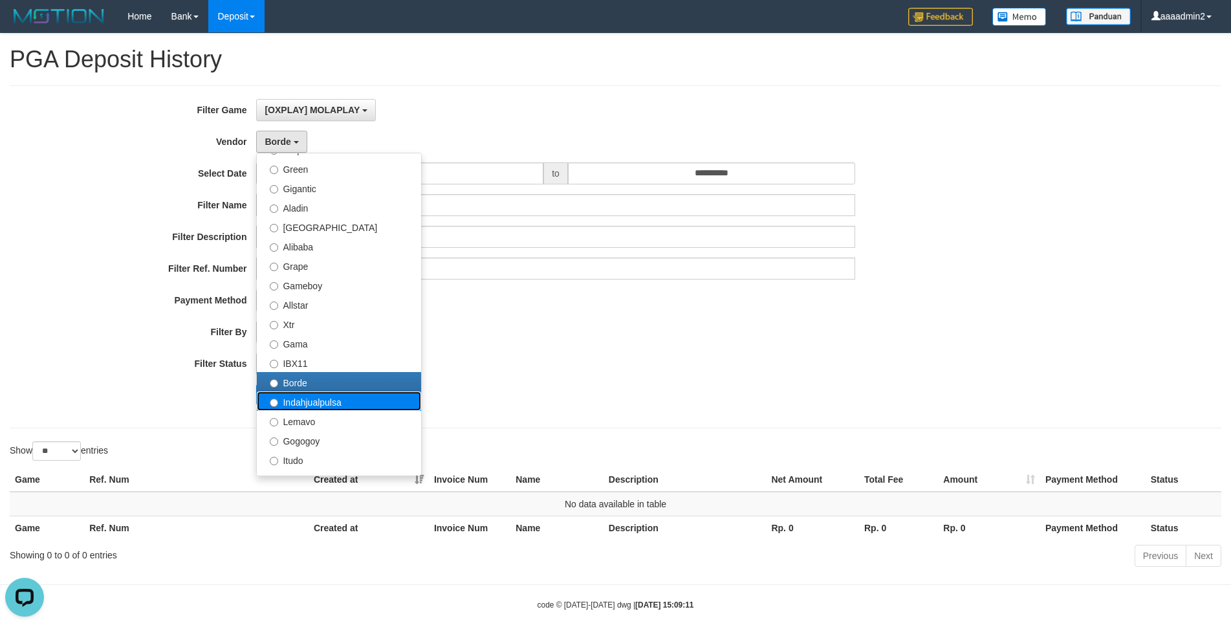
click at [319, 270] on label "Indahjualpulsa" at bounding box center [339, 400] width 164 height 19
select select "**********"
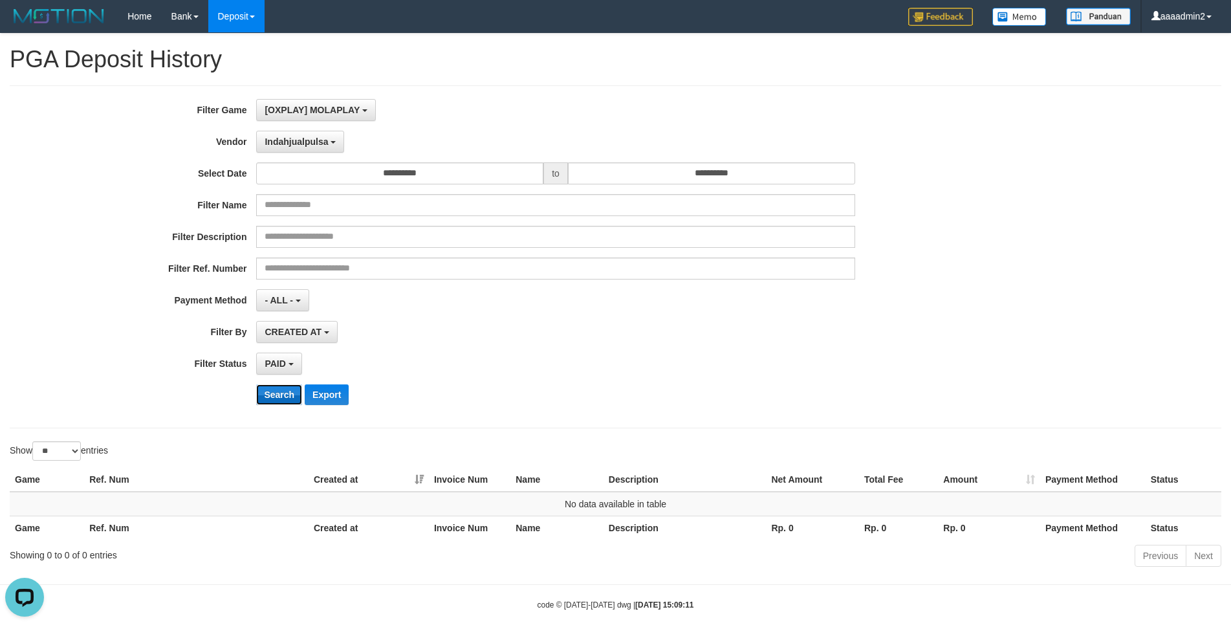
click at [276, 270] on button "Search" at bounding box center [279, 394] width 46 height 21
click at [287, 155] on div "**********" at bounding box center [513, 257] width 1026 height 316
click at [300, 147] on button "Indahjualpulsa" at bounding box center [300, 142] width 88 height 22
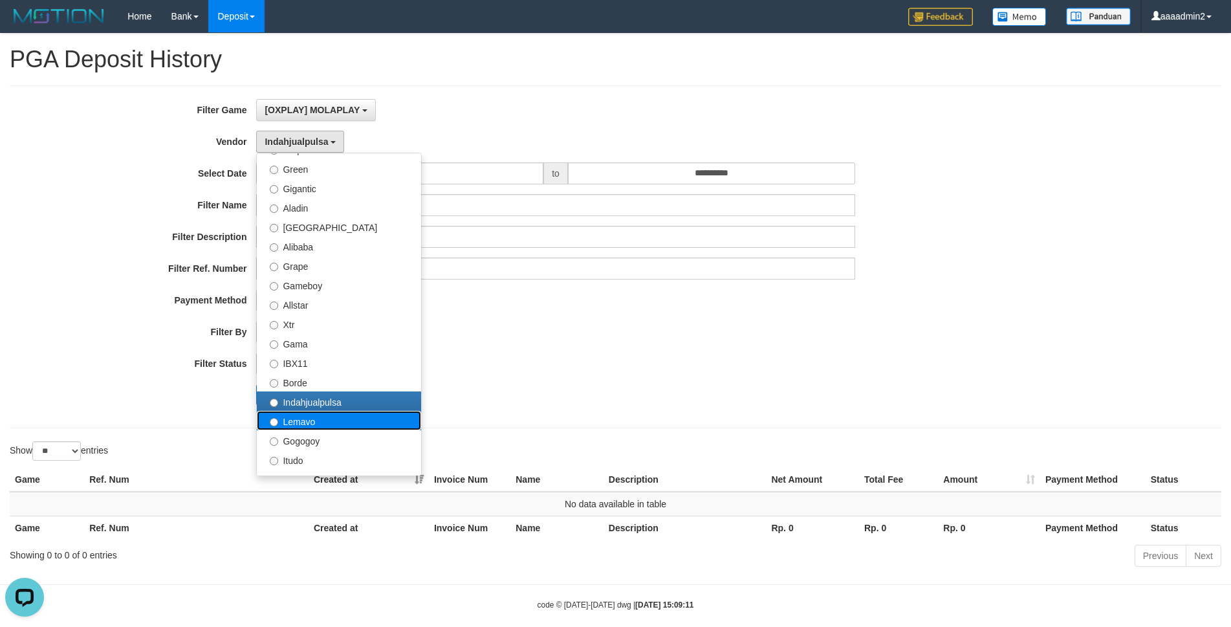
click at [332, 270] on label "Lemavo" at bounding box center [339, 420] width 164 height 19
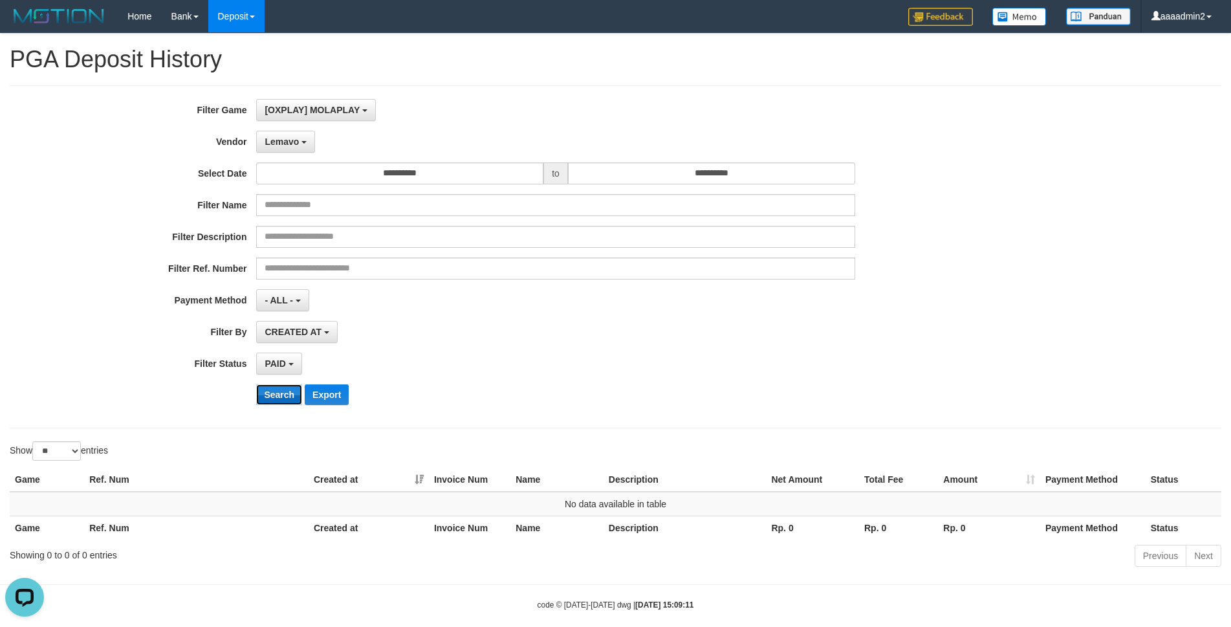
click at [278, 270] on button "Search" at bounding box center [279, 394] width 46 height 21
click at [295, 135] on button "Lemavo" at bounding box center [285, 142] width 59 height 22
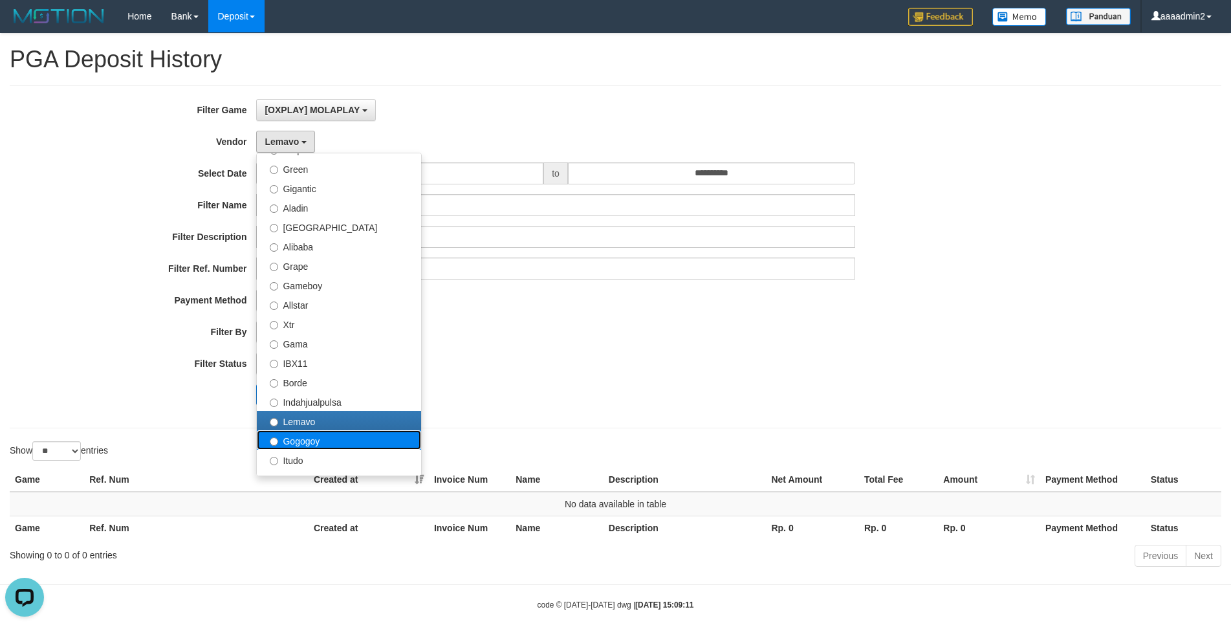
click at [316, 270] on label "Gogogoy" at bounding box center [339, 439] width 164 height 19
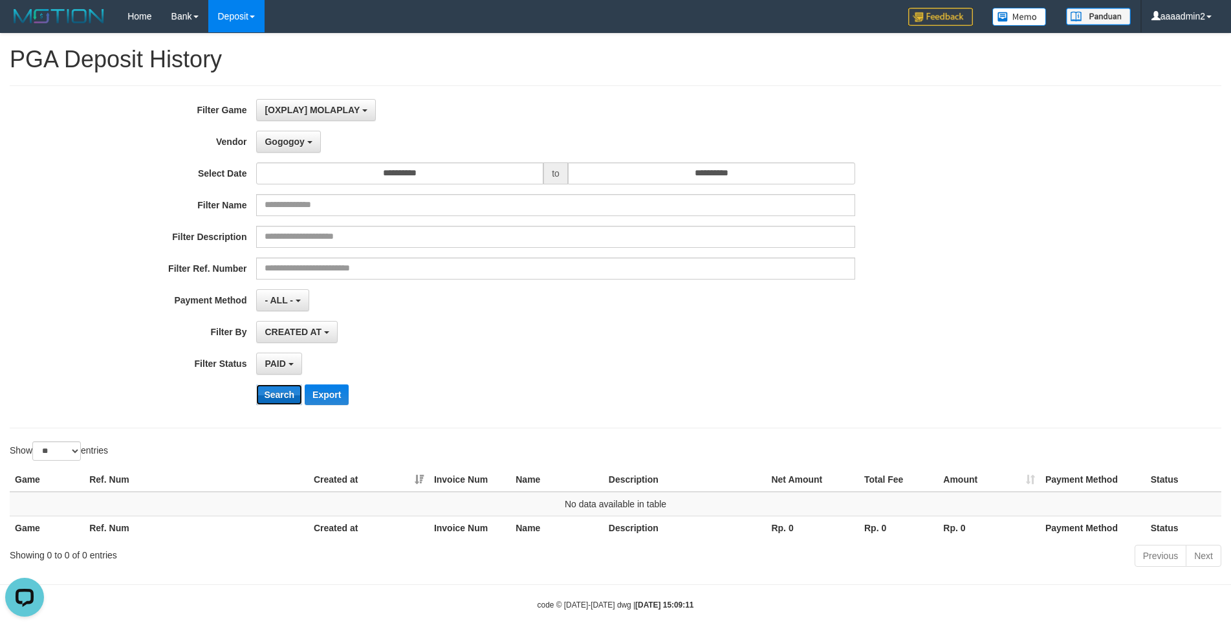
click at [282, 270] on button "Search" at bounding box center [279, 394] width 46 height 21
click at [298, 149] on button "Gogogoy" at bounding box center [288, 142] width 64 height 22
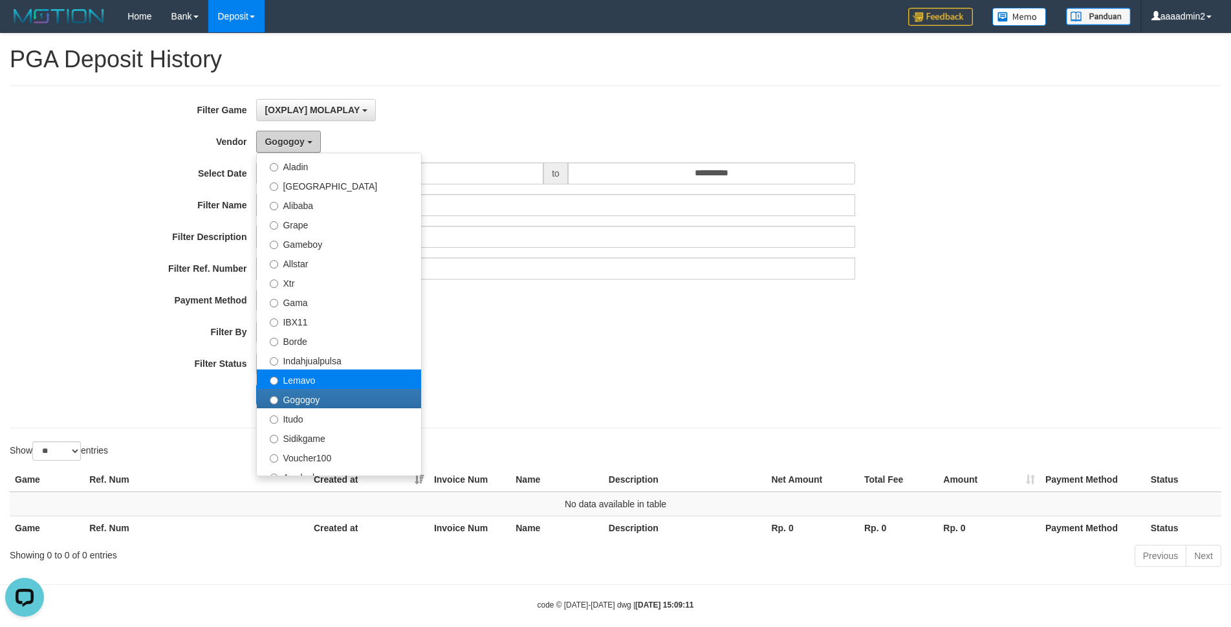
scroll to position [224, 0]
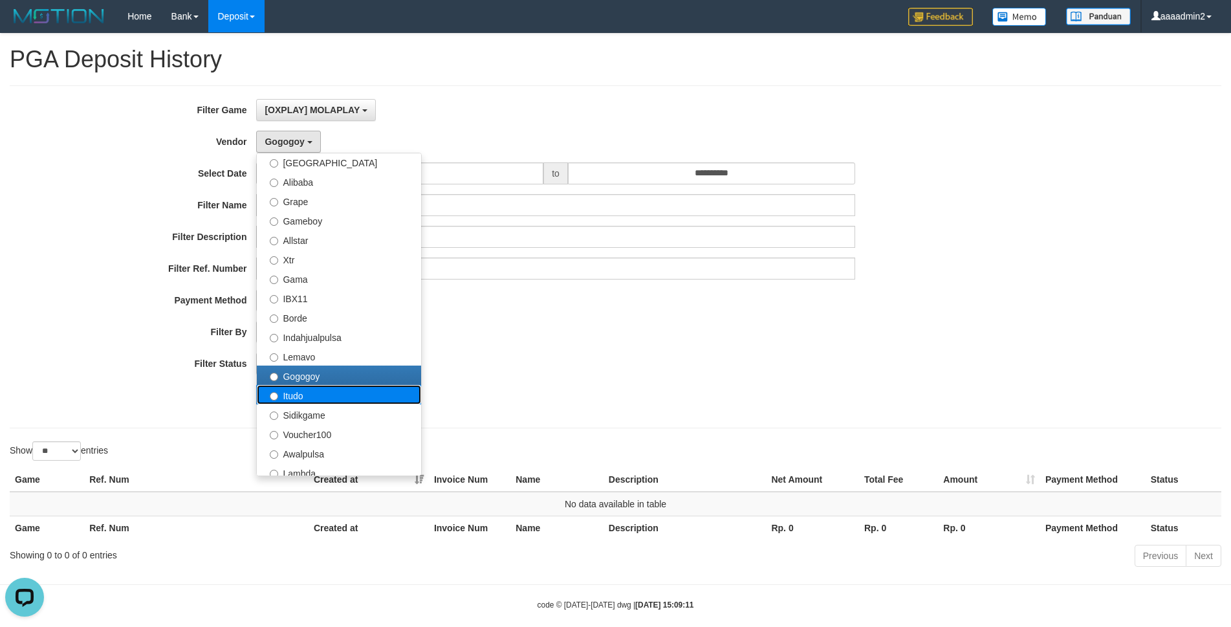
click at [338, 270] on label "Itudo" at bounding box center [339, 394] width 164 height 19
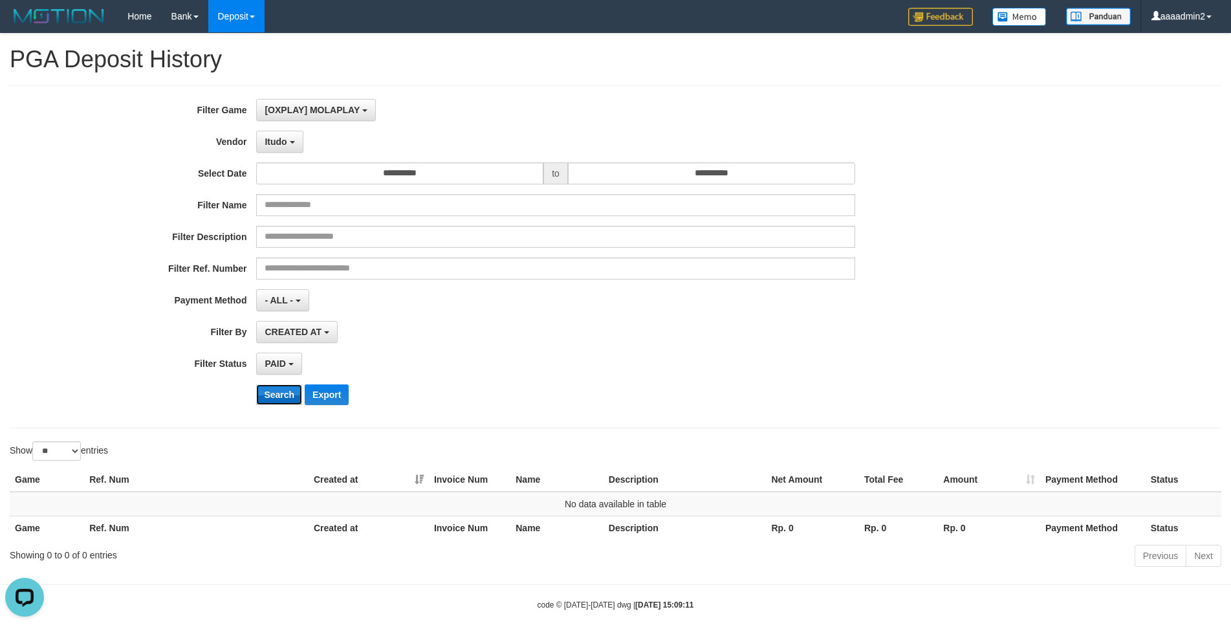
click at [266, 270] on button "Search" at bounding box center [279, 394] width 46 height 21
click at [277, 270] on button "Search" at bounding box center [279, 394] width 46 height 21
click at [279, 142] on span "Itudo" at bounding box center [276, 142] width 22 height 10
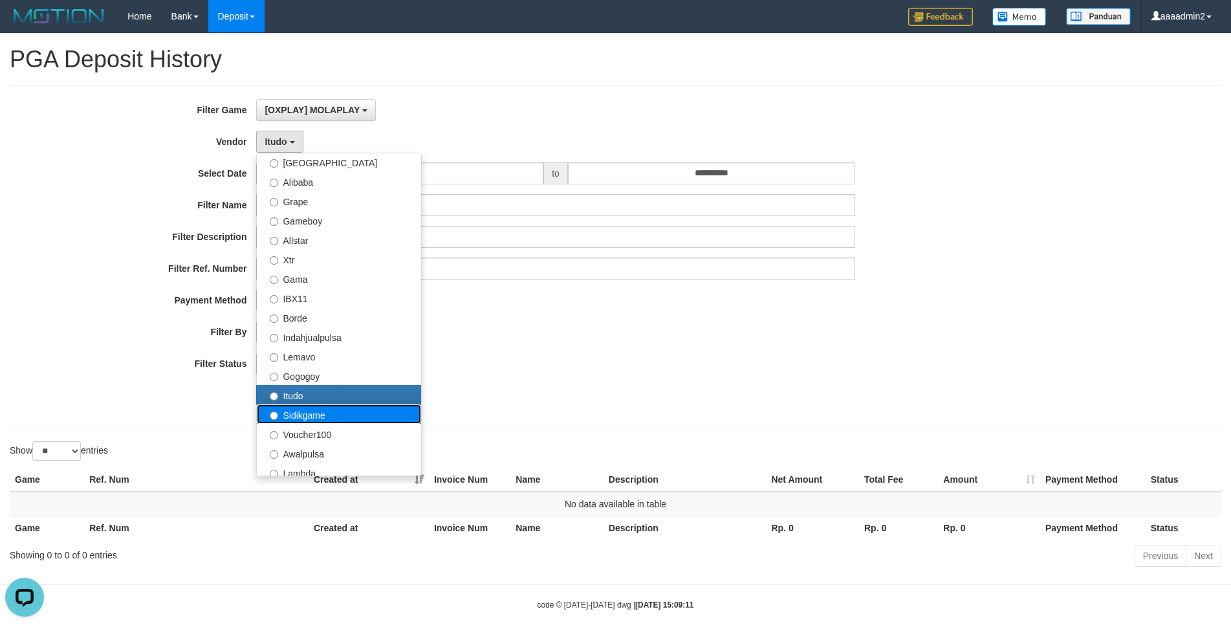
click at [349, 270] on label "Sidikgame" at bounding box center [339, 413] width 164 height 19
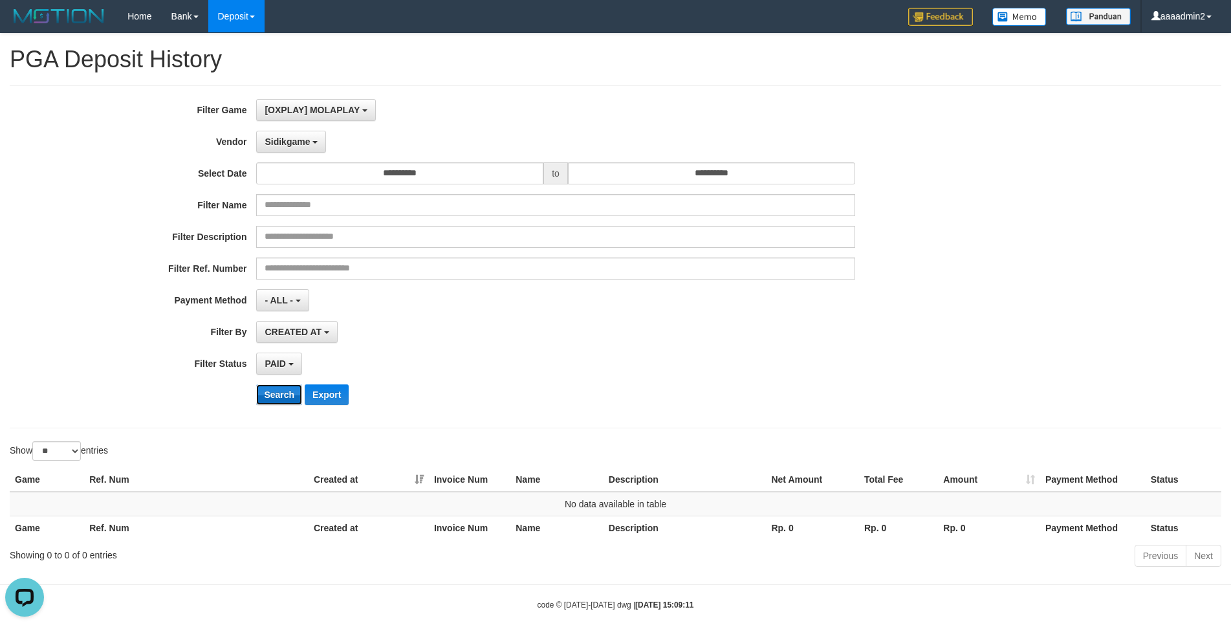
click at [273, 270] on button "Search" at bounding box center [279, 394] width 46 height 21
click at [298, 142] on span "Sidikgame" at bounding box center [287, 142] width 45 height 10
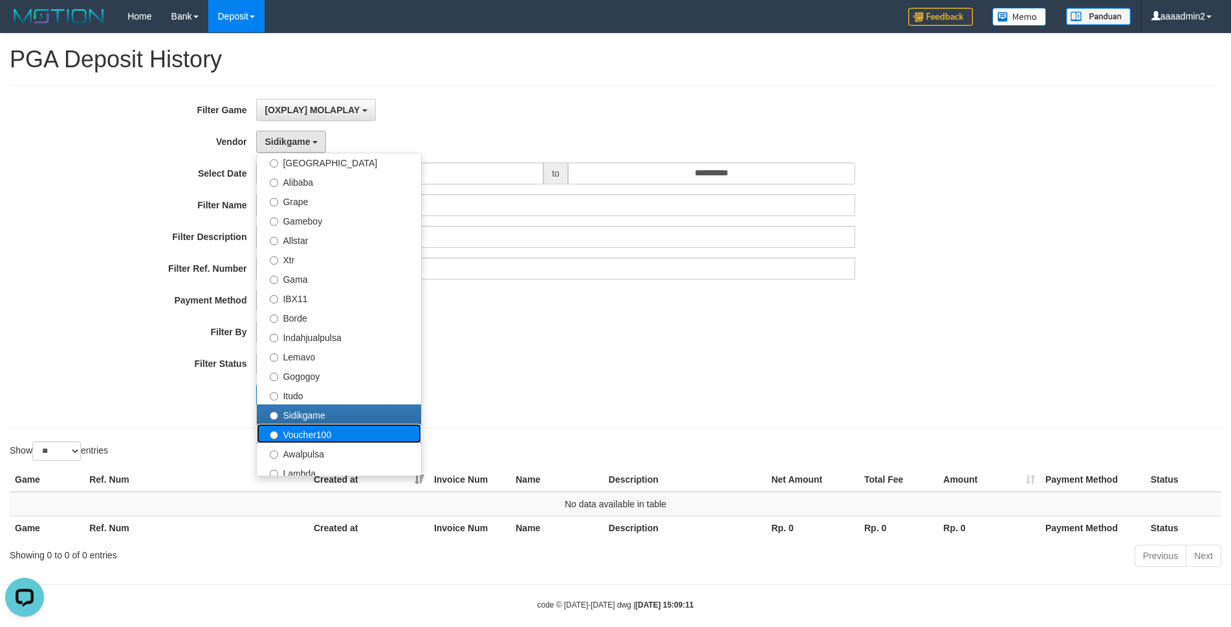
click at [336, 270] on label "Voucher100" at bounding box center [339, 433] width 164 height 19
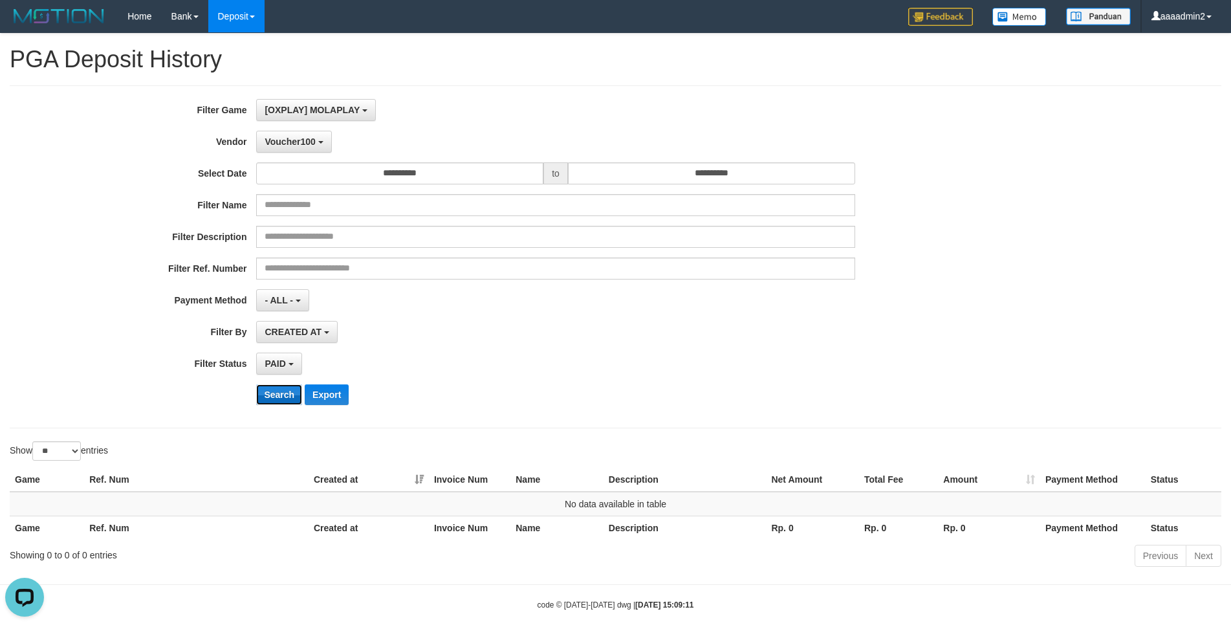
click at [283, 270] on button "Search" at bounding box center [279, 394] width 46 height 21
click at [296, 142] on span "Voucher100" at bounding box center [290, 142] width 50 height 10
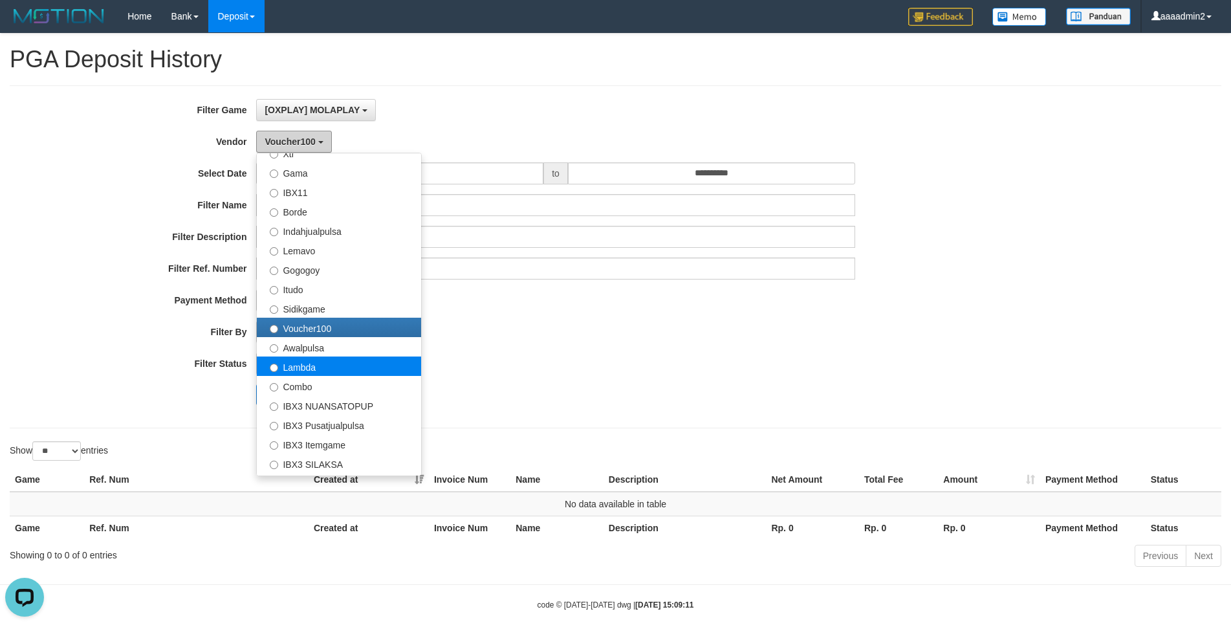
scroll to position [353, 0]
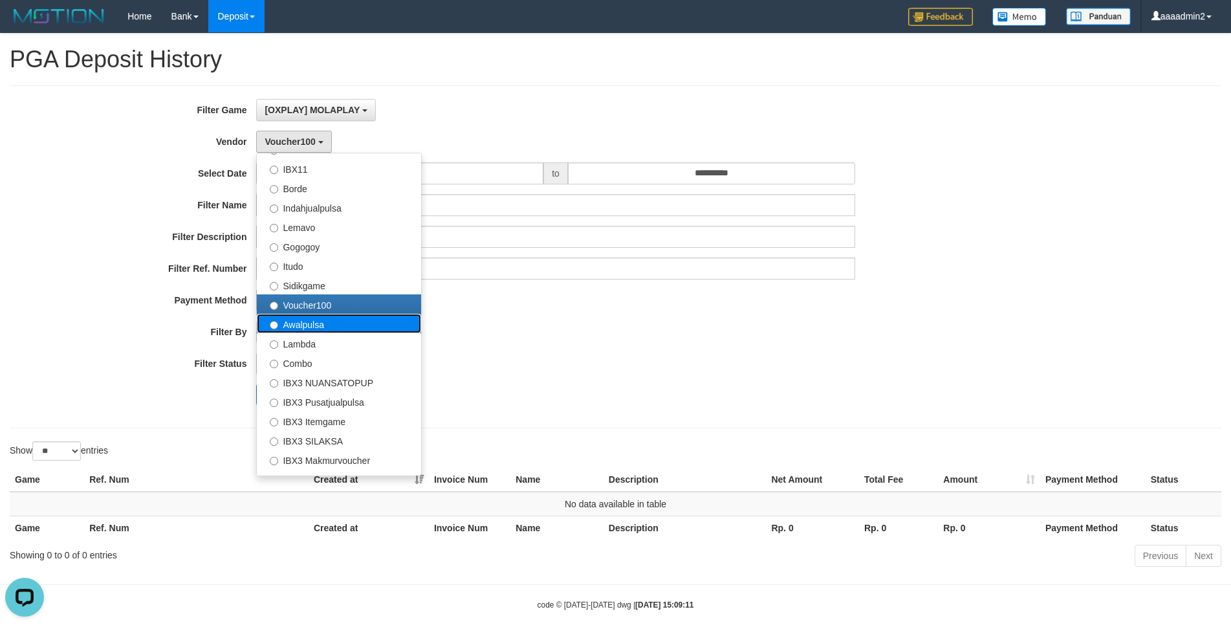
click at [325, 270] on label "Awalpulsa" at bounding box center [339, 323] width 164 height 19
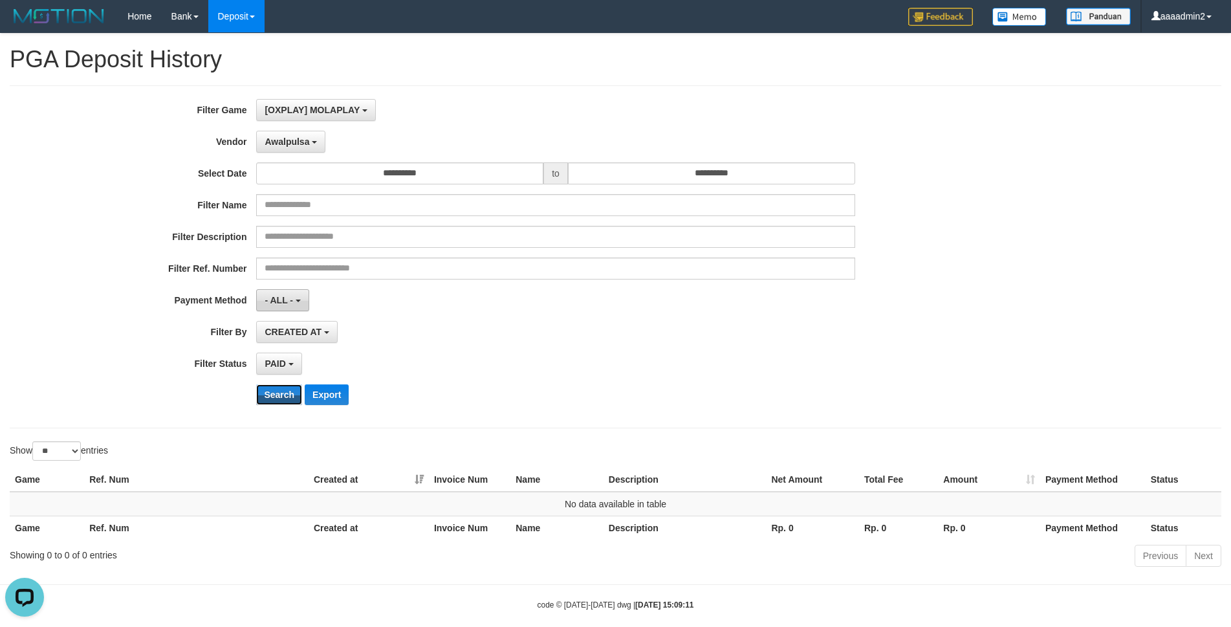
drag, startPoint x: 278, startPoint y: 393, endPoint x: 288, endPoint y: 300, distance: 93.7
click at [278, 270] on button "Search" at bounding box center [279, 394] width 46 height 21
click at [309, 137] on span "Awalpulsa" at bounding box center [287, 142] width 45 height 10
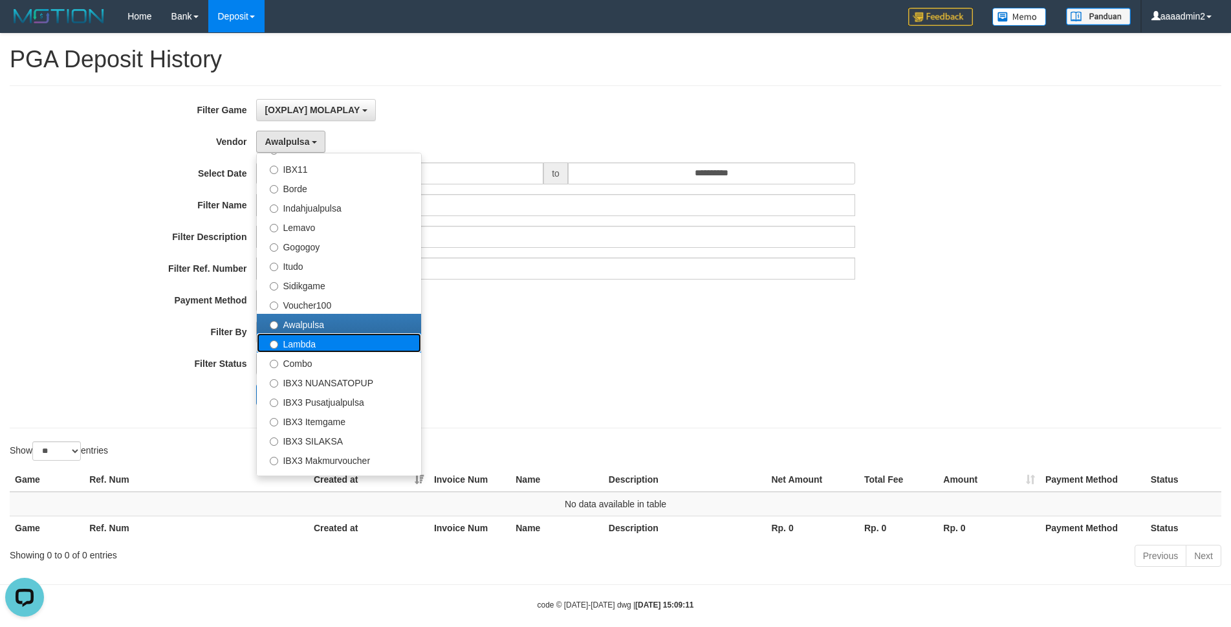
click at [335, 270] on label "Lambda" at bounding box center [339, 342] width 164 height 19
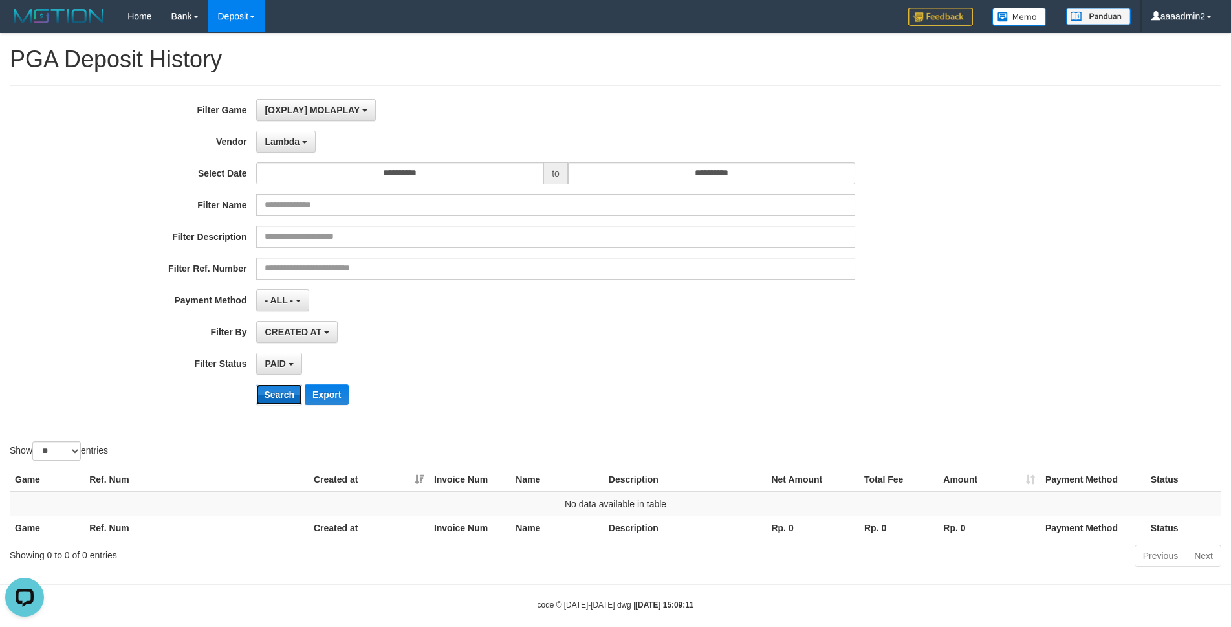
click at [283, 270] on button "Search" at bounding box center [279, 394] width 46 height 21
click at [292, 143] on span "Lambda" at bounding box center [282, 142] width 35 height 10
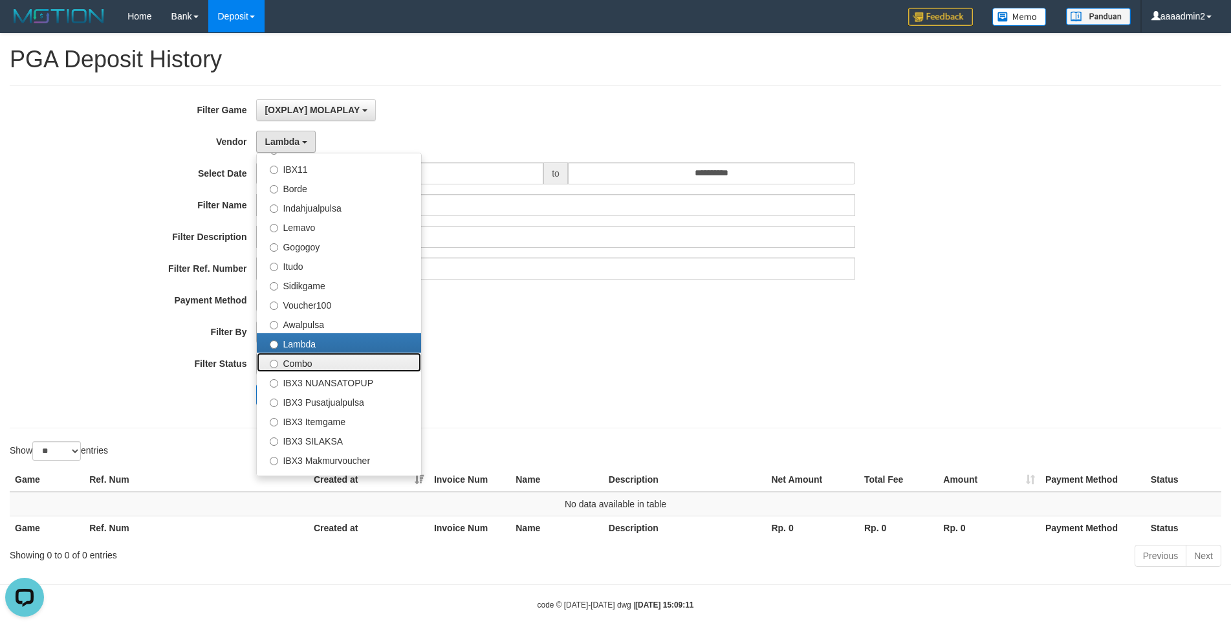
drag, startPoint x: 325, startPoint y: 364, endPoint x: 302, endPoint y: 370, distance: 23.4
click at [324, 270] on label "Combo" at bounding box center [339, 362] width 164 height 19
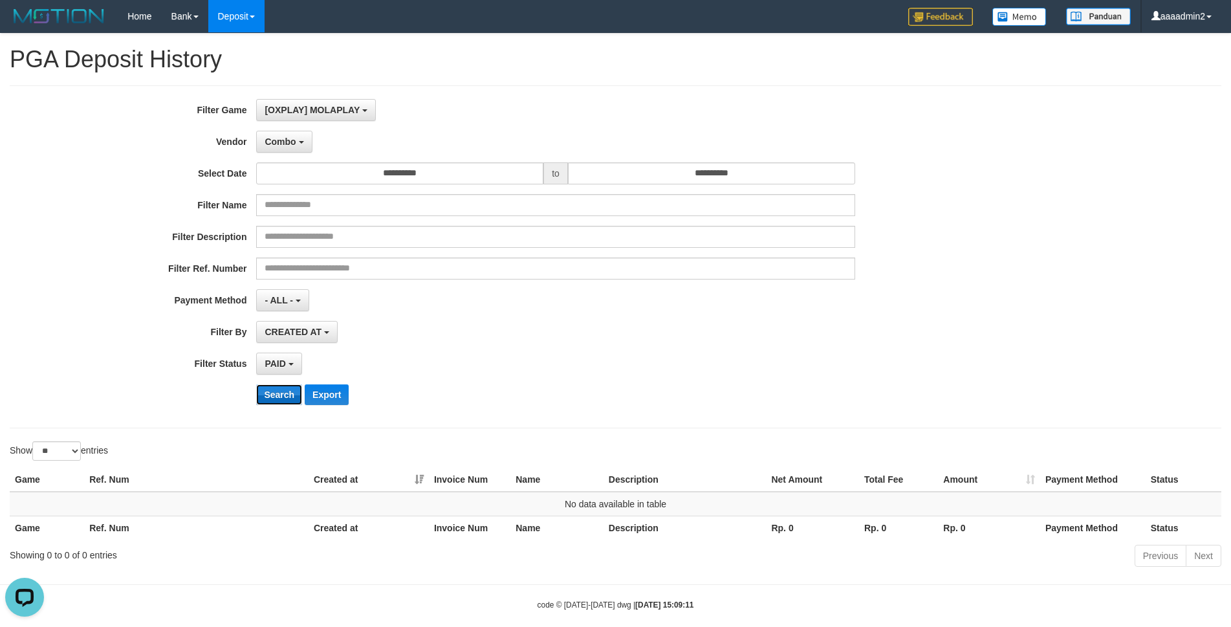
click at [269, 270] on button "Search" at bounding box center [279, 394] width 46 height 21
click at [287, 142] on span "Combo" at bounding box center [280, 142] width 31 height 10
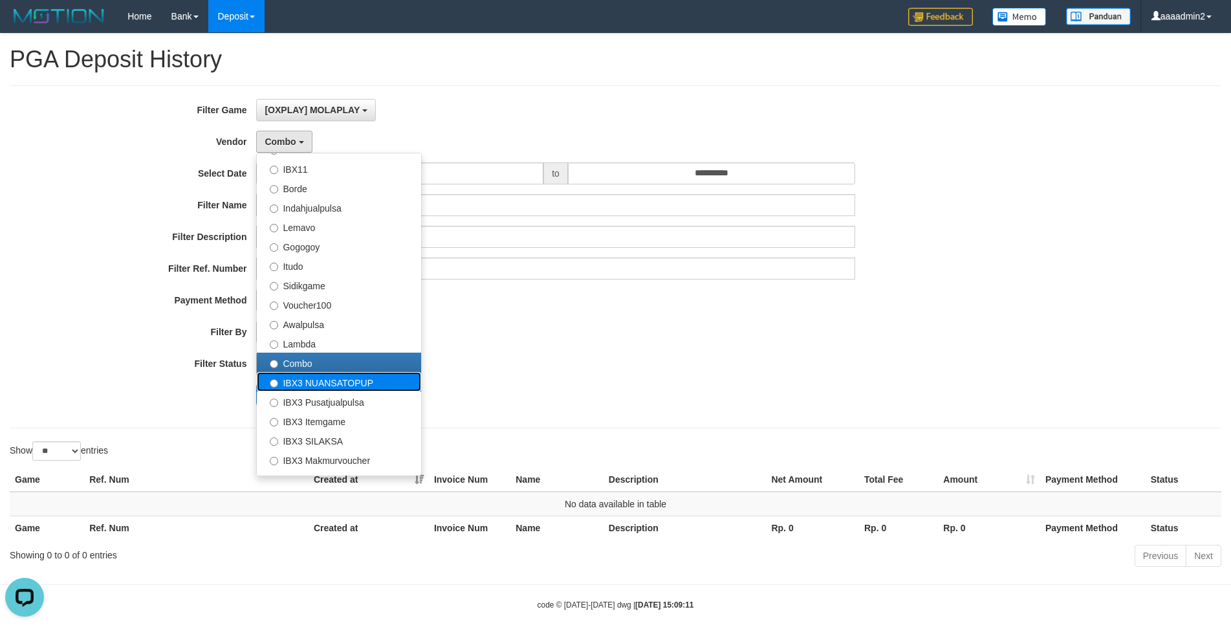
click at [327, 270] on label "IBX3 NUANSATOPUP" at bounding box center [339, 381] width 164 height 19
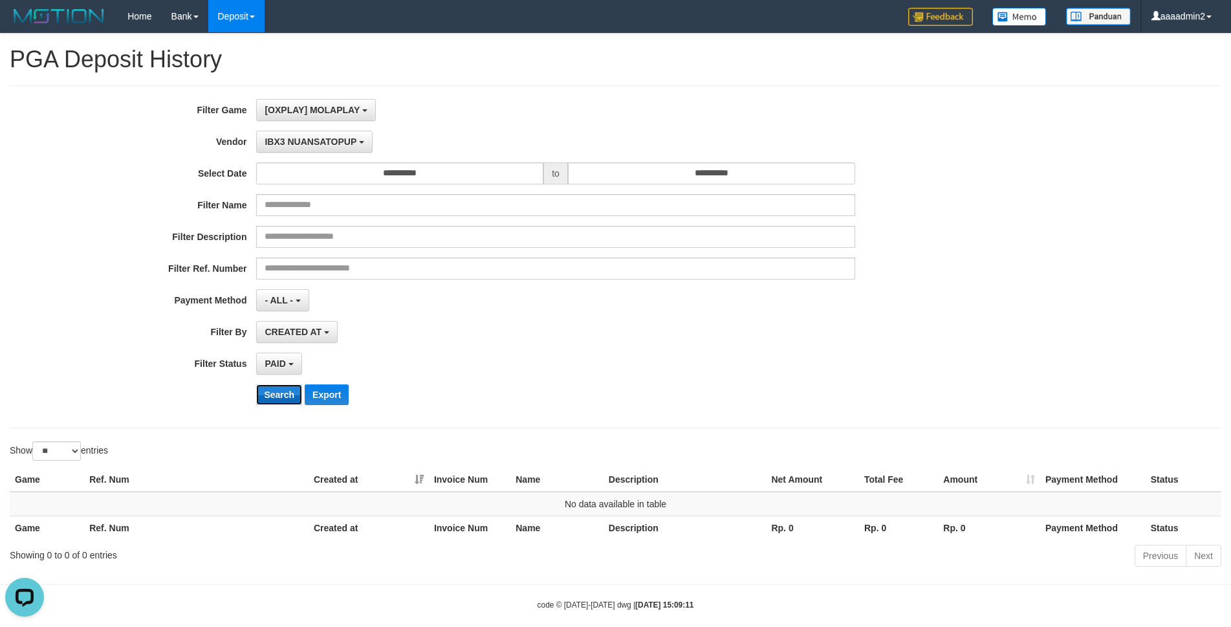
click at [265, 270] on button "Search" at bounding box center [279, 394] width 46 height 21
click at [311, 146] on span "IBX3 NUANSATOPUP" at bounding box center [311, 142] width 92 height 10
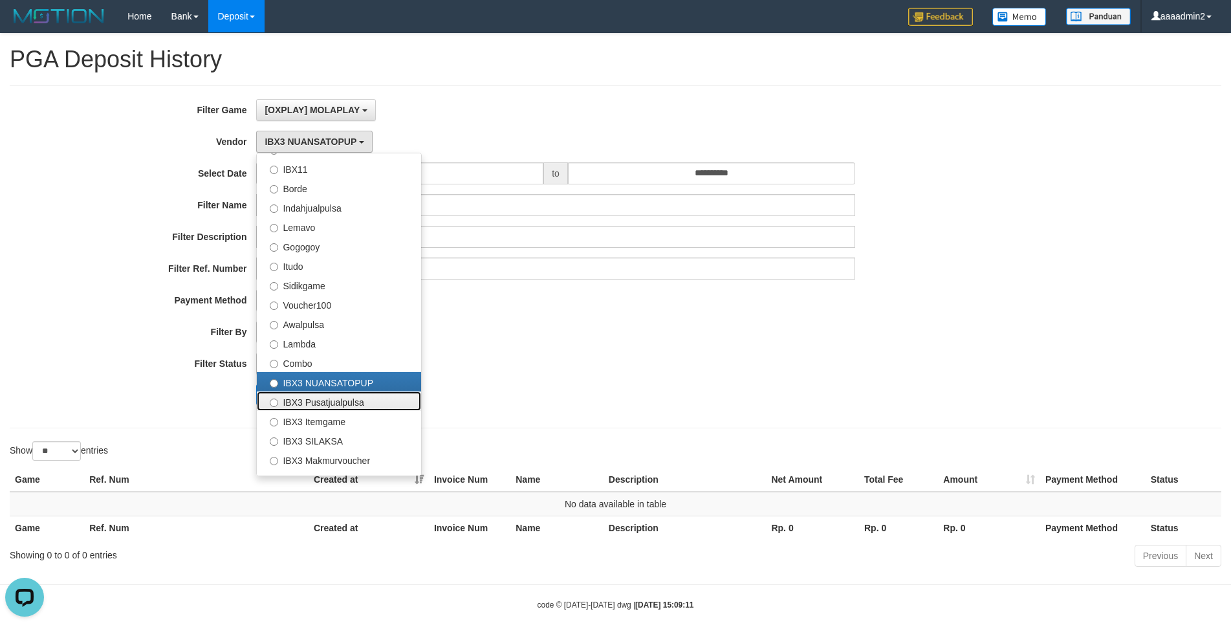
click at [320, 270] on label "IBX3 Pusatjualpulsa" at bounding box center [339, 400] width 164 height 19
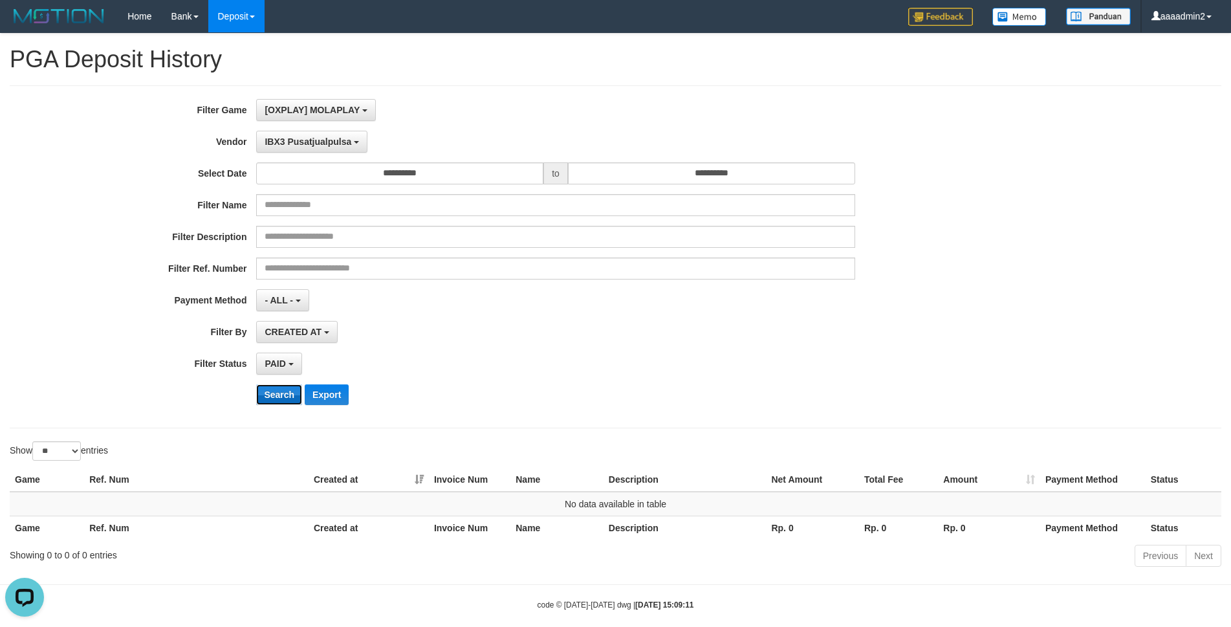
click at [284, 270] on button "Search" at bounding box center [279, 394] width 46 height 21
click at [305, 135] on button "IBX3 Pusatjualpulsa" at bounding box center [311, 142] width 111 height 22
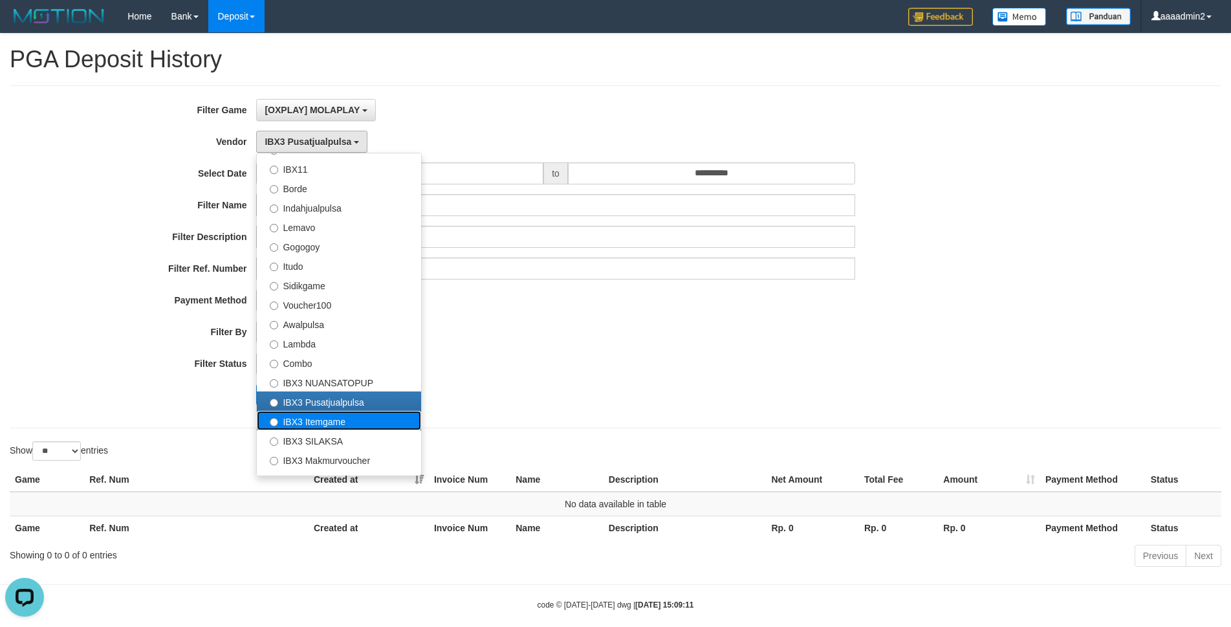
click at [325, 270] on label "IBX3 Itemgame" at bounding box center [339, 420] width 164 height 19
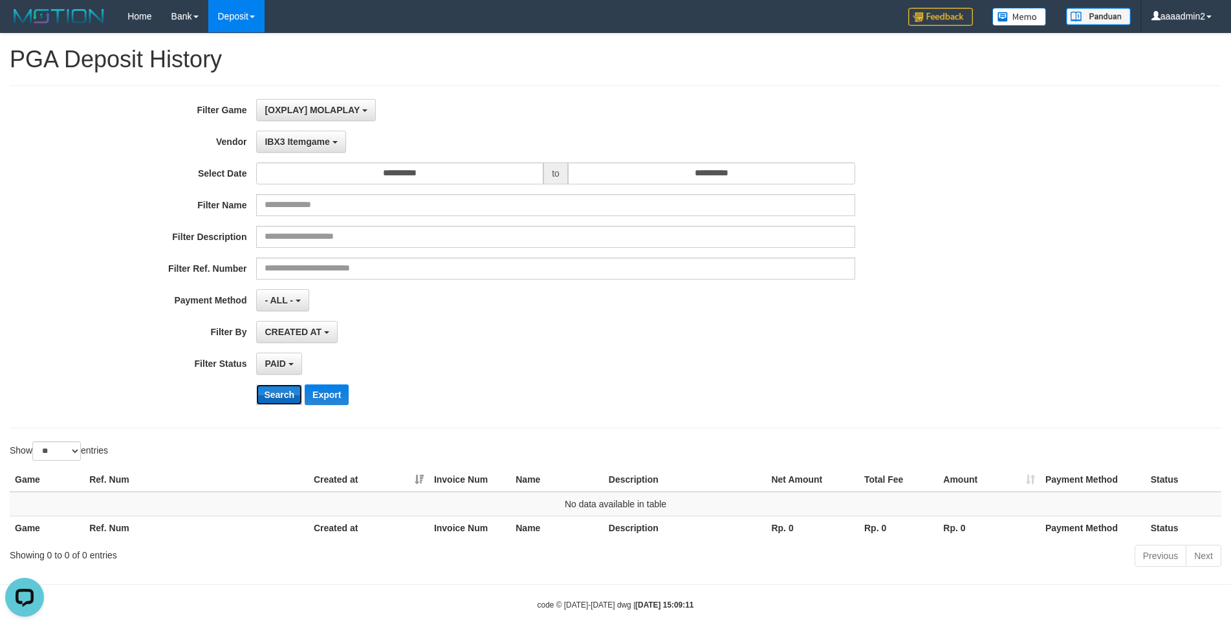
click at [281, 270] on button "Search" at bounding box center [279, 394] width 46 height 21
drag, startPoint x: 316, startPoint y: 153, endPoint x: 322, endPoint y: 144, distance: 11.1
click at [318, 151] on div "**********" at bounding box center [513, 257] width 1026 height 316
click at [324, 140] on span "IBX3 Itemgame" at bounding box center [297, 142] width 65 height 10
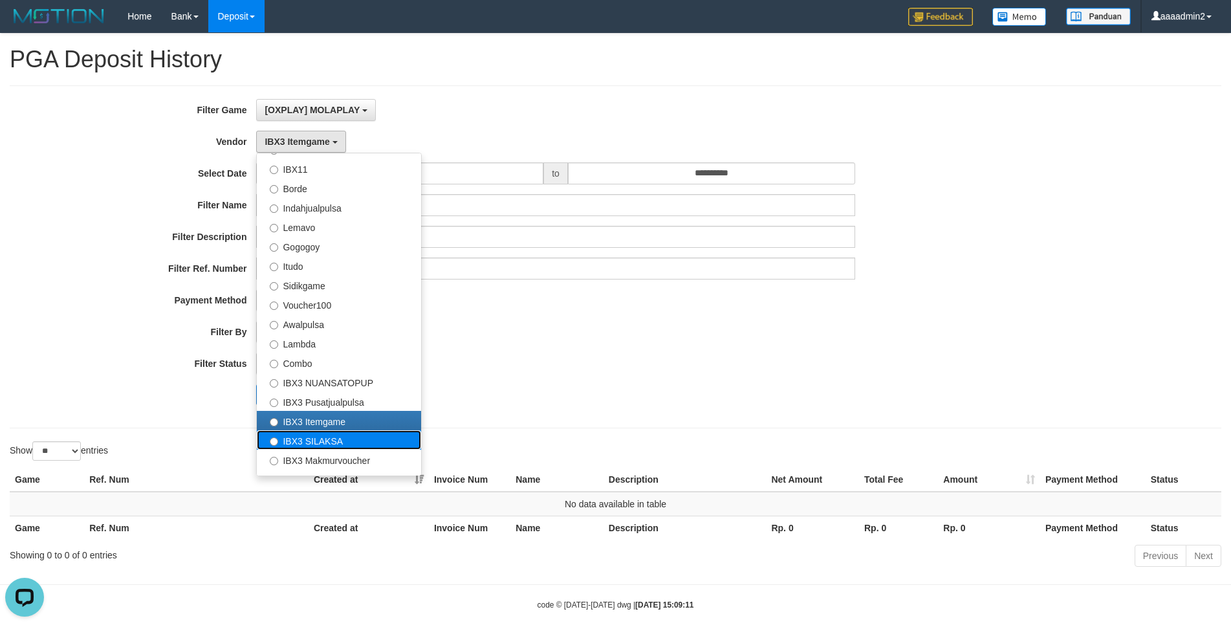
click at [331, 270] on label "IBX3 SILAKSA" at bounding box center [339, 439] width 164 height 19
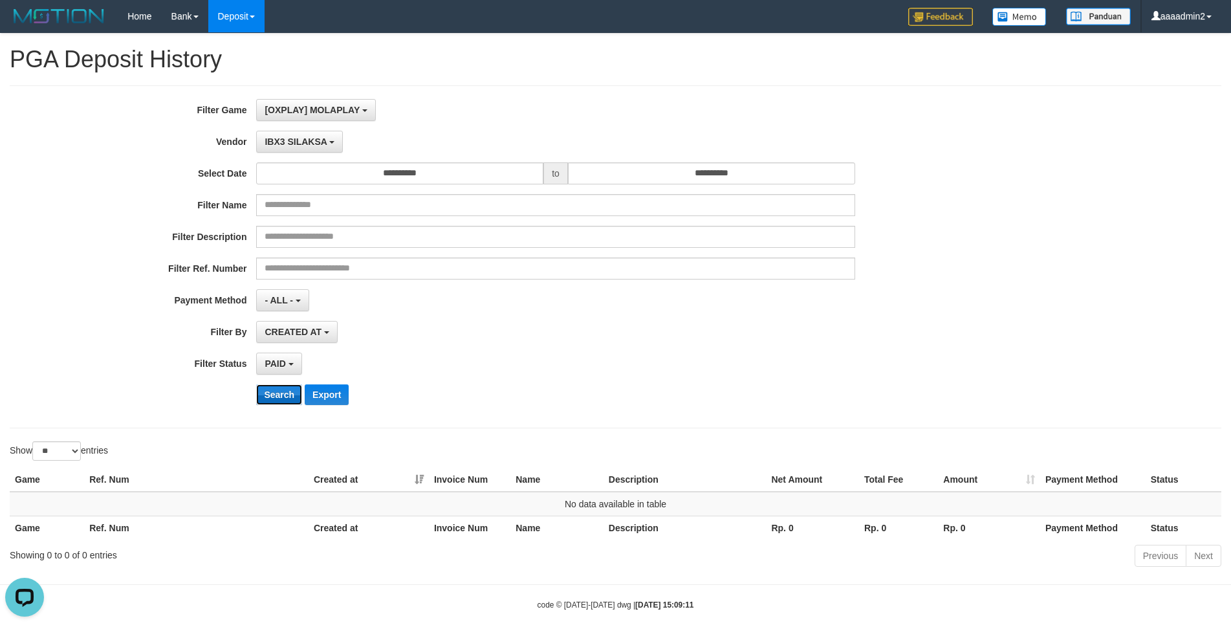
click at [280, 270] on button "Search" at bounding box center [279, 394] width 46 height 21
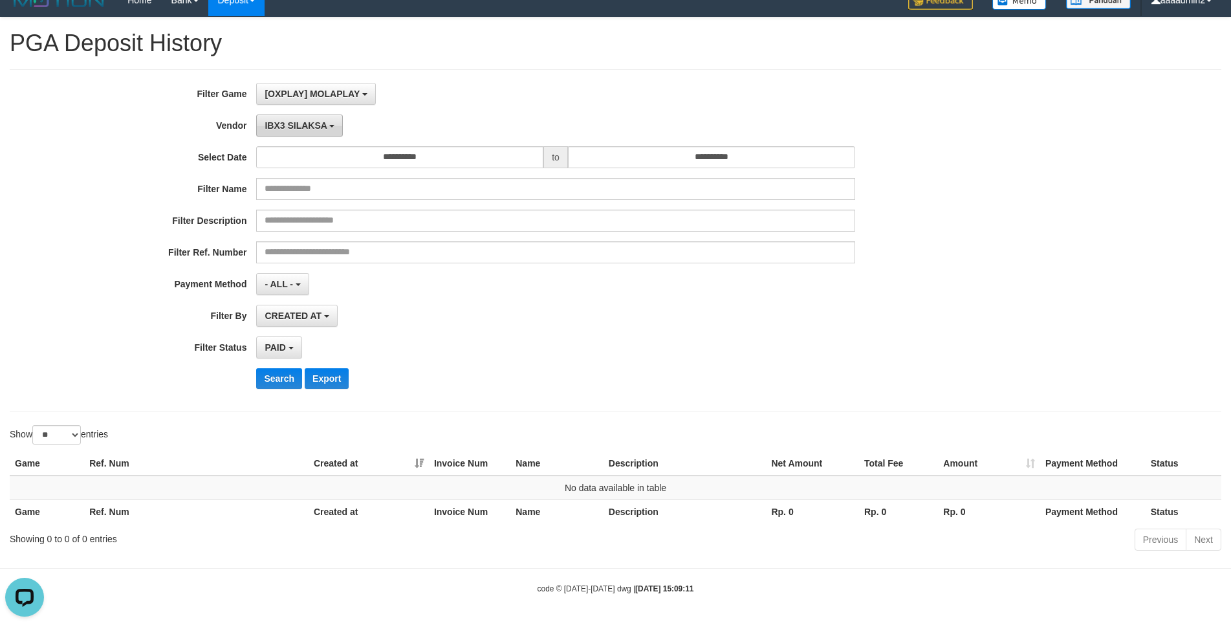
click at [294, 127] on span "IBX3 SILAKSA" at bounding box center [296, 125] width 62 height 10
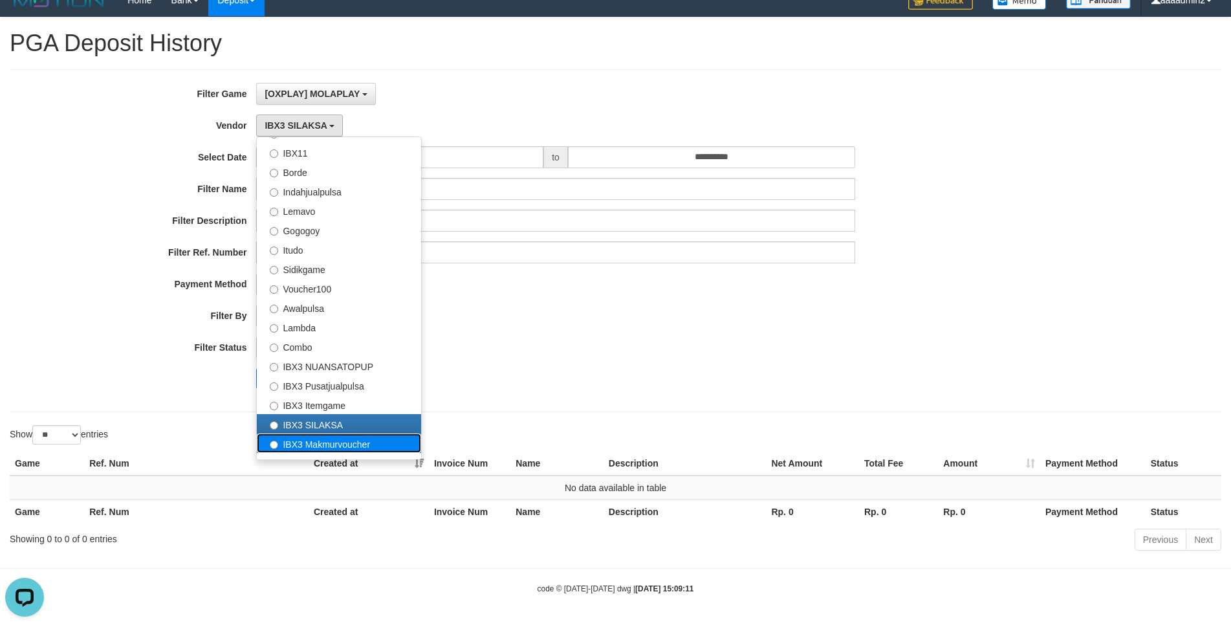
click at [333, 270] on label "IBX3 Makmurvoucher" at bounding box center [339, 443] width 164 height 19
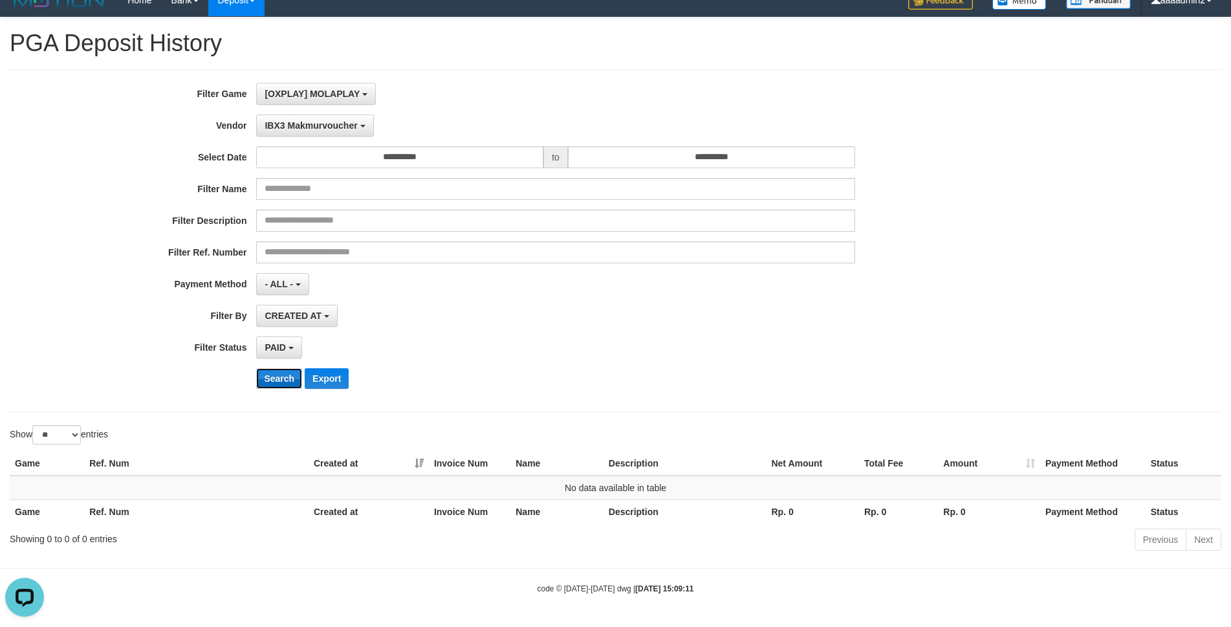
click at [283, 270] on button "Search" at bounding box center [279, 378] width 46 height 21
click at [314, 126] on span "IBX3 Makmurvoucher" at bounding box center [311, 125] width 93 height 10
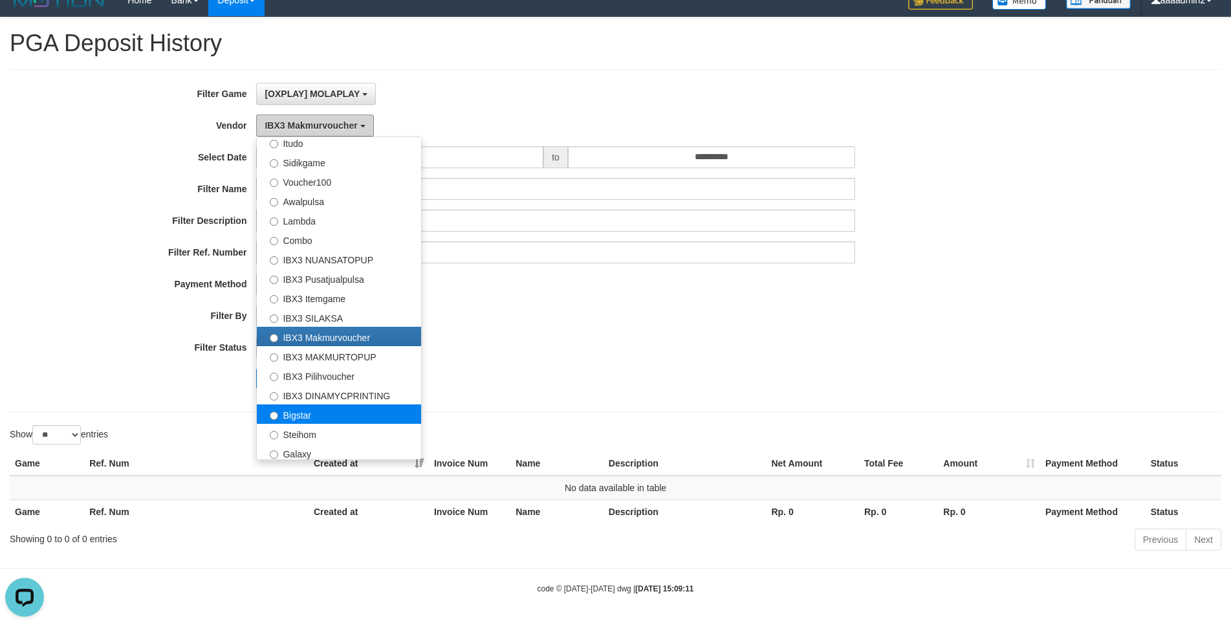
scroll to position [483, 0]
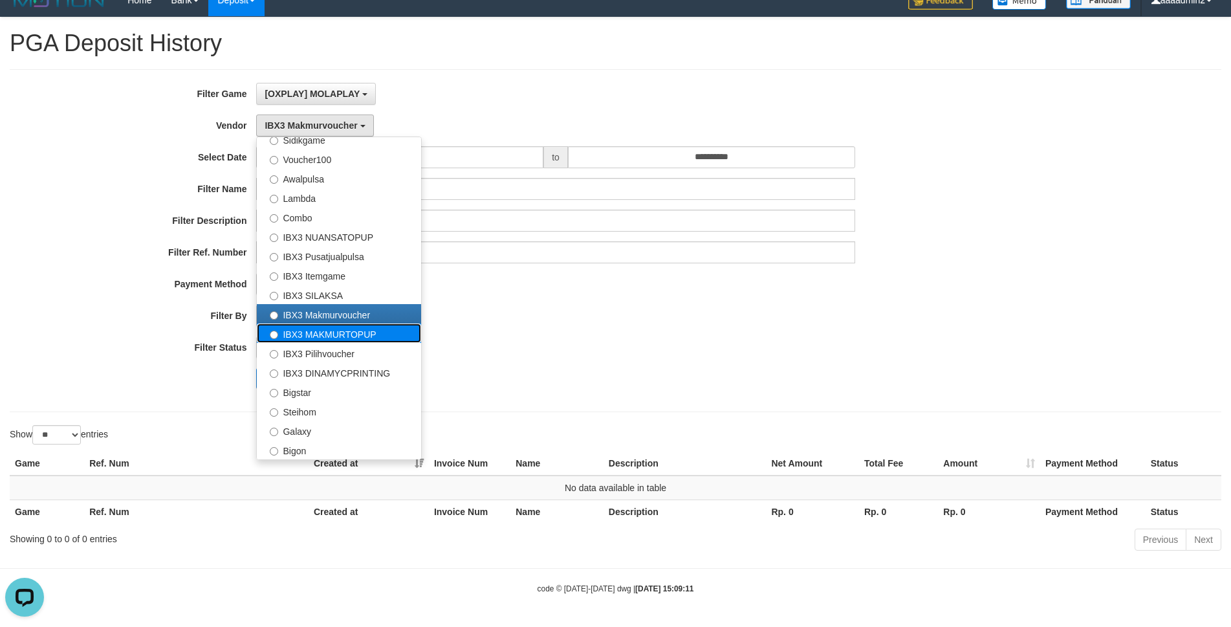
click at [362, 270] on label "IBX3 MAKMURTOPUP" at bounding box center [339, 333] width 164 height 19
select select "**********"
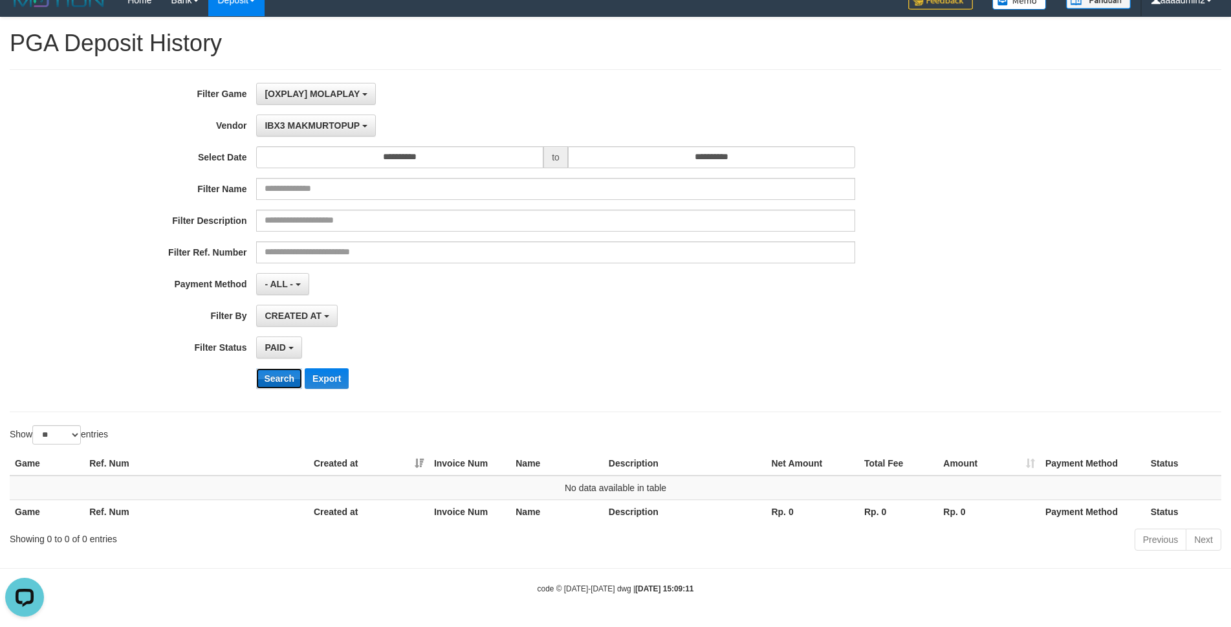
click at [271, 270] on button "Search" at bounding box center [279, 378] width 46 height 21
click at [341, 113] on div "**********" at bounding box center [513, 241] width 1026 height 316
click at [337, 126] on span "IBX3 MAKMURTOPUP" at bounding box center [312, 125] width 95 height 10
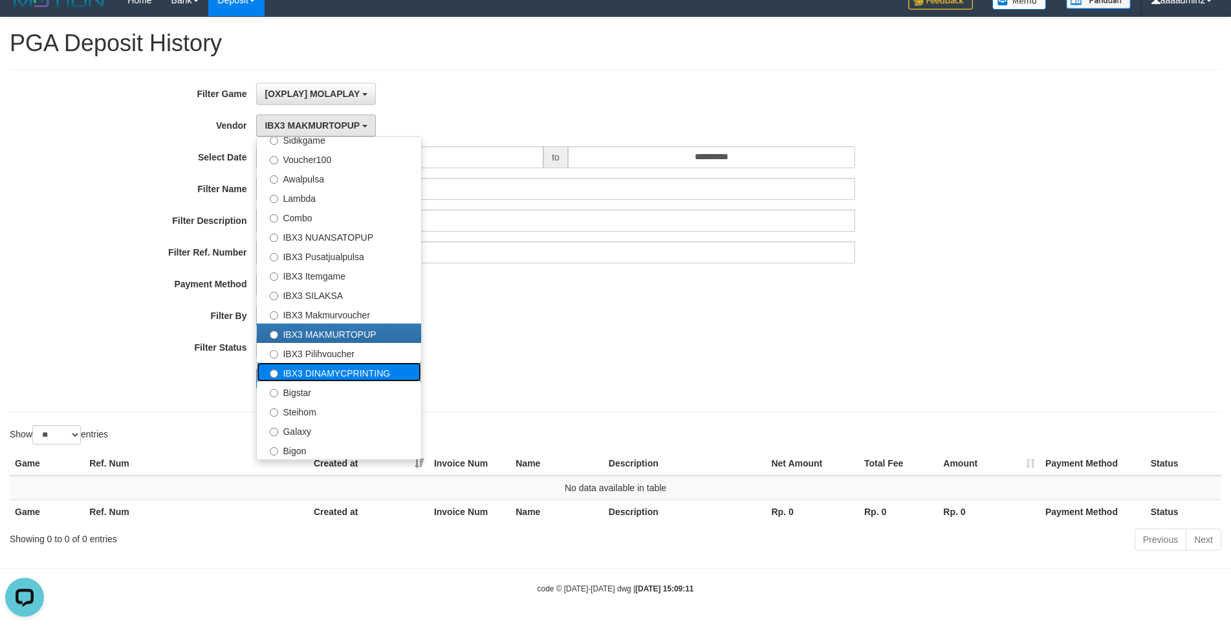
click at [338, 270] on label "IBX3 DINAMYCPRINTING" at bounding box center [339, 371] width 164 height 19
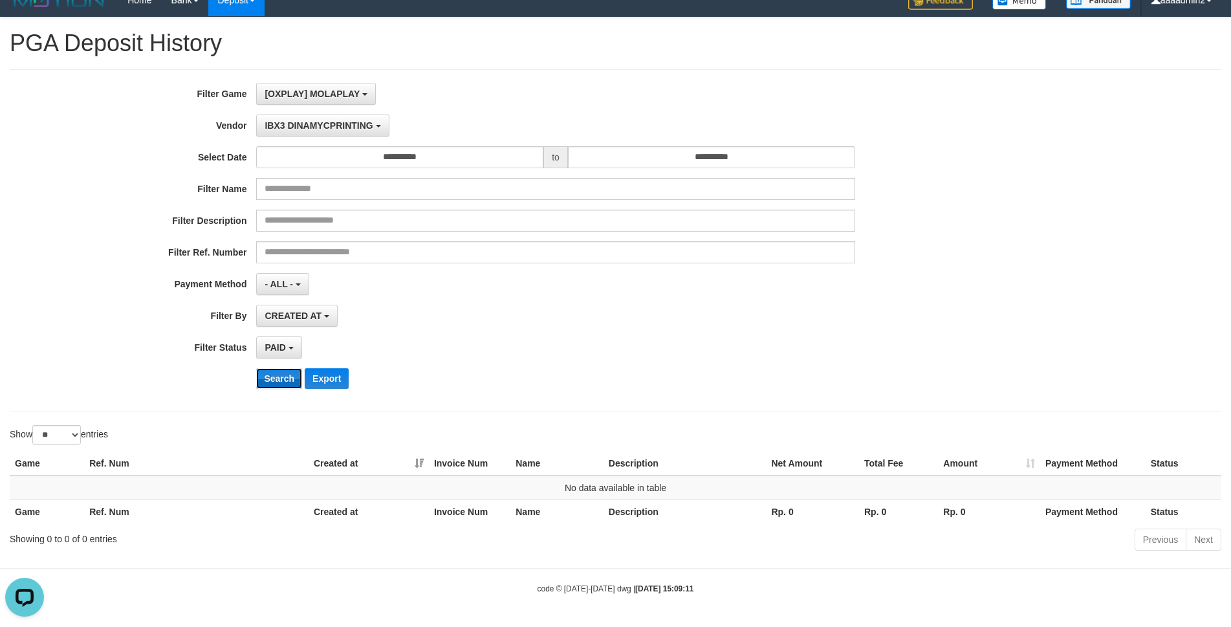
click at [287, 270] on button "Search" at bounding box center [279, 378] width 46 height 21
click at [313, 133] on button "IBX3 DINAMYCPRINTING" at bounding box center [322, 126] width 133 height 22
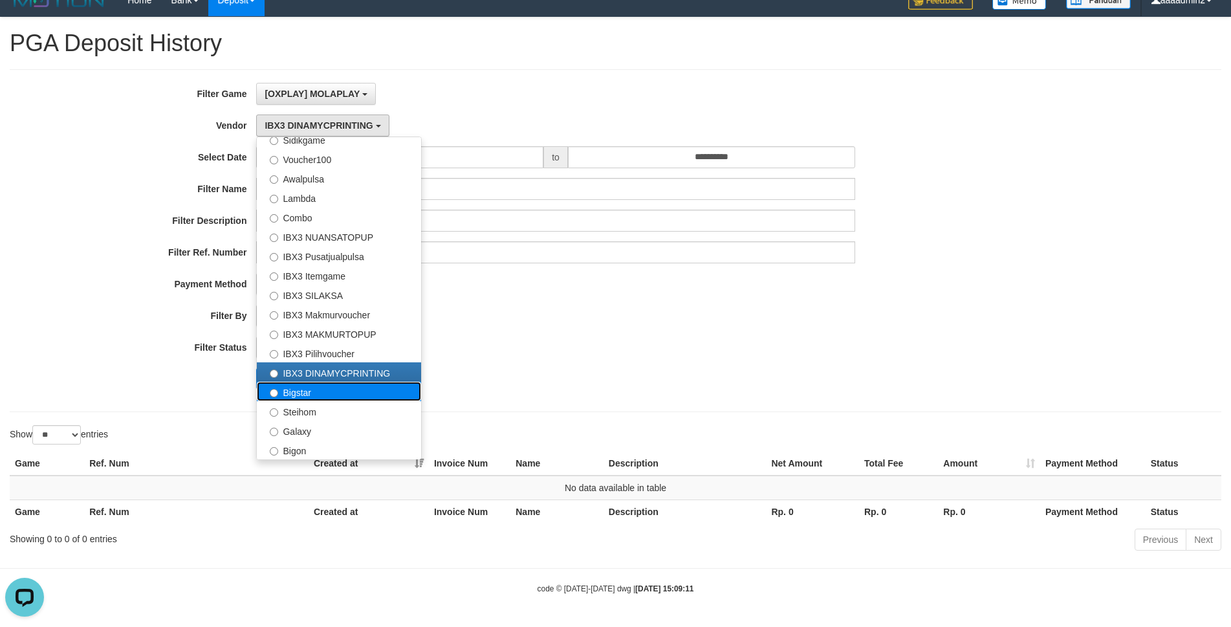
click at [321, 270] on label "Bigstar" at bounding box center [339, 391] width 164 height 19
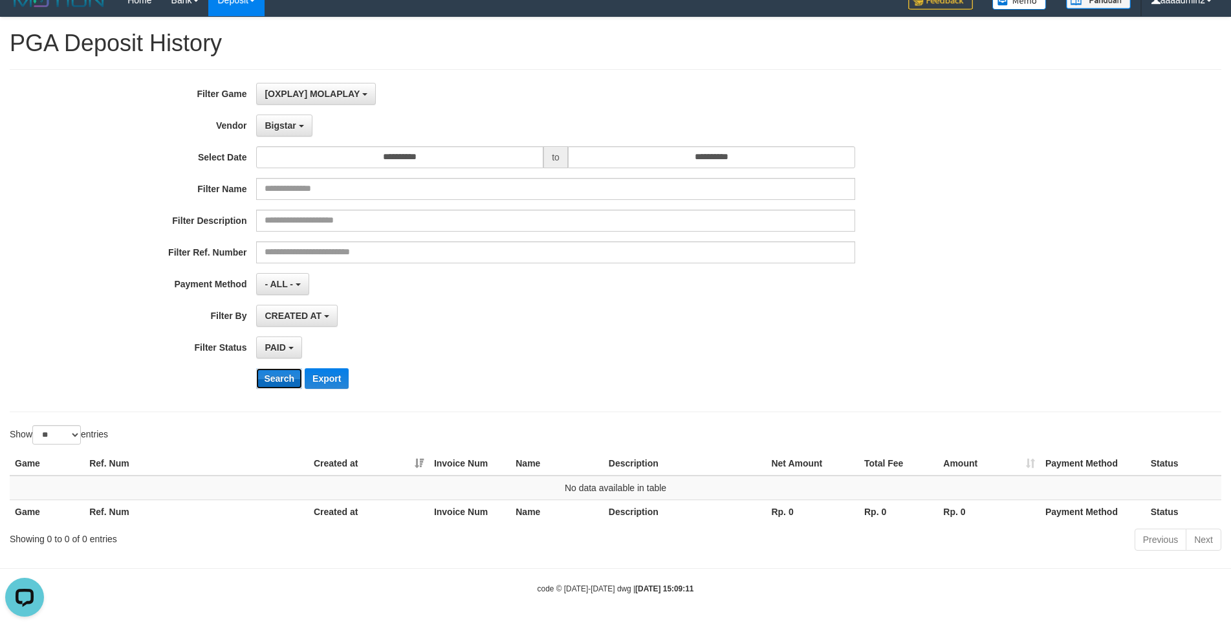
click at [267, 270] on button "Search" at bounding box center [279, 378] width 46 height 21
click at [296, 138] on div "**********" at bounding box center [513, 241] width 1026 height 316
click at [296, 133] on button "Bigstar" at bounding box center [284, 126] width 56 height 22
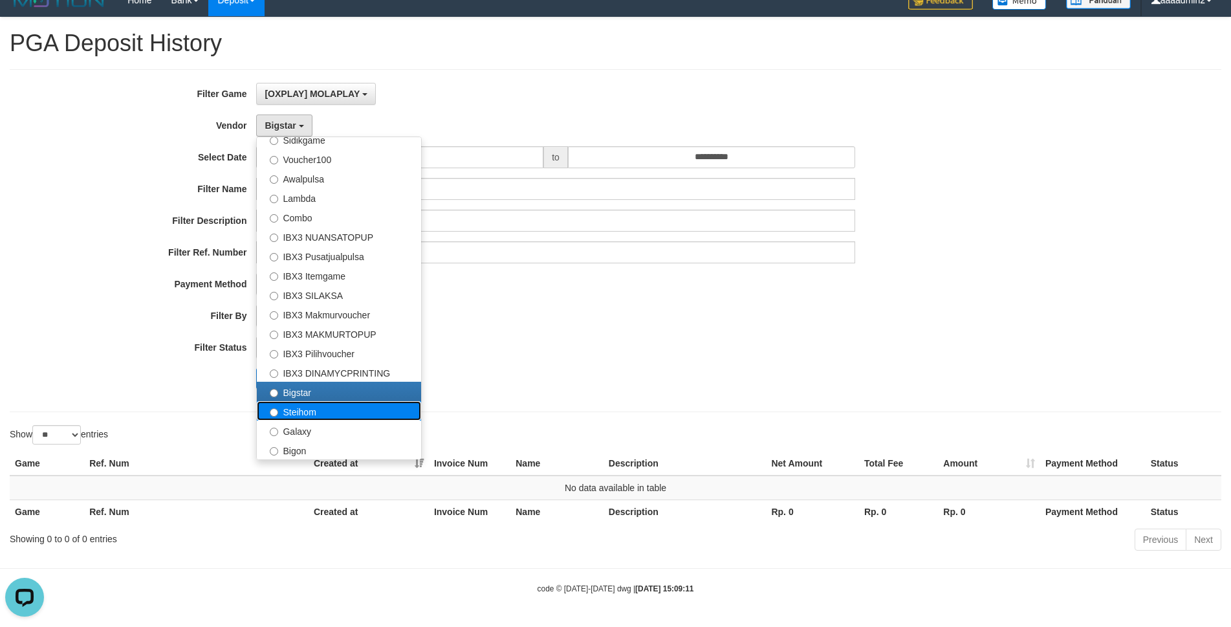
click at [313, 270] on label "Steihom" at bounding box center [339, 410] width 164 height 19
select select "**********"
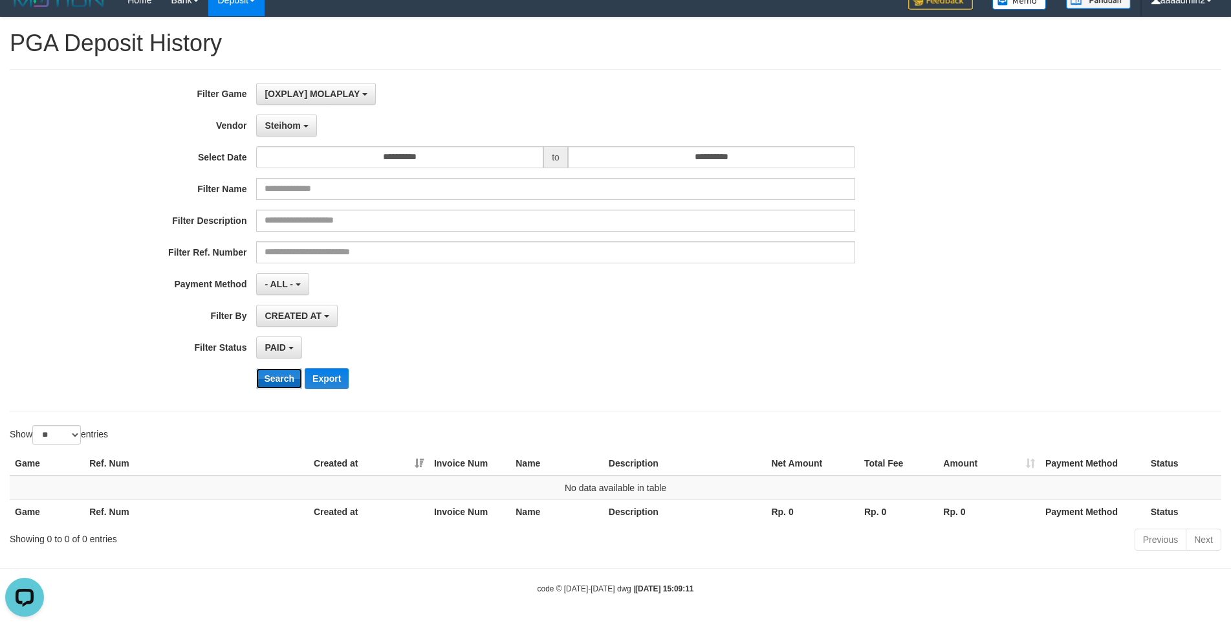
click at [278, 270] on button "Search" at bounding box center [279, 378] width 46 height 21
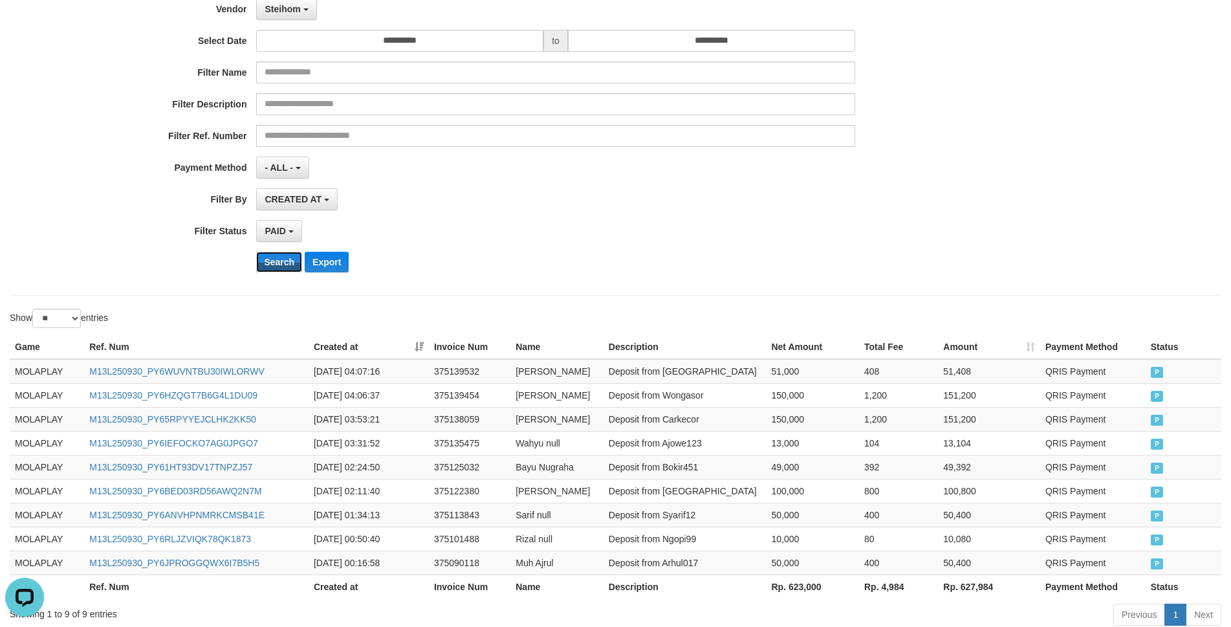
scroll to position [208, 0]
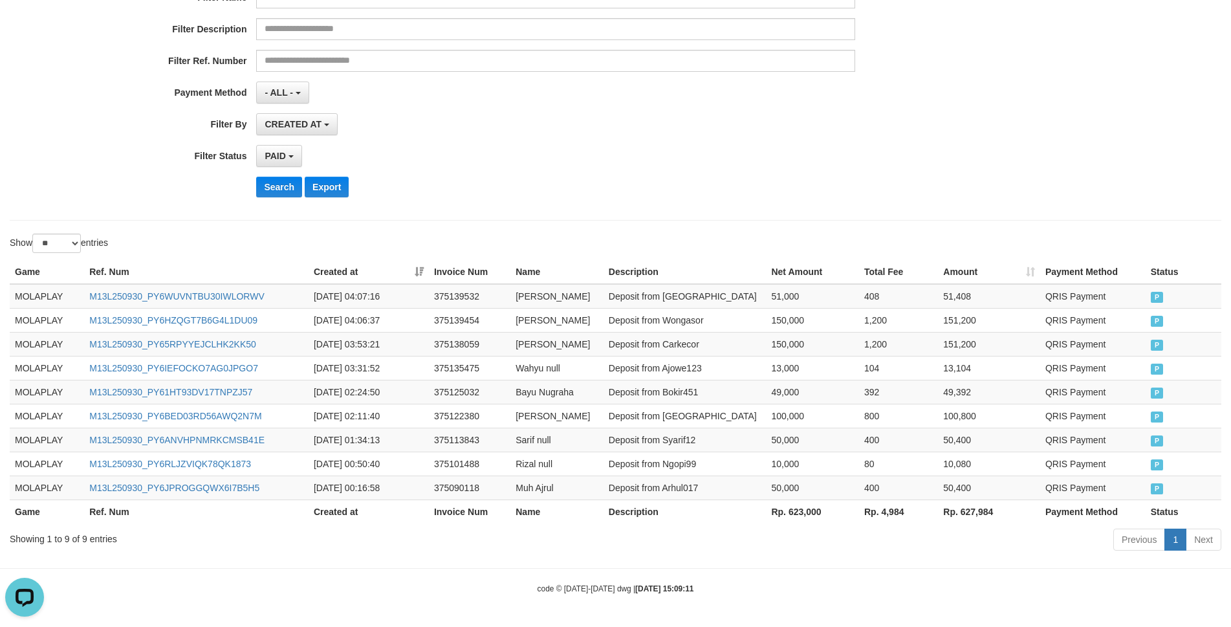
click at [797, 270] on th "Rp. 623,000" at bounding box center [812, 512] width 93 height 24
click at [547, 164] on div "PAID SELECT ALL - ALL - SELECT STATUS PENDING/UNPAID PAID CANCELED EXPIRED" at bounding box center [555, 156] width 599 height 22
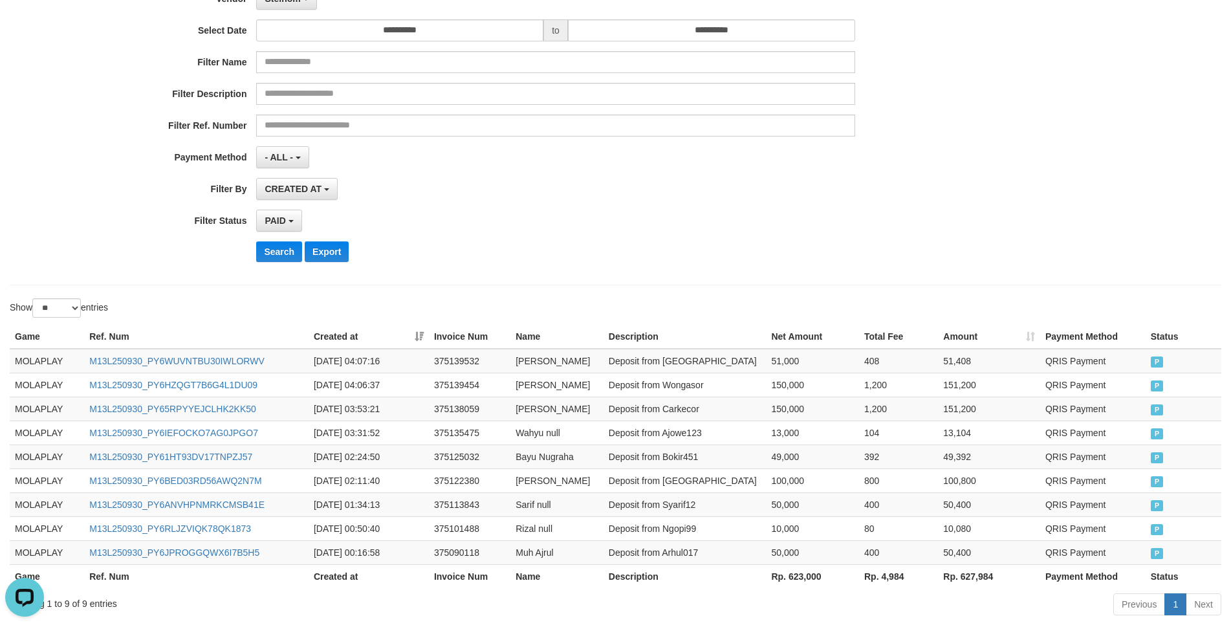
scroll to position [78, 0]
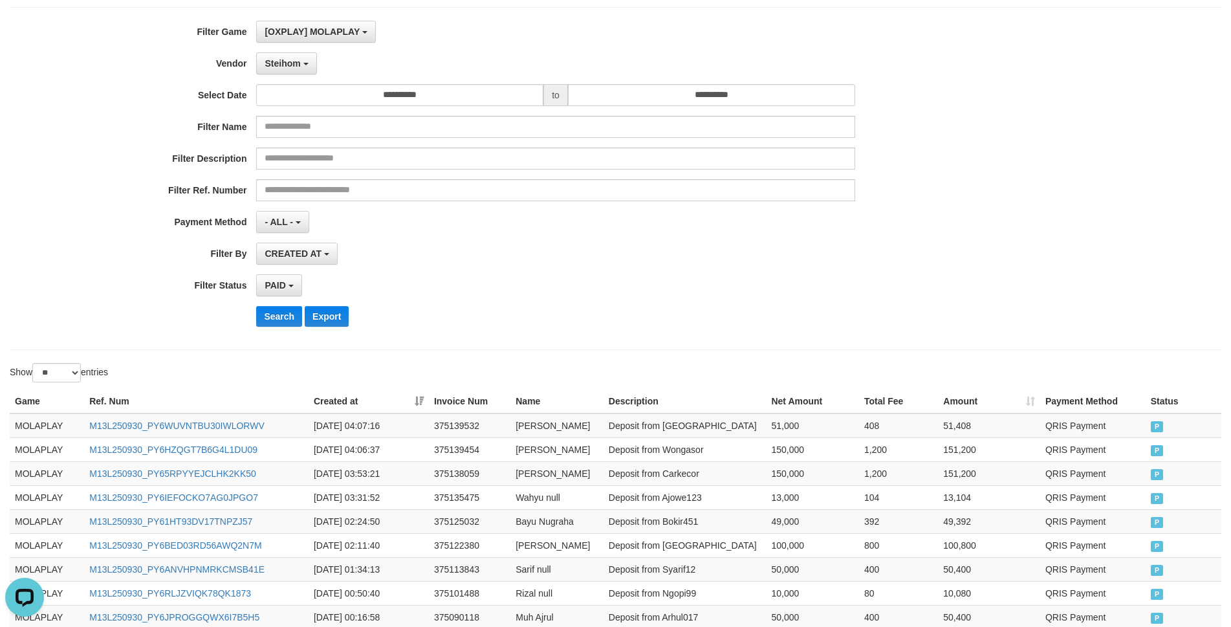
click at [749, 270] on div "**********" at bounding box center [513, 179] width 1026 height 316
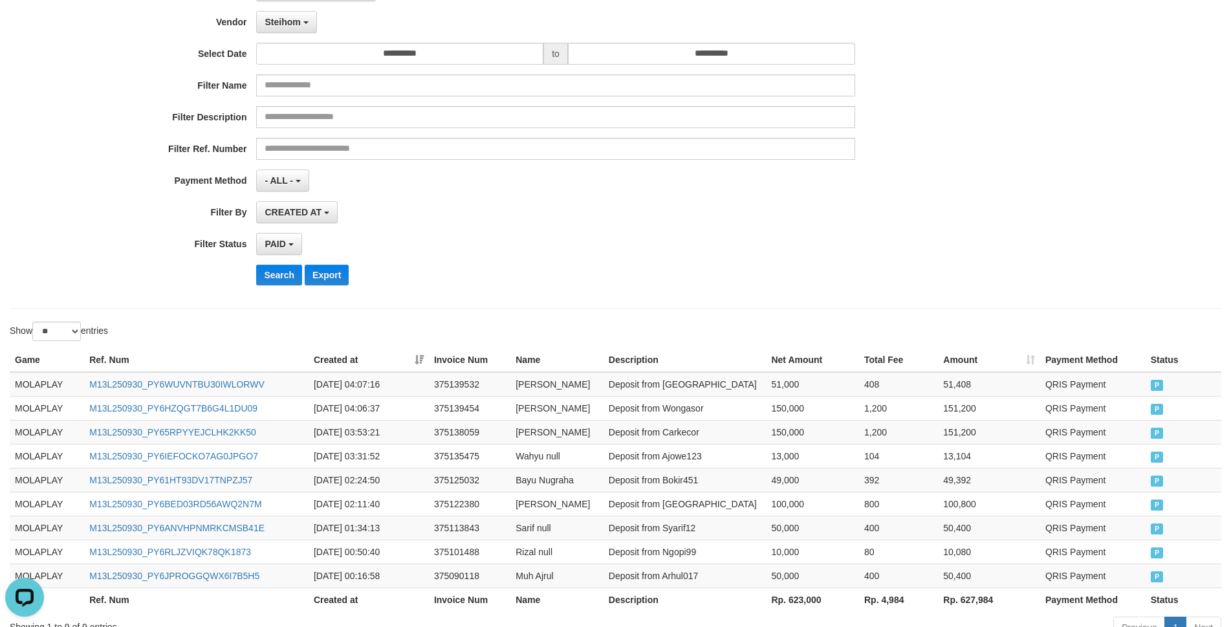
scroll to position [143, 0]
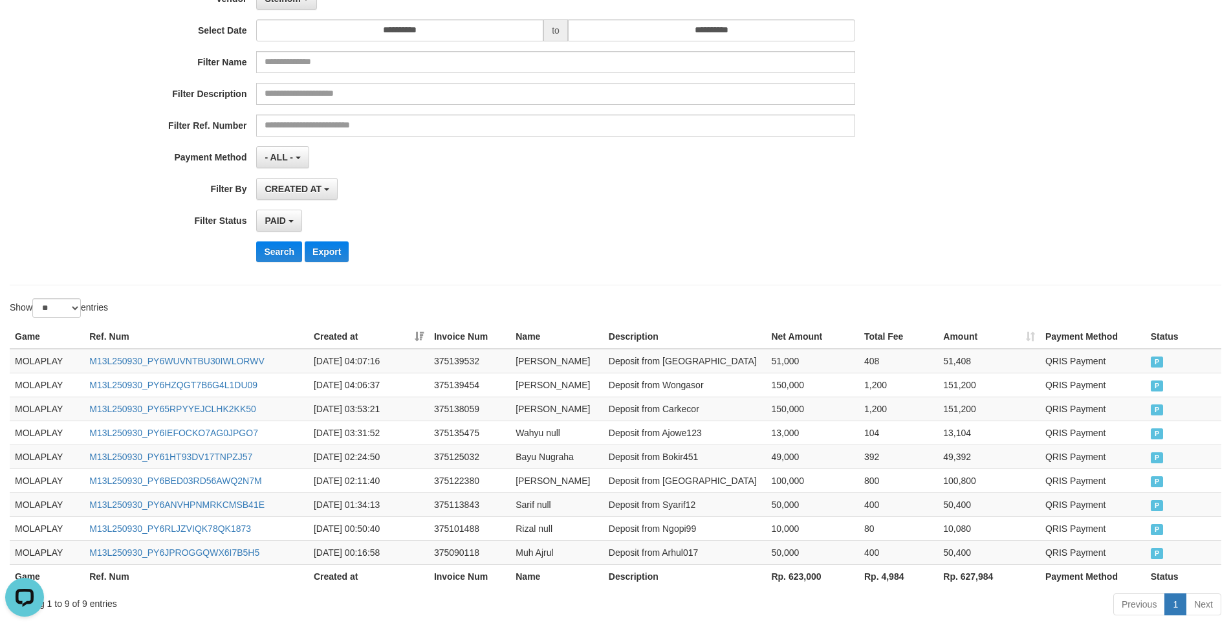
click at [679, 241] on div "Search Export" at bounding box center [640, 251] width 769 height 21
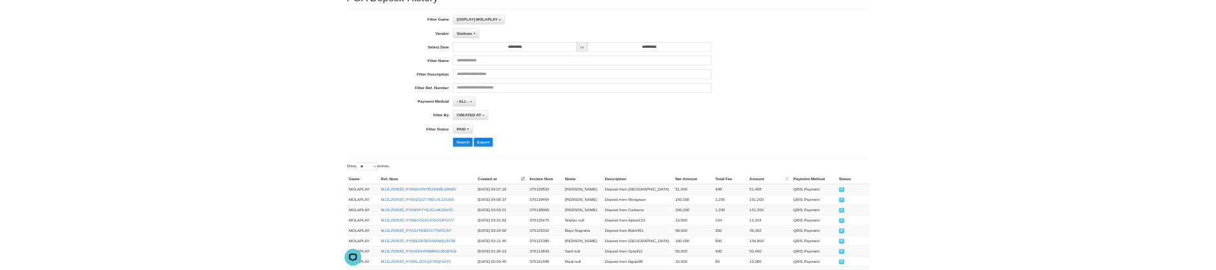
scroll to position [0, 0]
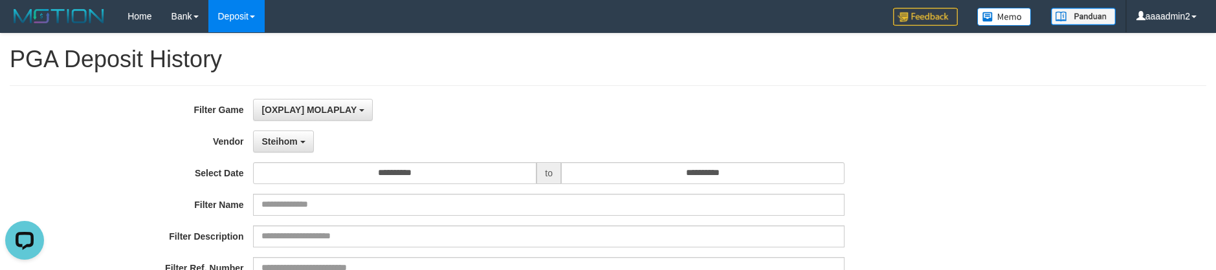
click at [514, 141] on div "Steihom - Default Vendor - [PERSON_NAME] Atlas WD LB Java Purple Green Gigantic…" at bounding box center [548, 142] width 591 height 22
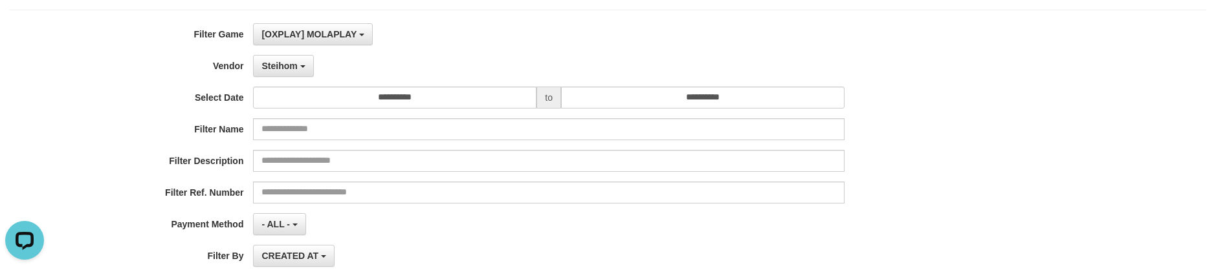
scroll to position [194, 0]
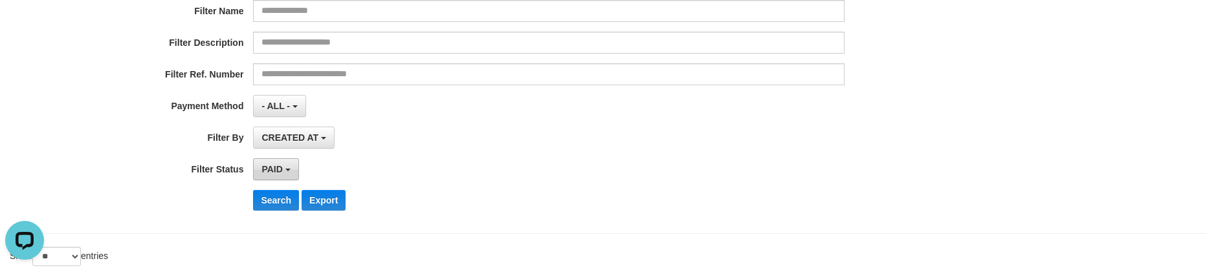
click at [282, 174] on span "PAID" at bounding box center [271, 169] width 21 height 10
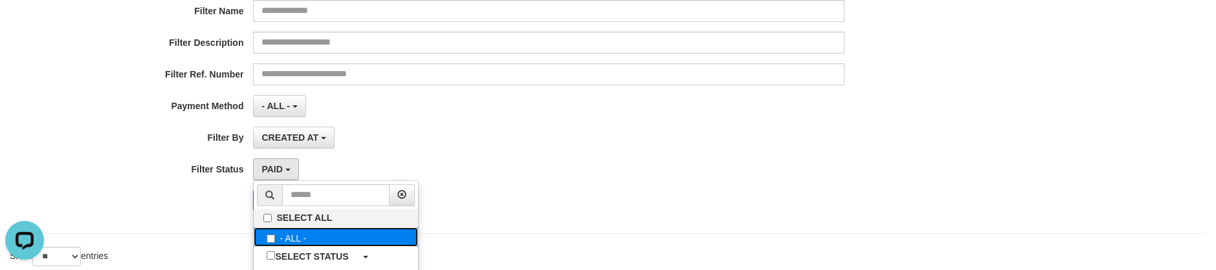
drag, startPoint x: 300, startPoint y: 241, endPoint x: 595, endPoint y: 151, distance: 308.3
click at [302, 241] on label "- ALL -" at bounding box center [336, 237] width 164 height 19
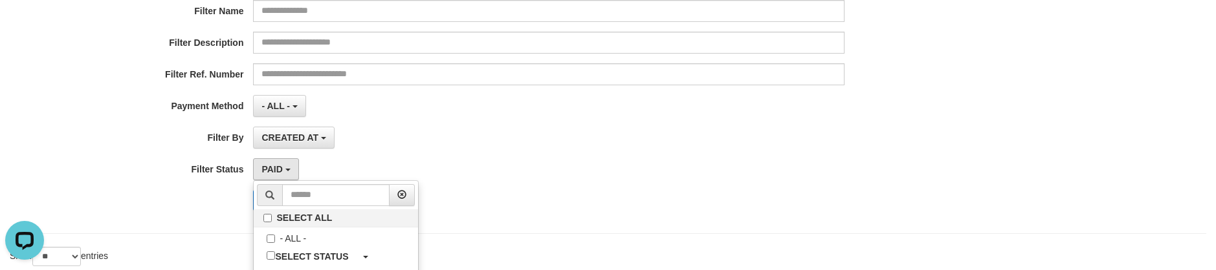
select select "***"
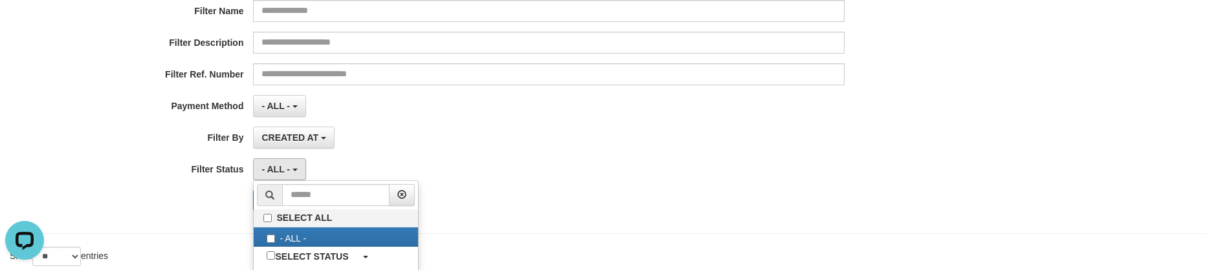
click at [608, 151] on div "**********" at bounding box center [506, 63] width 1013 height 316
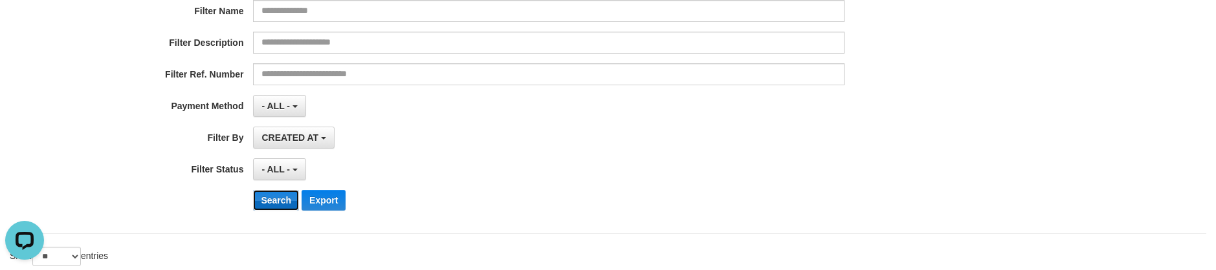
click at [259, 193] on button "Search" at bounding box center [276, 200] width 46 height 21
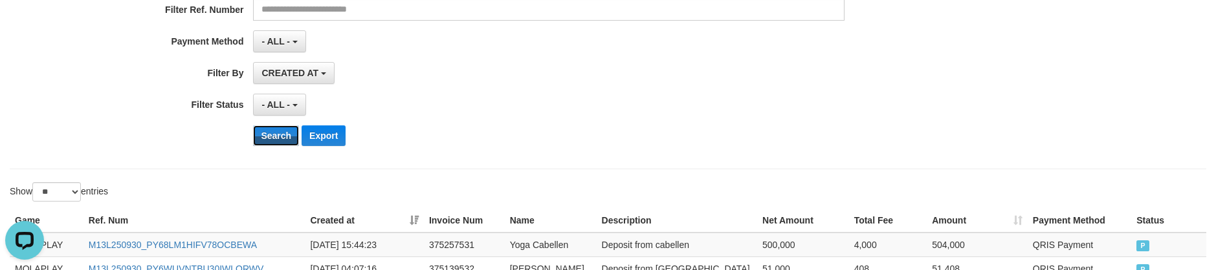
scroll to position [65, 0]
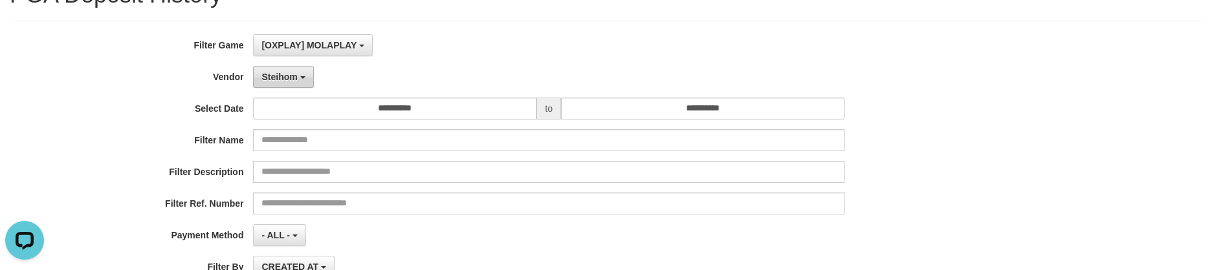
click at [286, 84] on button "Steihom" at bounding box center [283, 77] width 60 height 22
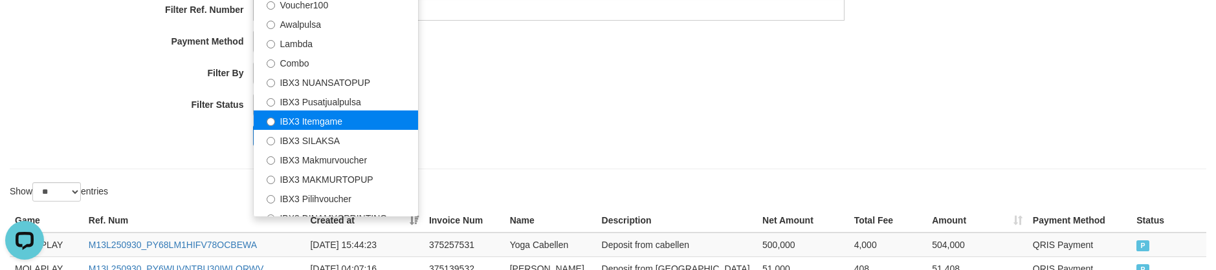
scroll to position [418, 0]
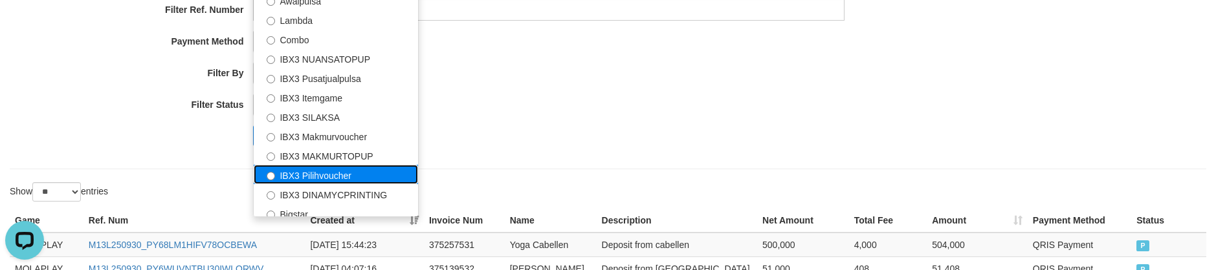
click at [334, 175] on label "IBX3 Pilihvoucher" at bounding box center [336, 174] width 164 height 19
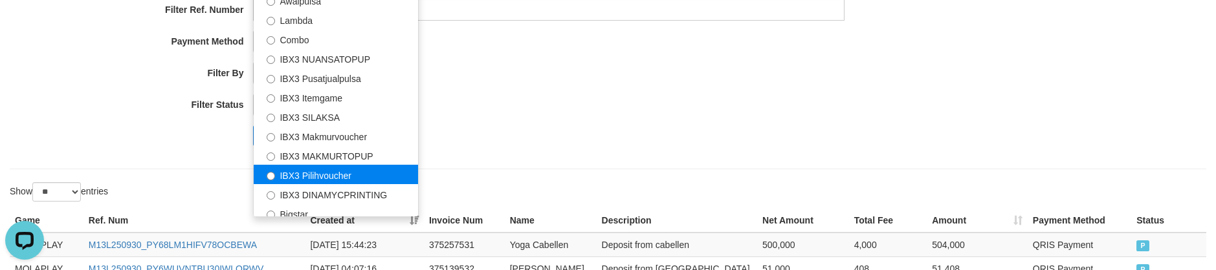
select select "**********"
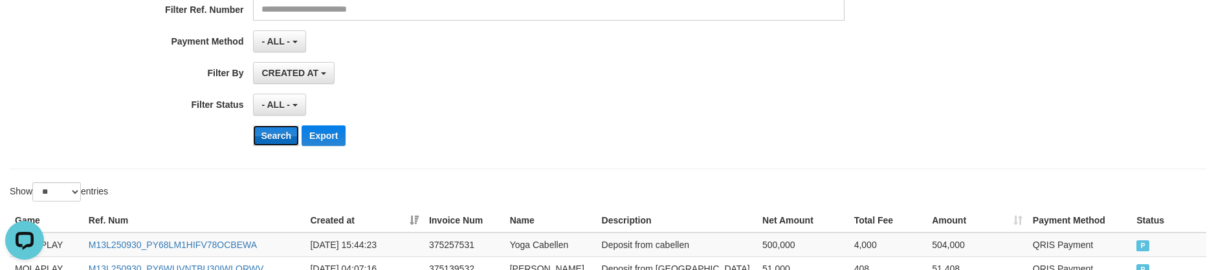
click at [270, 143] on button "Search" at bounding box center [276, 136] width 46 height 21
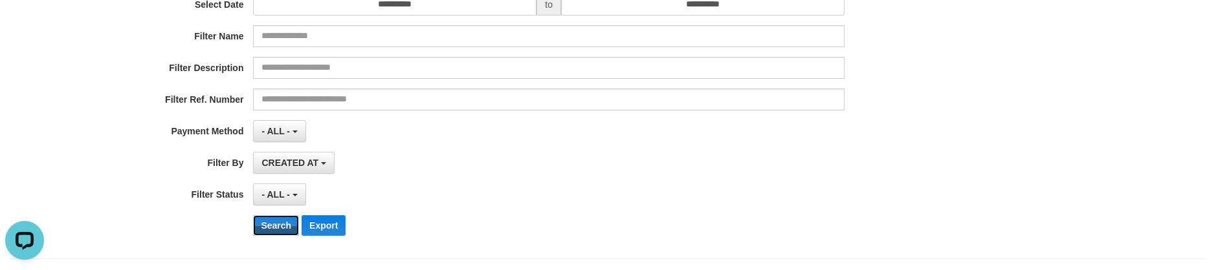
scroll to position [0, 0]
